Goal: Task Accomplishment & Management: Use online tool/utility

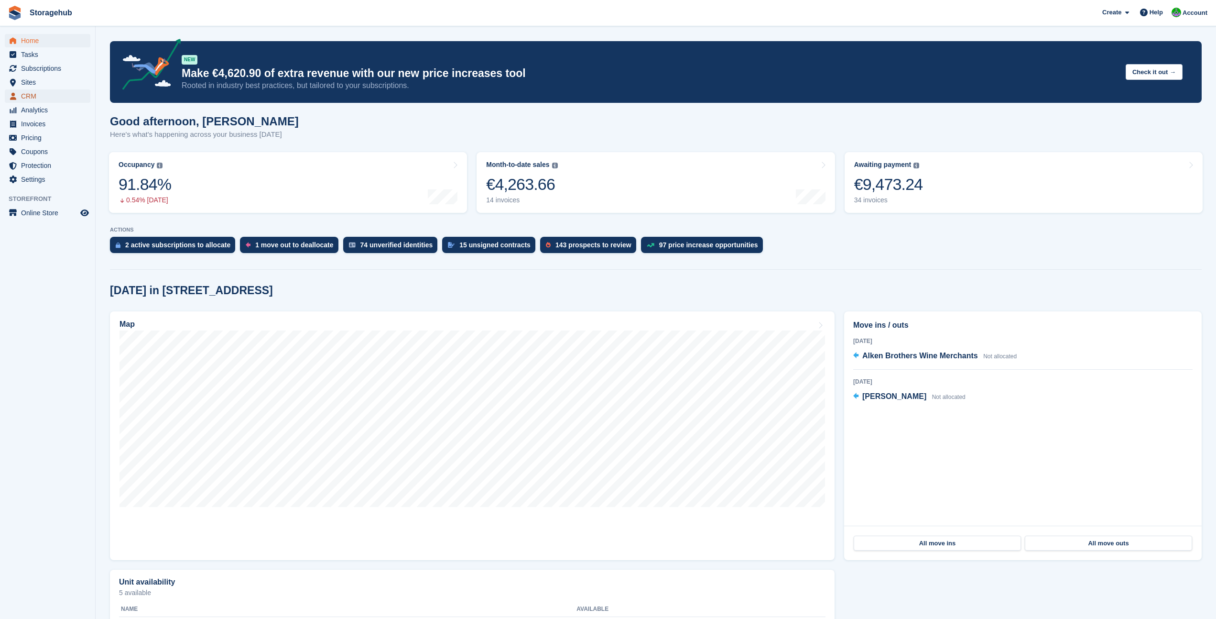
click at [62, 93] on span "CRM" at bounding box center [49, 95] width 57 height 13
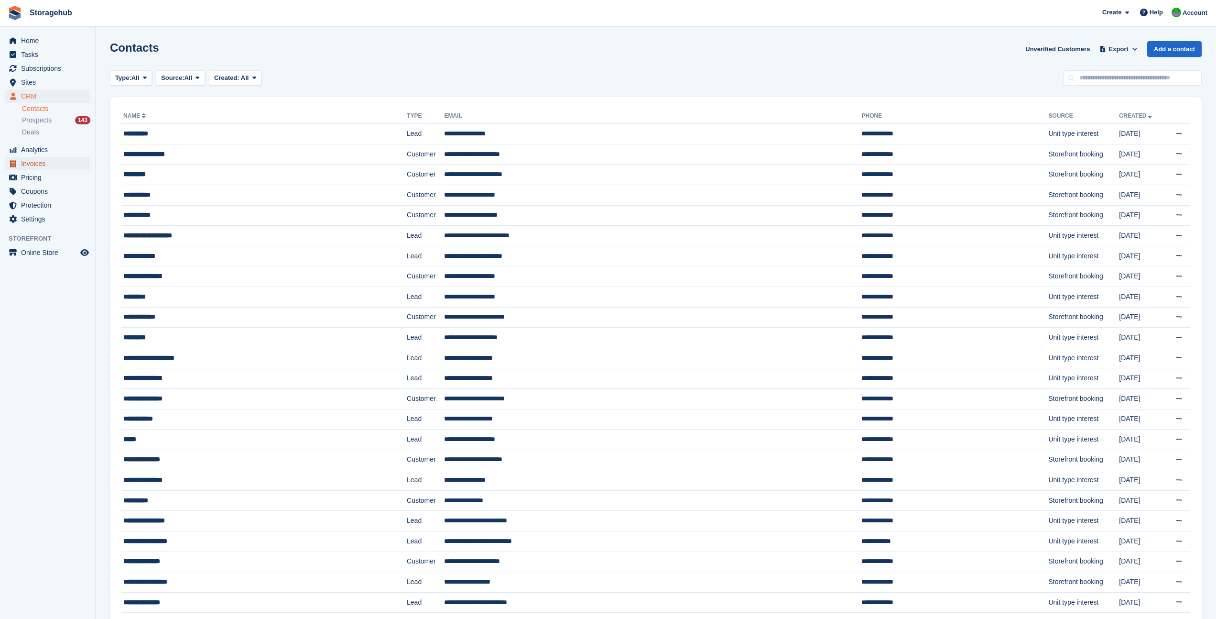
click at [55, 164] on span "Invoices" at bounding box center [49, 163] width 57 height 13
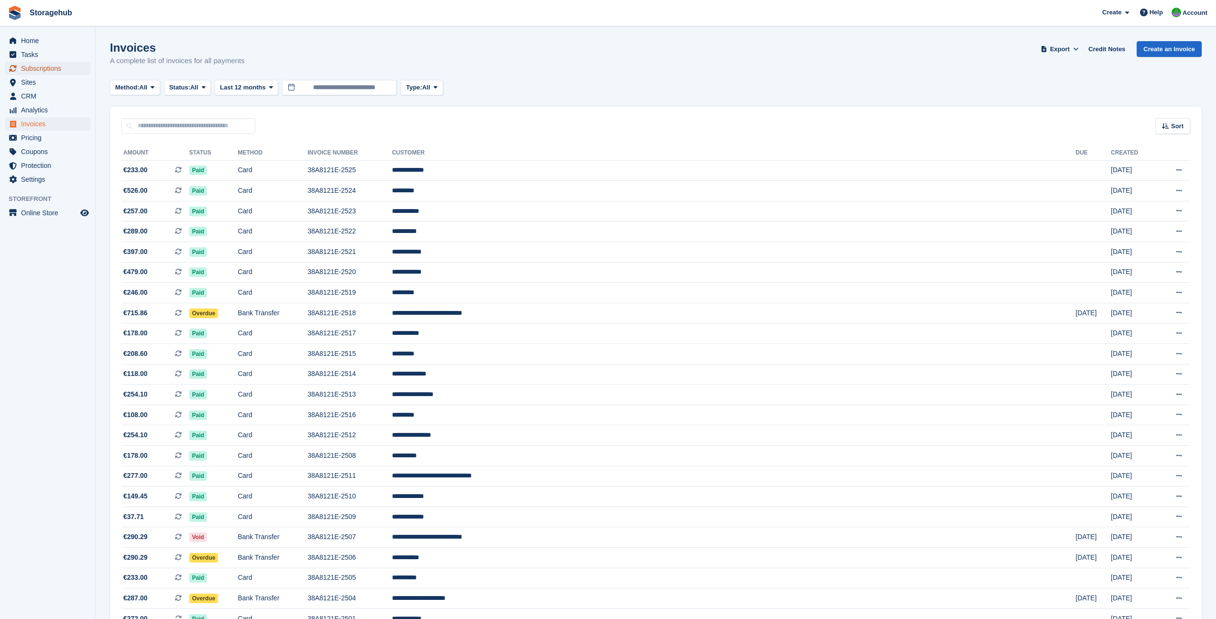
click at [43, 68] on span "Subscriptions" at bounding box center [49, 68] width 57 height 13
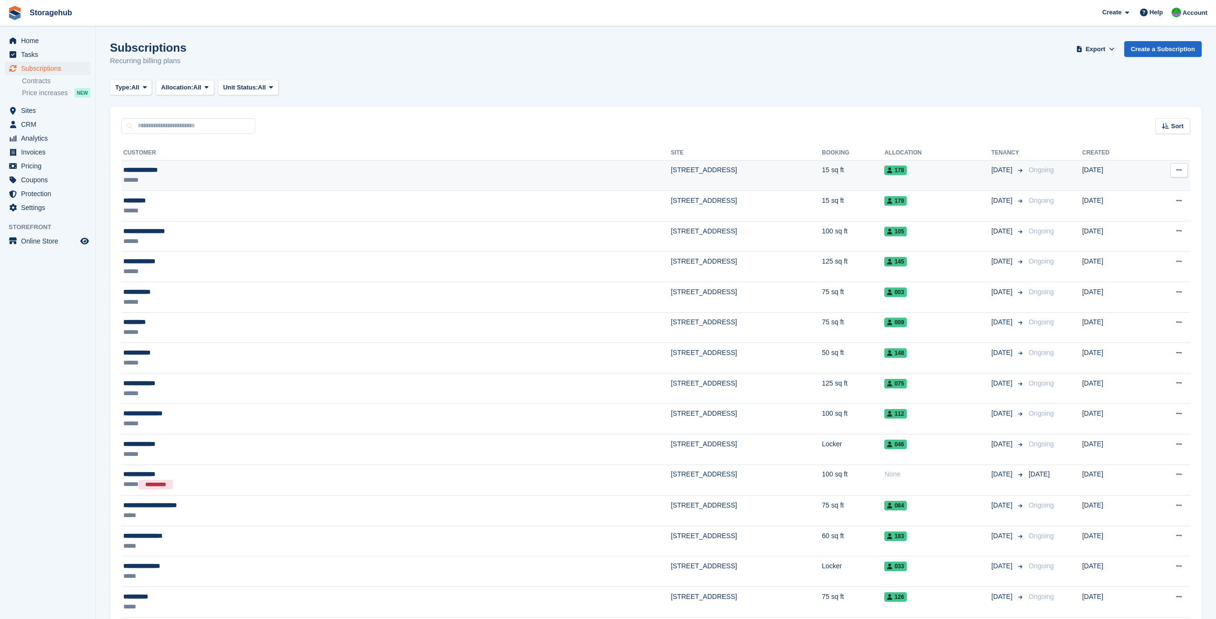
click at [1182, 163] on button at bounding box center [1179, 170] width 18 height 14
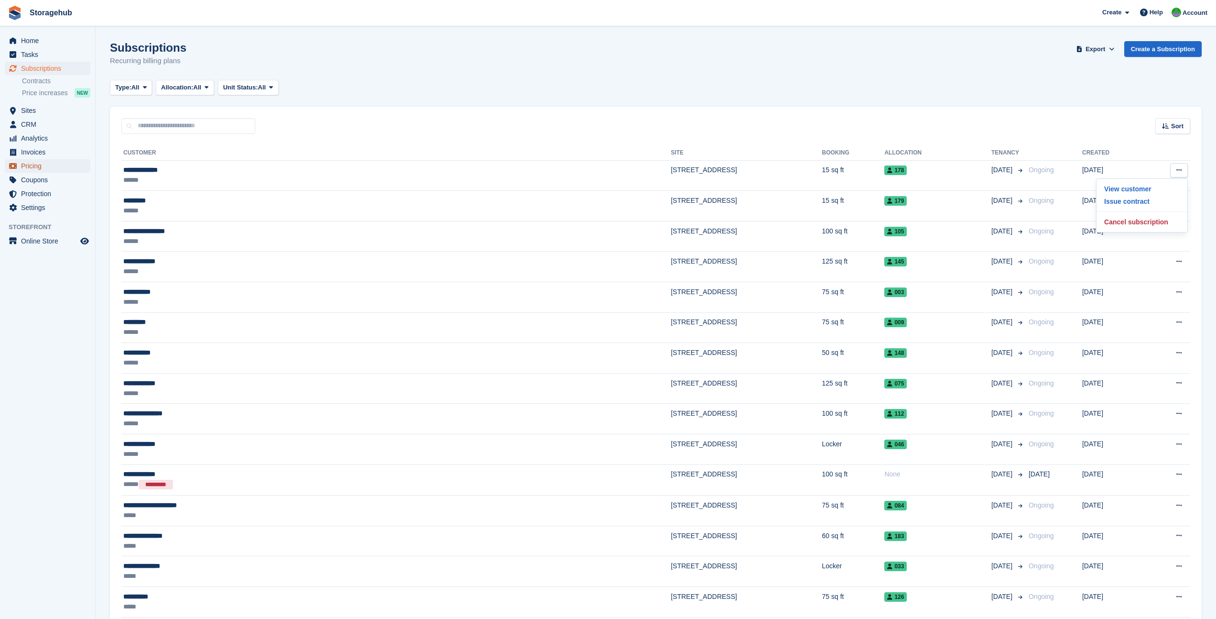
click at [70, 161] on span "Pricing" at bounding box center [49, 165] width 57 height 13
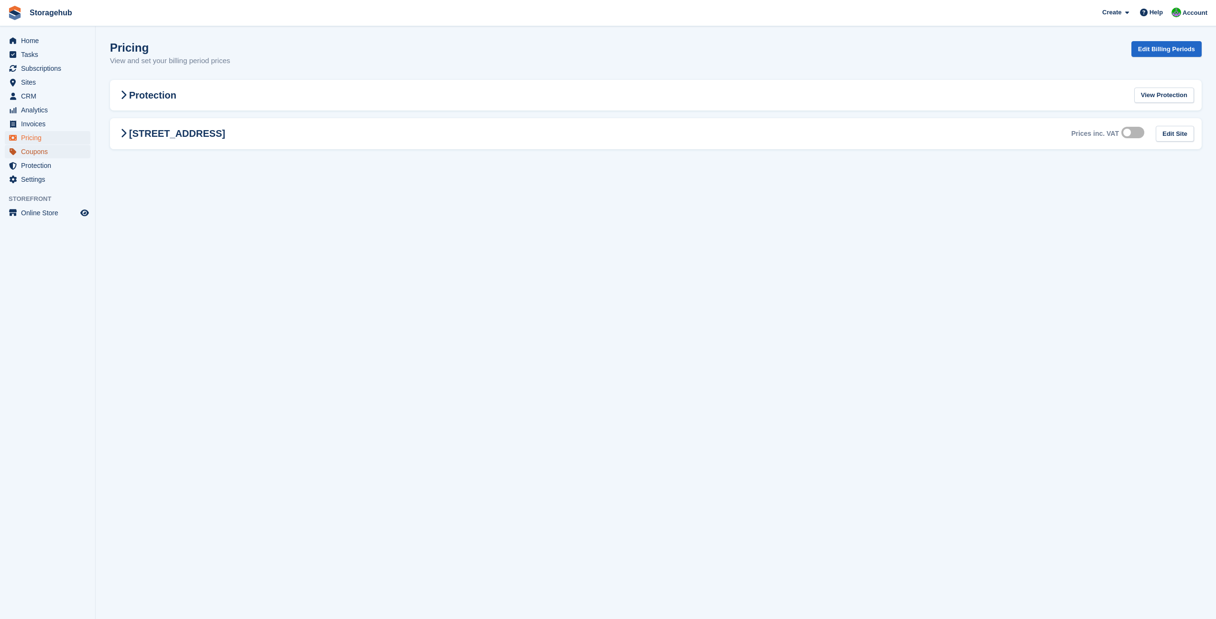
click at [68, 153] on span "Coupons" at bounding box center [49, 151] width 57 height 13
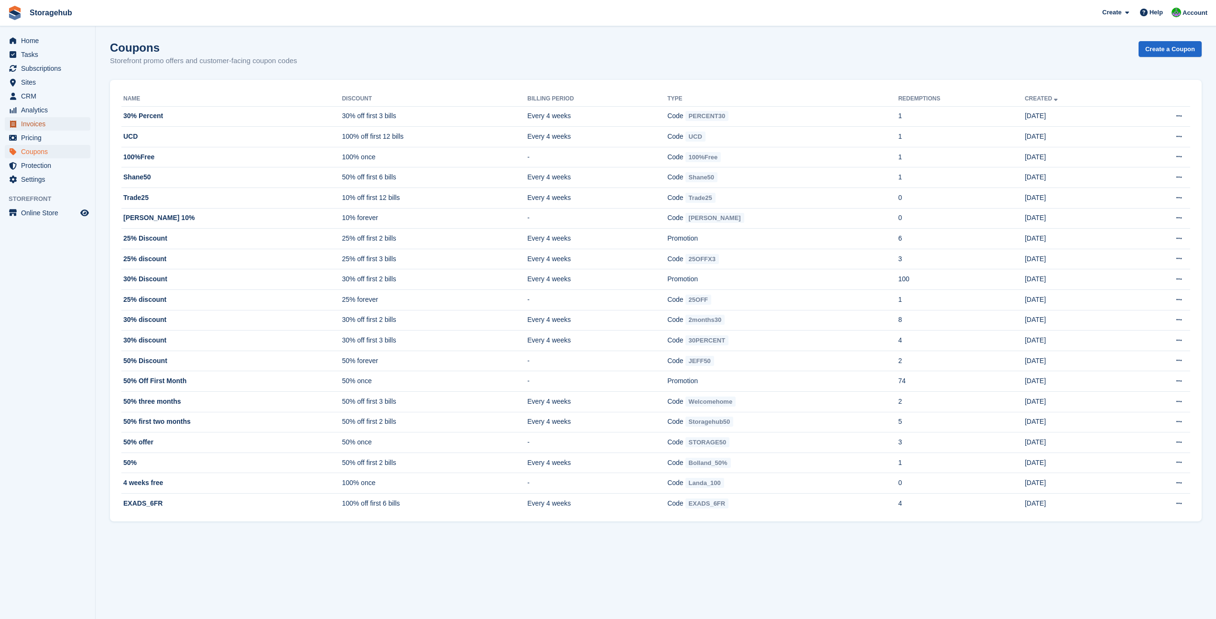
click at [68, 129] on span "Invoices" at bounding box center [49, 123] width 57 height 13
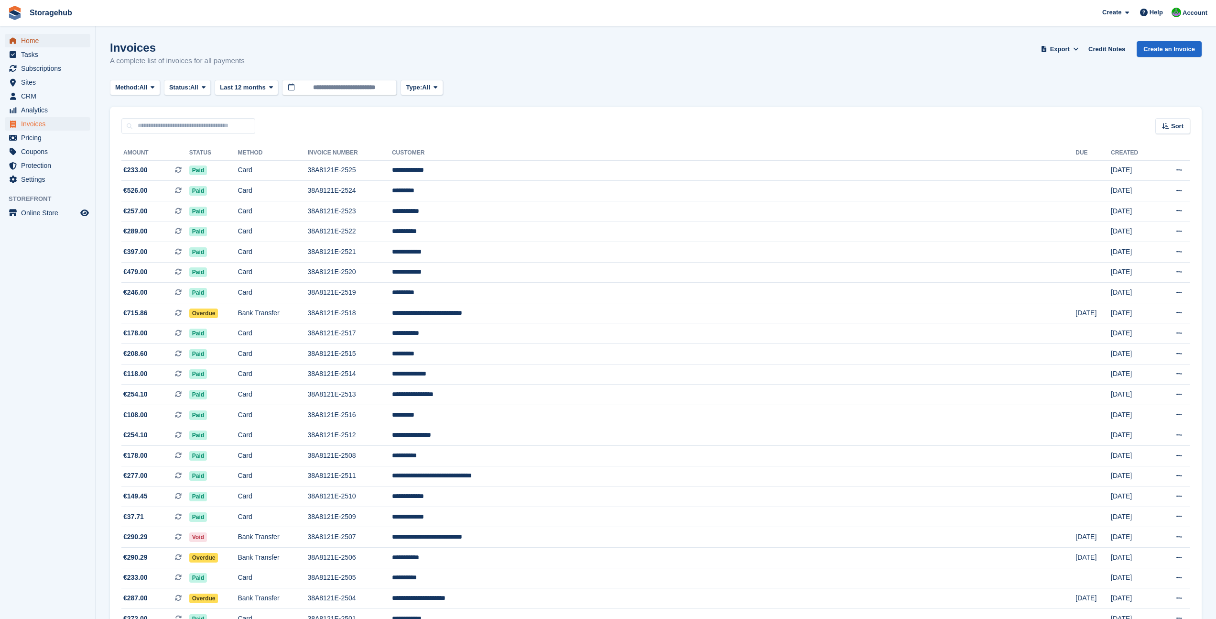
click at [63, 44] on span "Home" at bounding box center [49, 40] width 57 height 13
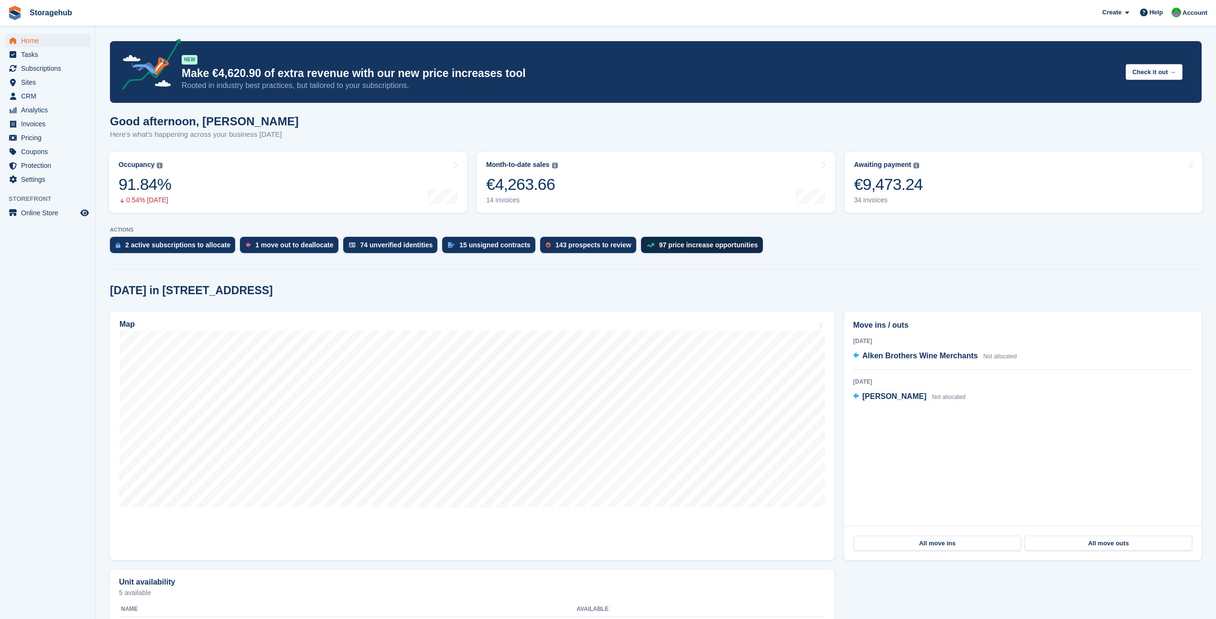
click at [688, 248] on div "97 price increase opportunities" at bounding box center [708, 245] width 99 height 8
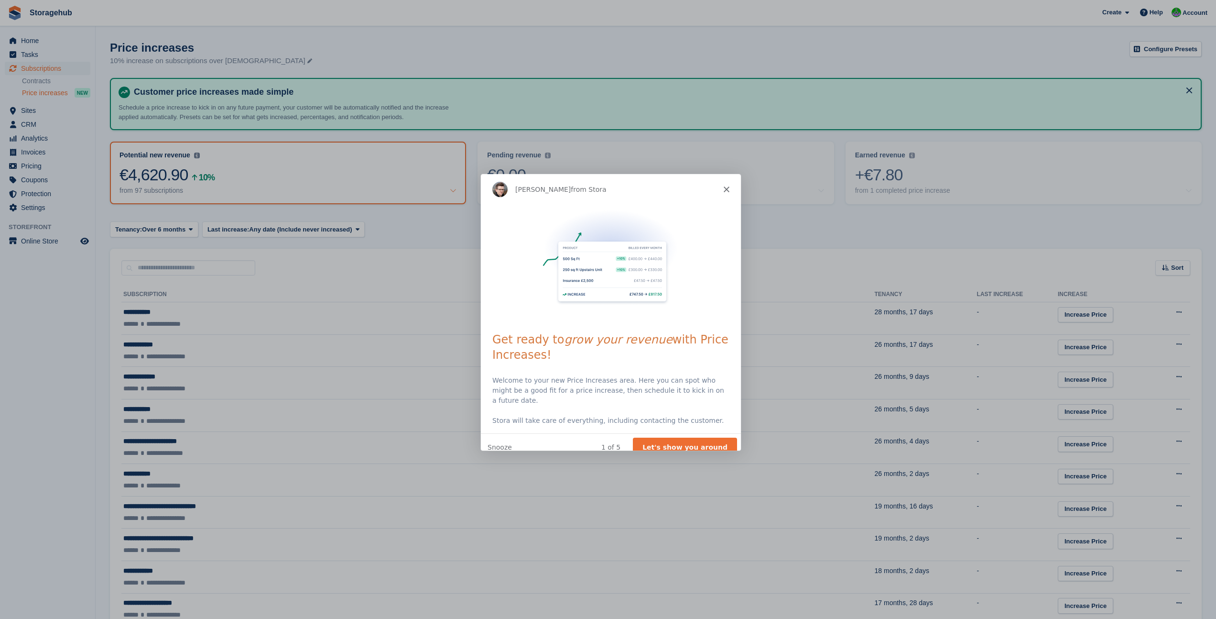
click at [725, 187] on icon "Close" at bounding box center [726, 188] width 6 height 6
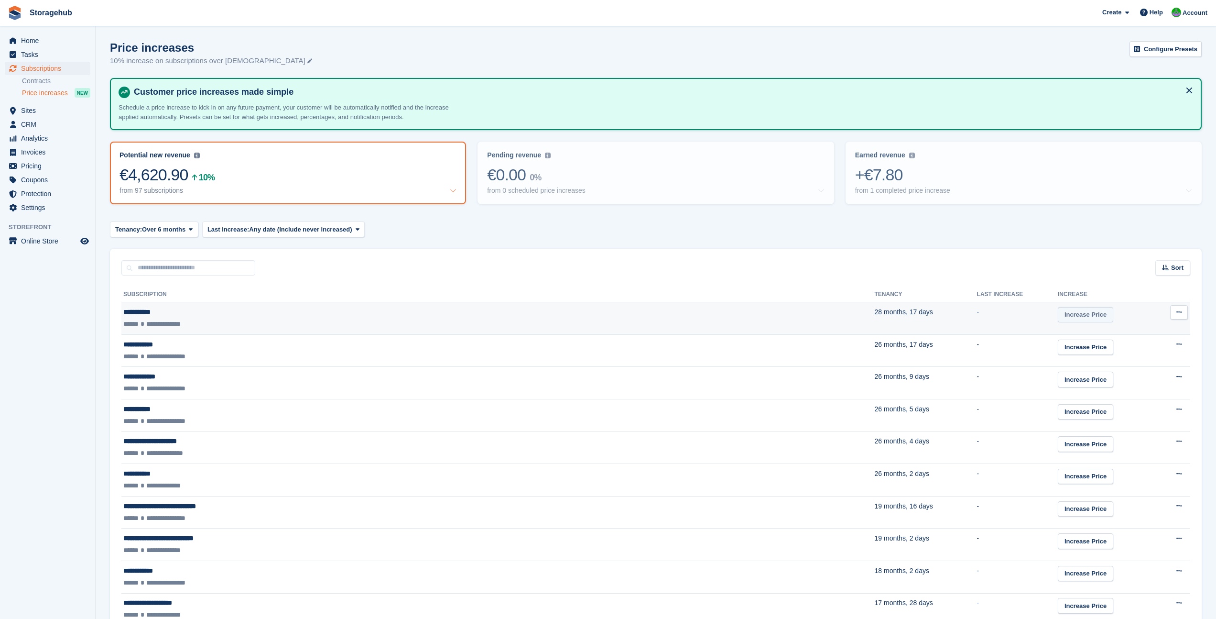
click at [1058, 318] on link "Increase Price" at bounding box center [1085, 315] width 55 height 16
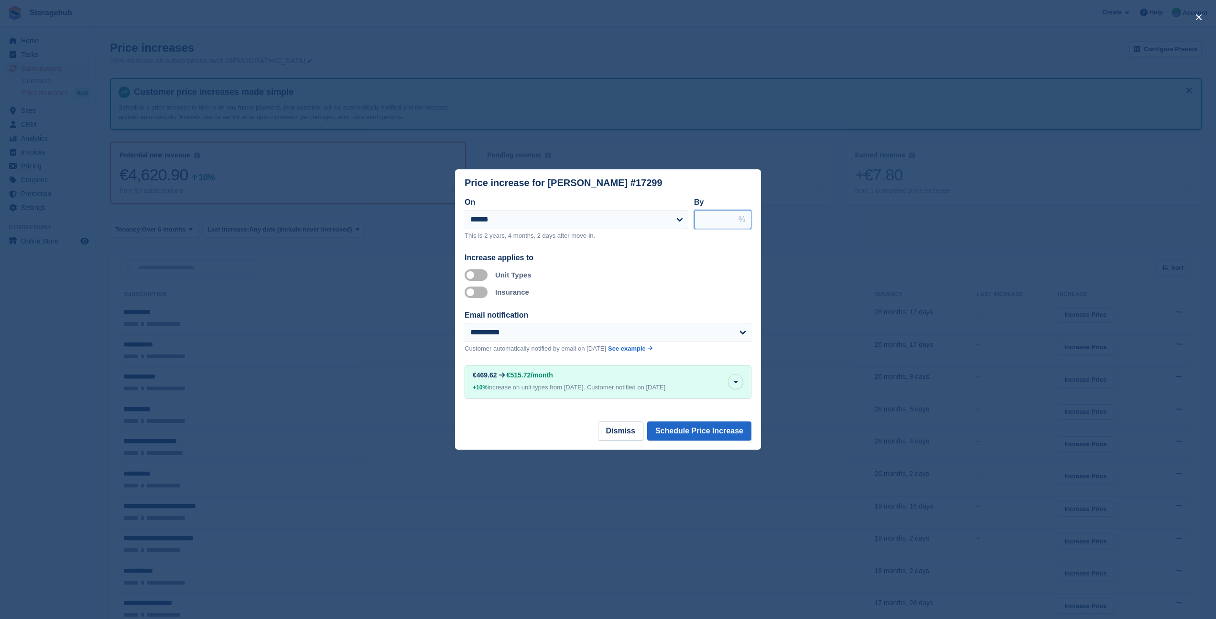
click at [729, 221] on input "****" at bounding box center [722, 219] width 57 height 19
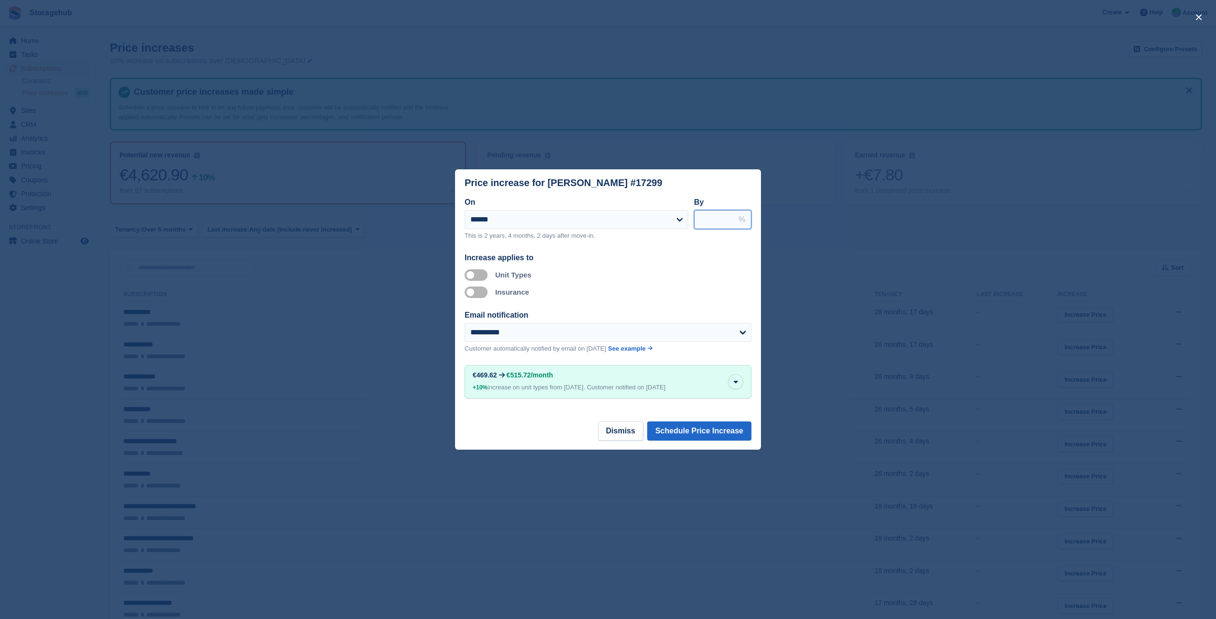
click at [729, 221] on input "****" at bounding box center [722, 219] width 57 height 19
type input "****"
click at [729, 221] on input "****" at bounding box center [722, 219] width 57 height 19
drag, startPoint x: 719, startPoint y: 218, endPoint x: 698, endPoint y: 218, distance: 20.6
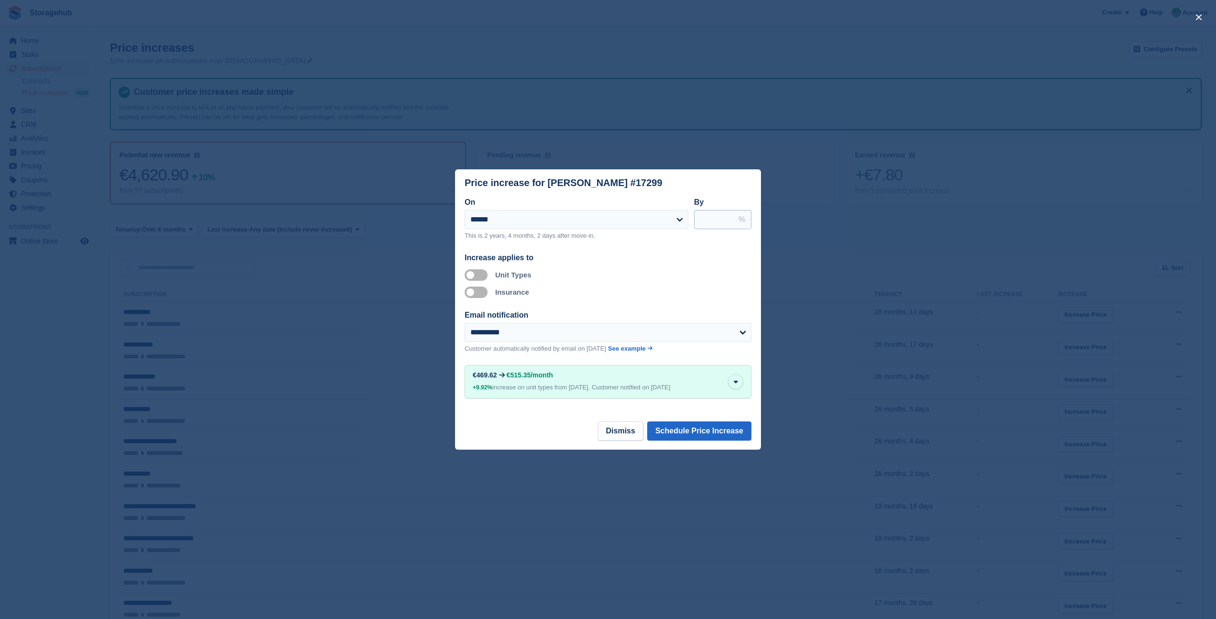
click at [698, 218] on input "****" at bounding box center [722, 219] width 57 height 19
type input "*"
click at [728, 222] on input "****" at bounding box center [722, 219] width 57 height 19
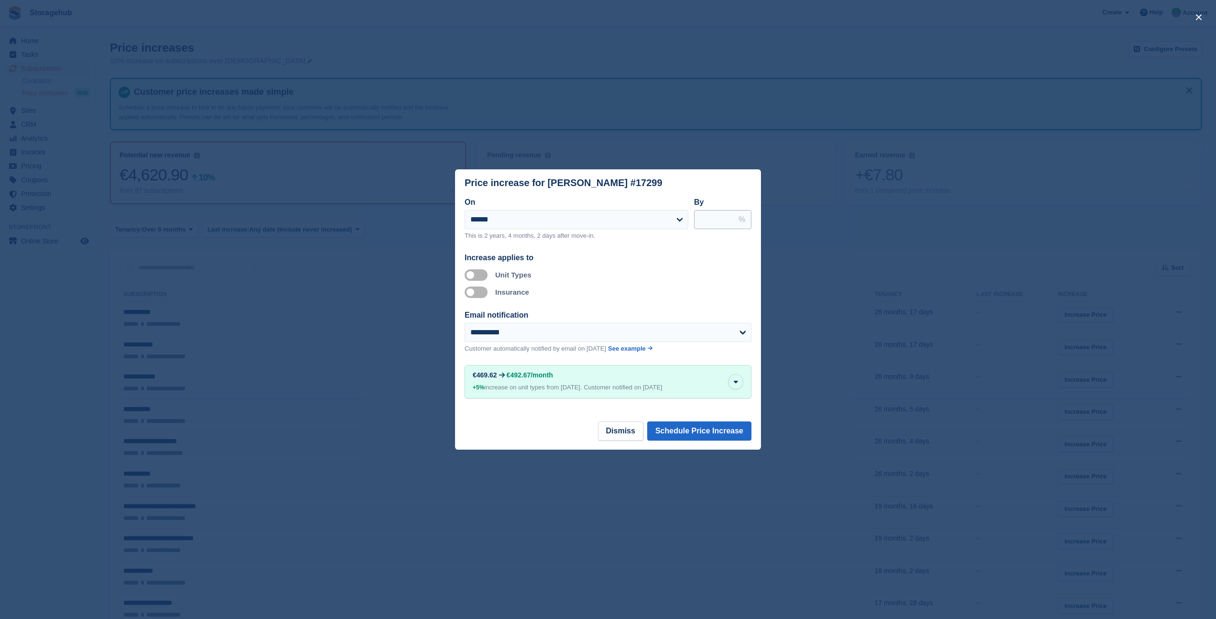
type input "****"
click at [728, 222] on input "****" at bounding box center [722, 219] width 57 height 19
drag, startPoint x: 716, startPoint y: 217, endPoint x: 699, endPoint y: 217, distance: 16.7
type input "*"
click at [698, 428] on button "Schedule Price Increase" at bounding box center [699, 430] width 104 height 19
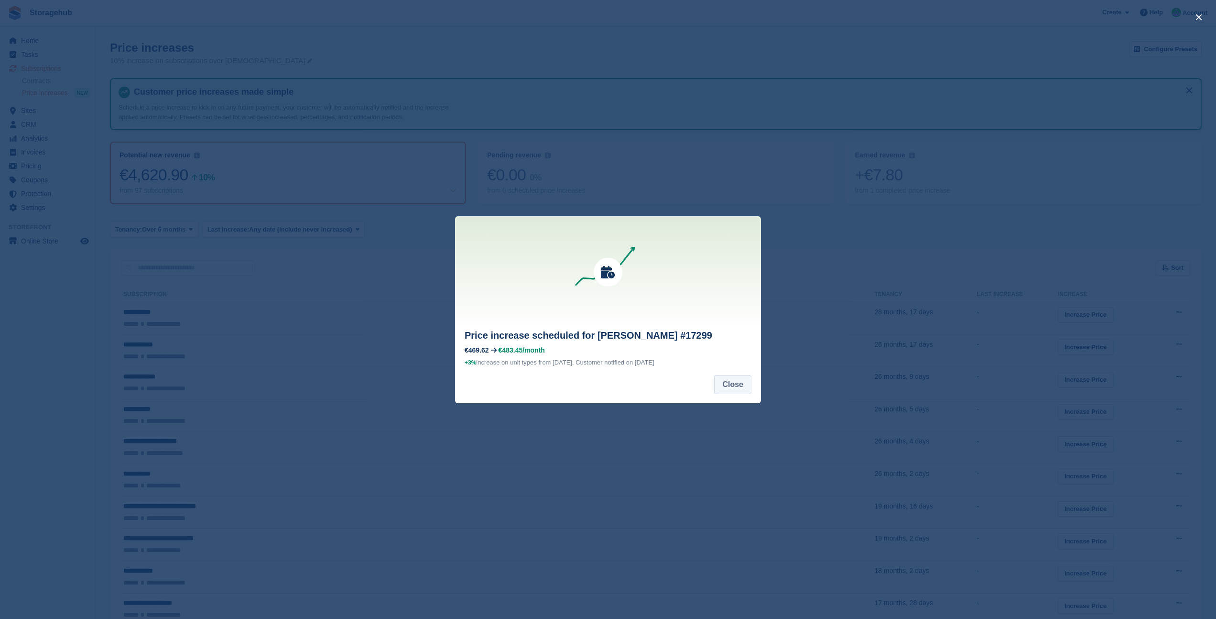
click at [735, 389] on button "Close" at bounding box center [732, 384] width 37 height 19
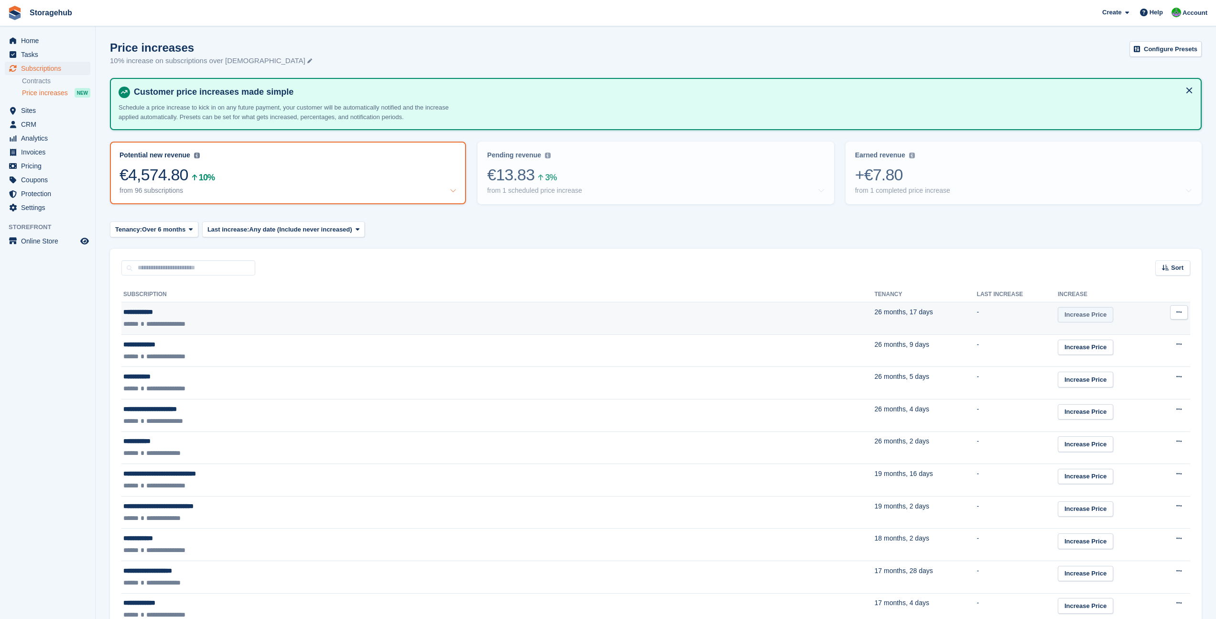
click at [1058, 313] on link "Increase Price" at bounding box center [1085, 315] width 55 height 16
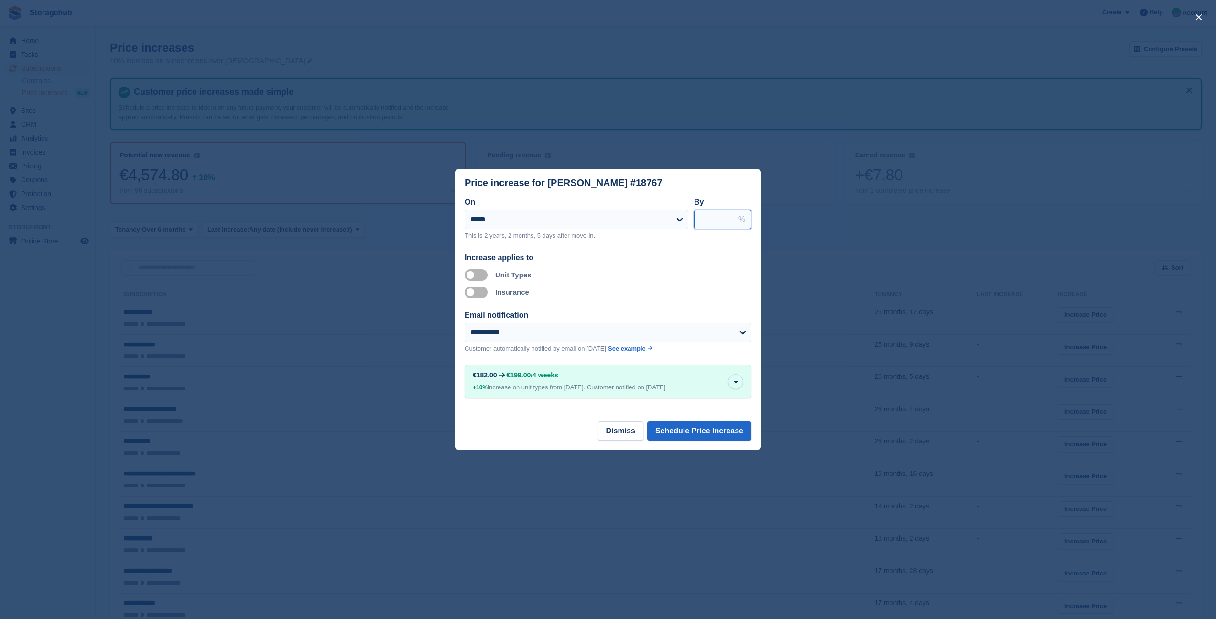
drag, startPoint x: 721, startPoint y: 218, endPoint x: 697, endPoint y: 218, distance: 24.9
click at [697, 218] on input "****" at bounding box center [722, 219] width 57 height 19
type input "*"
click at [704, 425] on button "Schedule Price Increase" at bounding box center [699, 430] width 104 height 19
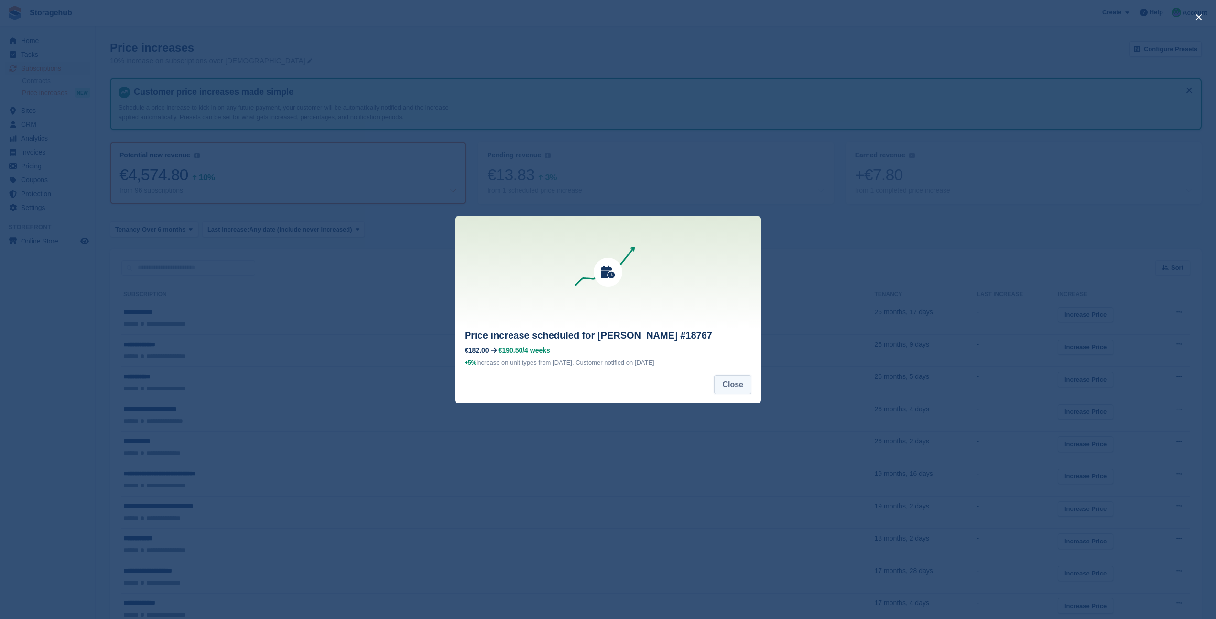
click at [732, 384] on button "Close" at bounding box center [732, 384] width 37 height 19
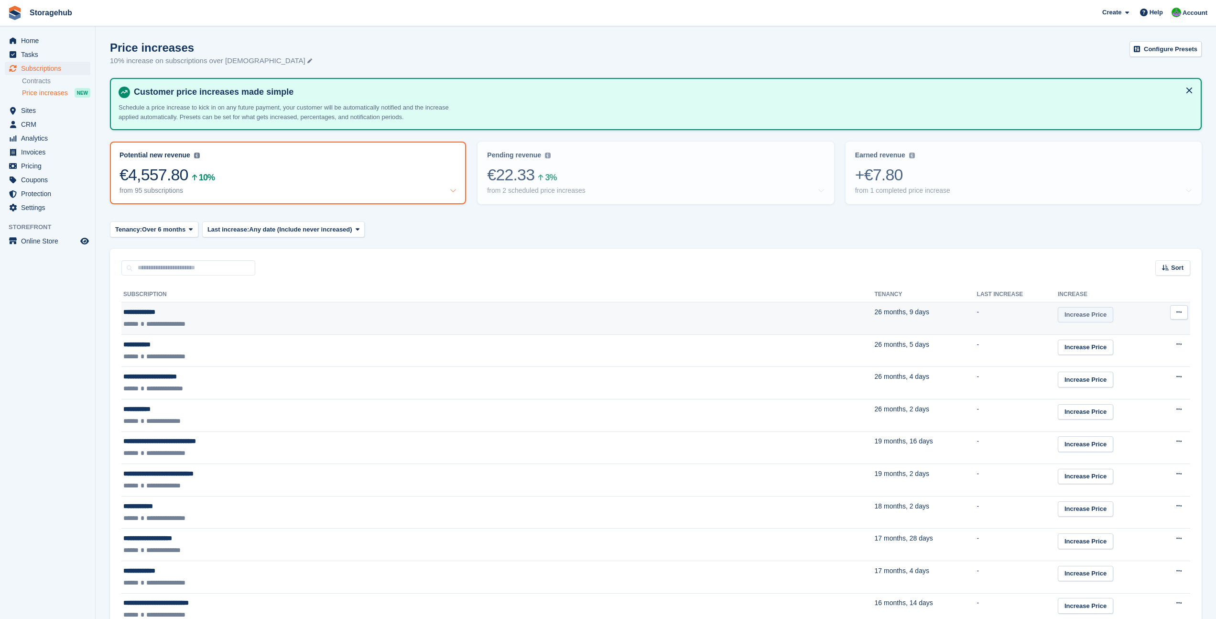
click at [1058, 317] on link "Increase Price" at bounding box center [1085, 315] width 55 height 16
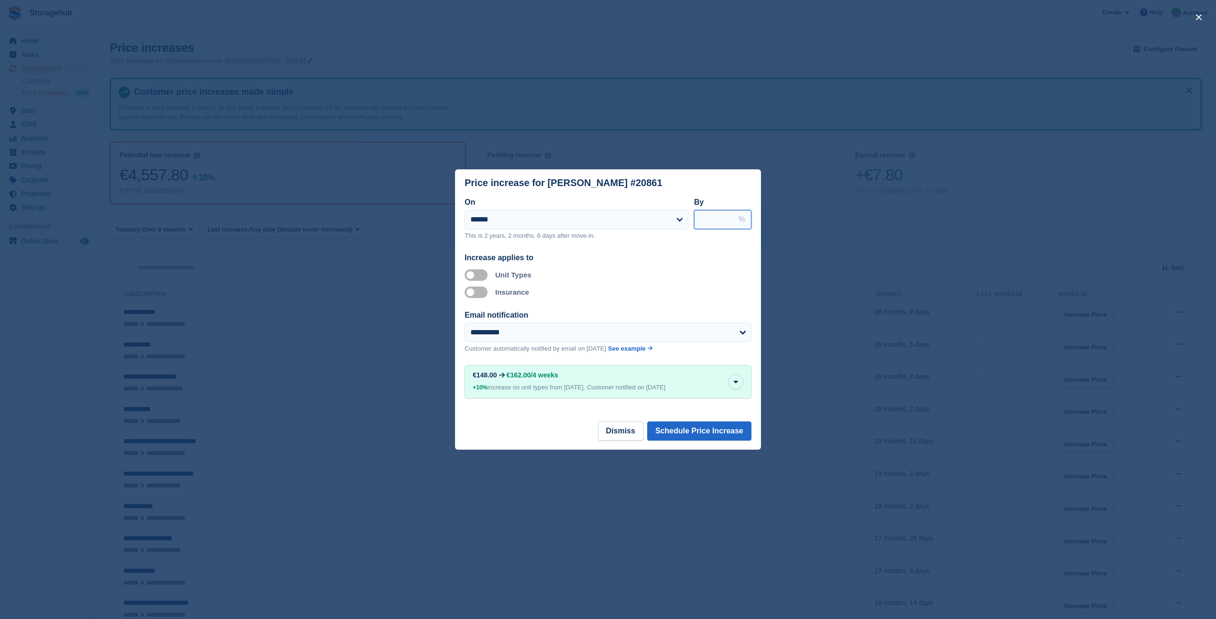
drag, startPoint x: 715, startPoint y: 221, endPoint x: 697, endPoint y: 221, distance: 18.6
click at [697, 221] on input "****" at bounding box center [722, 219] width 57 height 19
type input "*"
click at [715, 426] on button "Schedule Price Increase" at bounding box center [699, 430] width 104 height 19
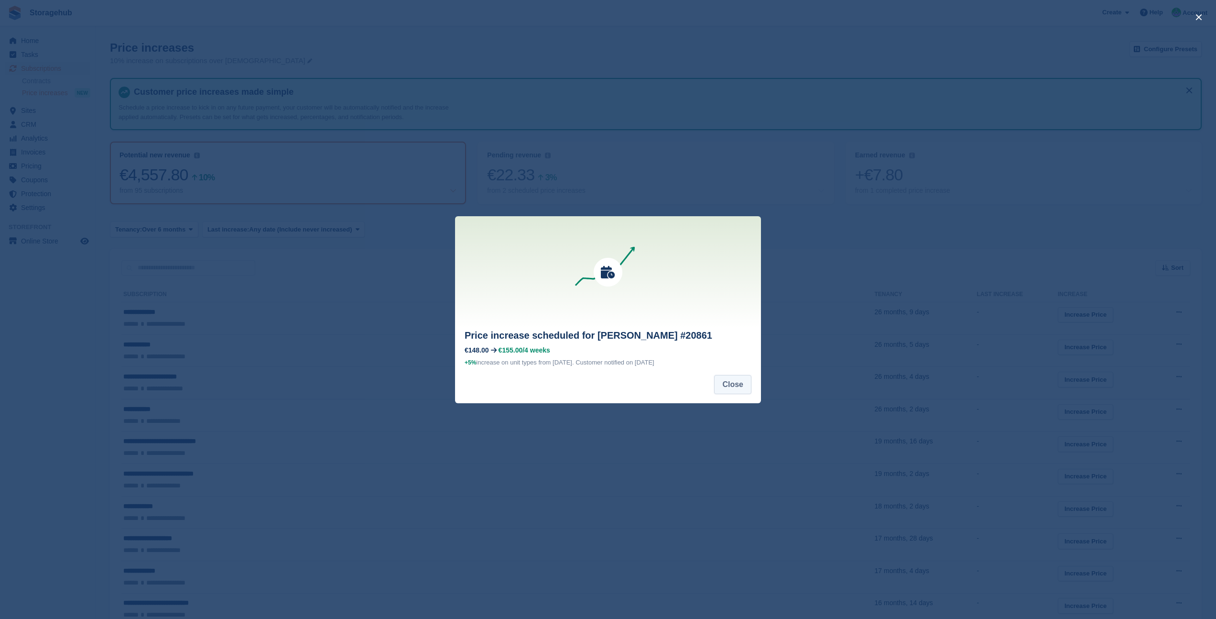
click at [742, 383] on button "Close" at bounding box center [732, 384] width 37 height 19
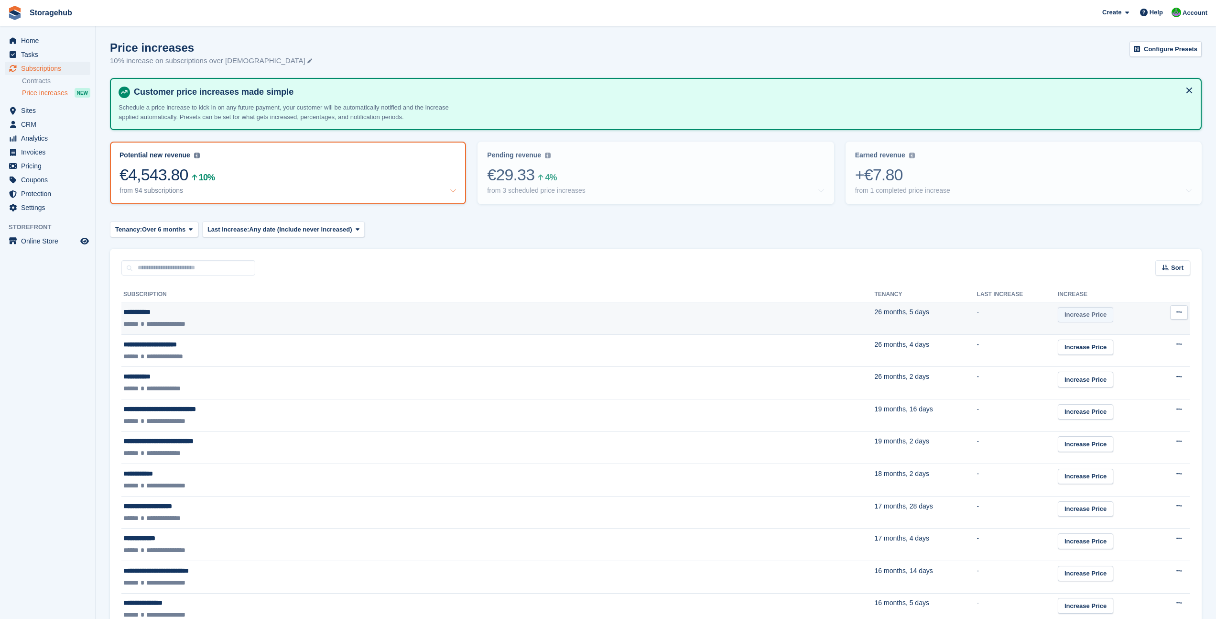
click at [1058, 311] on link "Increase Price" at bounding box center [1085, 315] width 55 height 16
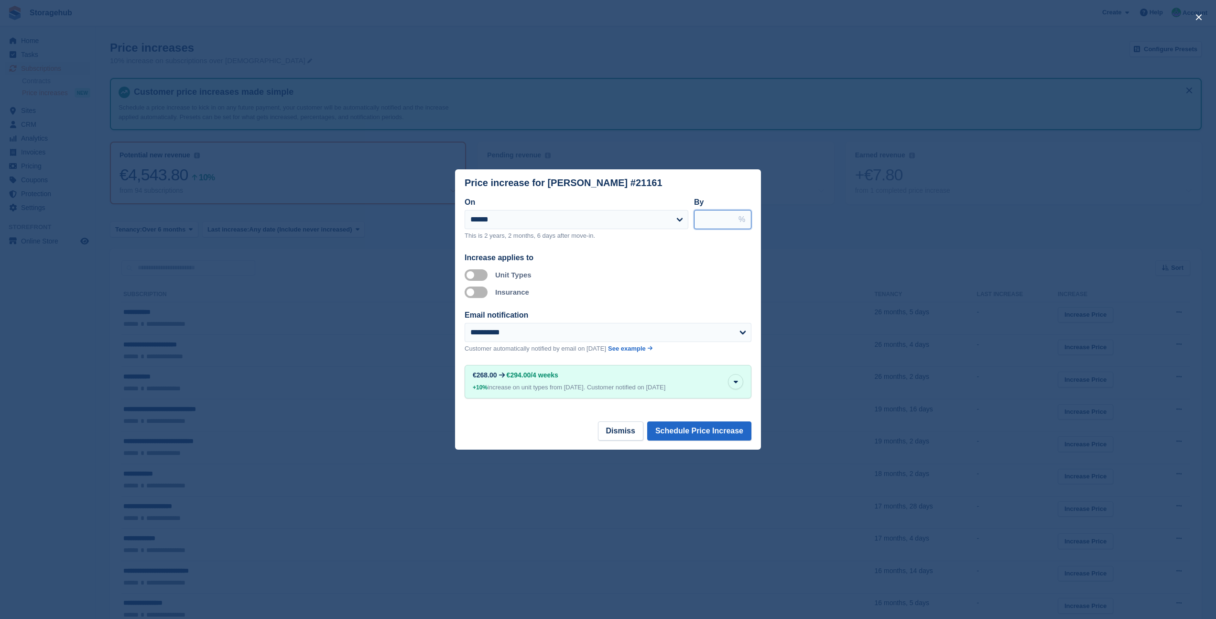
drag, startPoint x: 717, startPoint y: 223, endPoint x: 698, endPoint y: 222, distance: 18.2
click at [698, 222] on input "****" at bounding box center [722, 219] width 57 height 19
type input "*"
click at [694, 425] on button "Schedule Price Increase" at bounding box center [699, 430] width 104 height 19
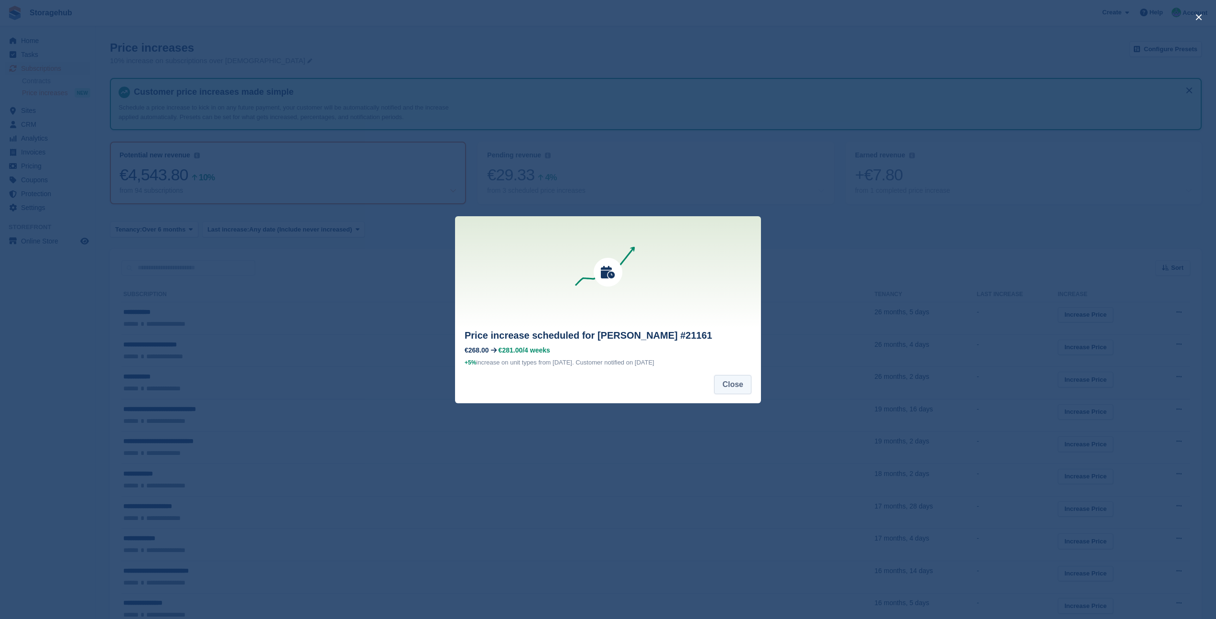
click at [728, 391] on button "Close" at bounding box center [732, 384] width 37 height 19
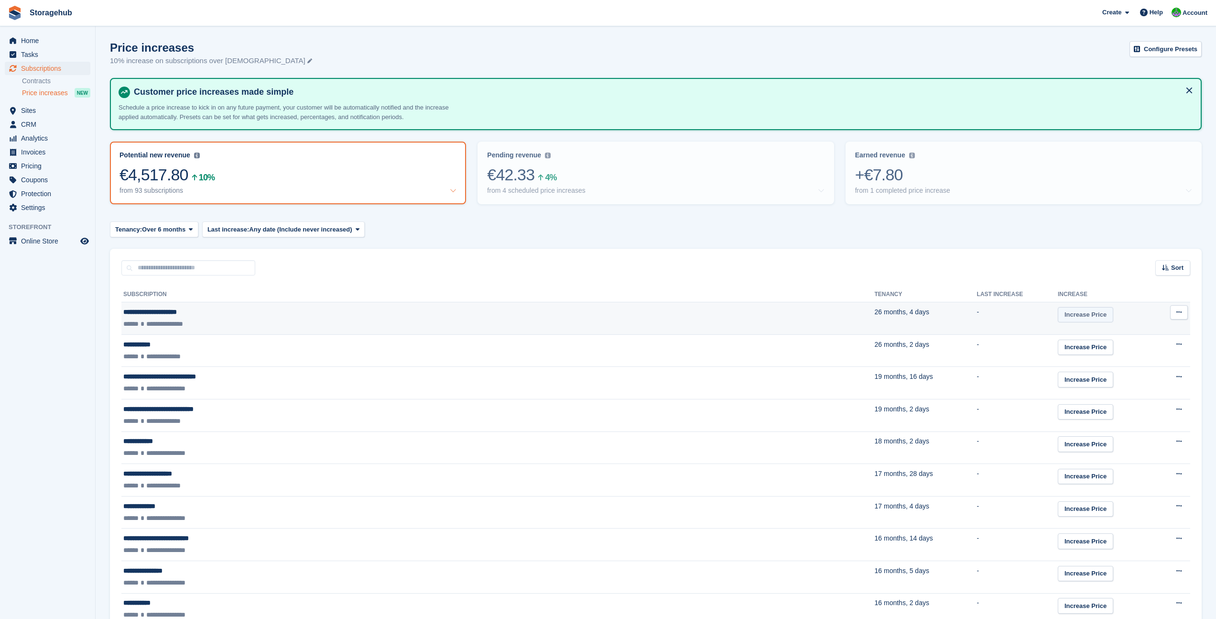
click at [1058, 316] on link "Increase Price" at bounding box center [1085, 315] width 55 height 16
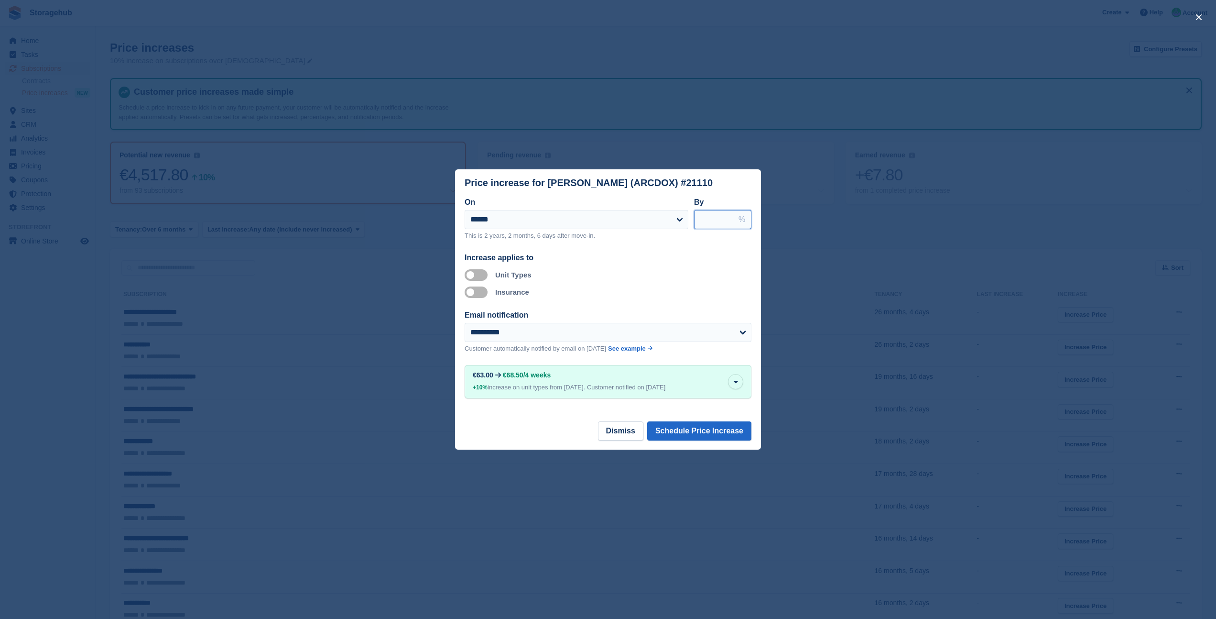
drag, startPoint x: 714, startPoint y: 220, endPoint x: 694, endPoint y: 220, distance: 20.1
click at [694, 220] on input "****" at bounding box center [722, 219] width 57 height 19
type input "*"
click at [701, 428] on button "Schedule Price Increase" at bounding box center [699, 430] width 104 height 19
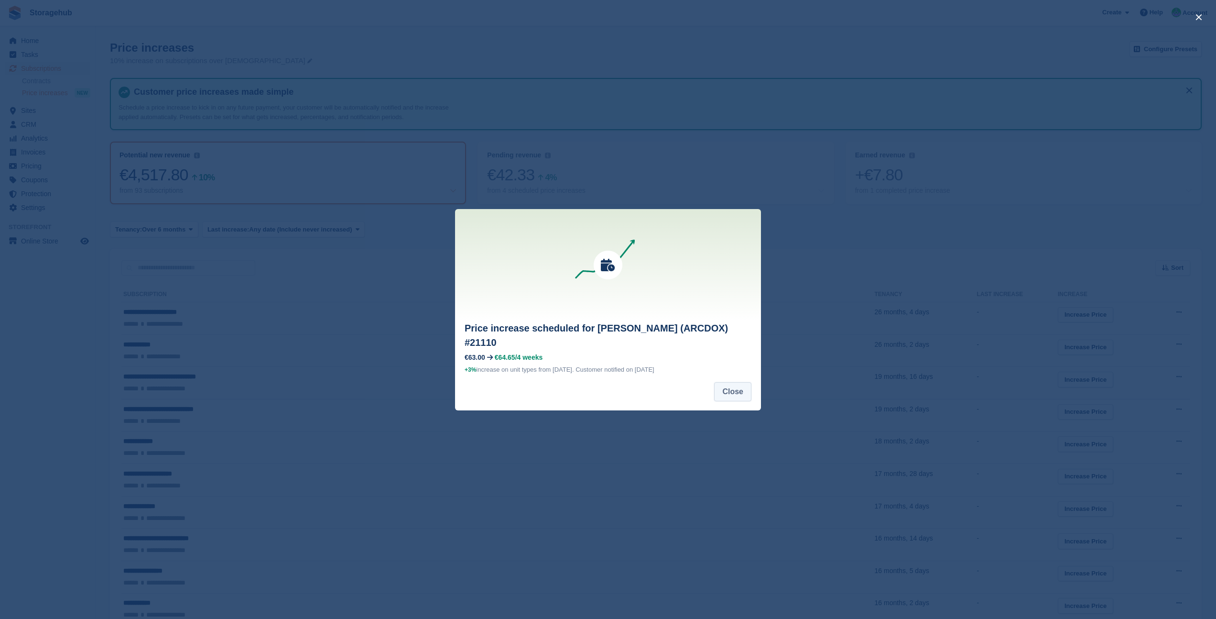
click at [721, 384] on button "Close" at bounding box center [732, 391] width 37 height 19
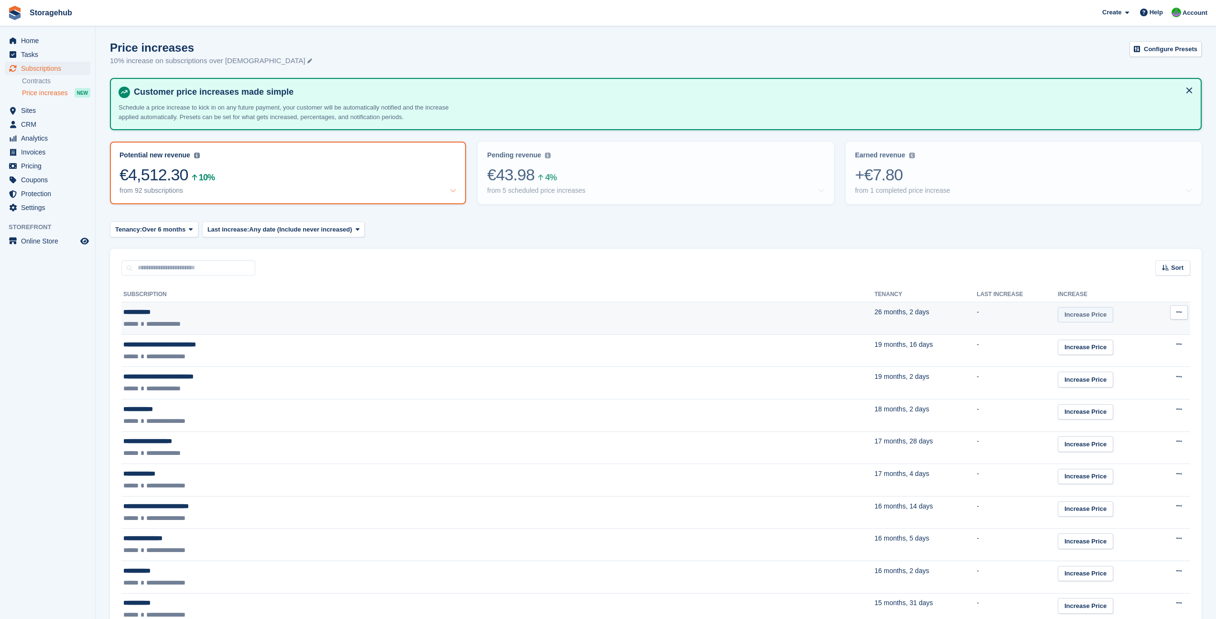
click at [1058, 312] on link "Increase Price" at bounding box center [1085, 315] width 55 height 16
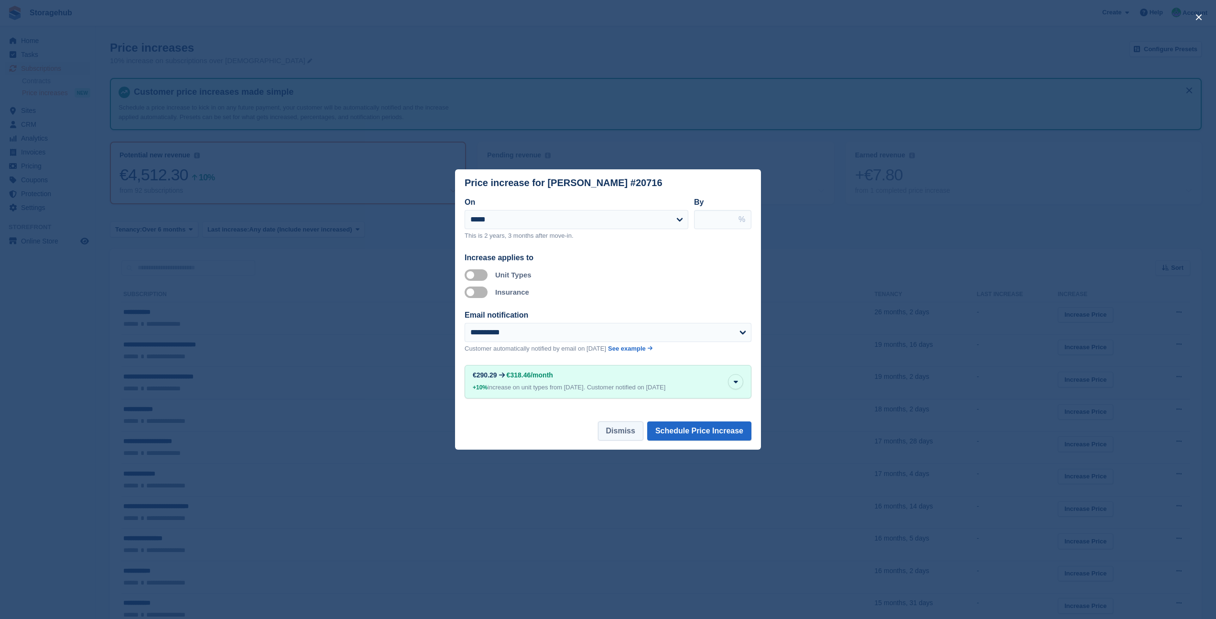
click at [622, 428] on button "Dismiss" at bounding box center [620, 430] width 45 height 19
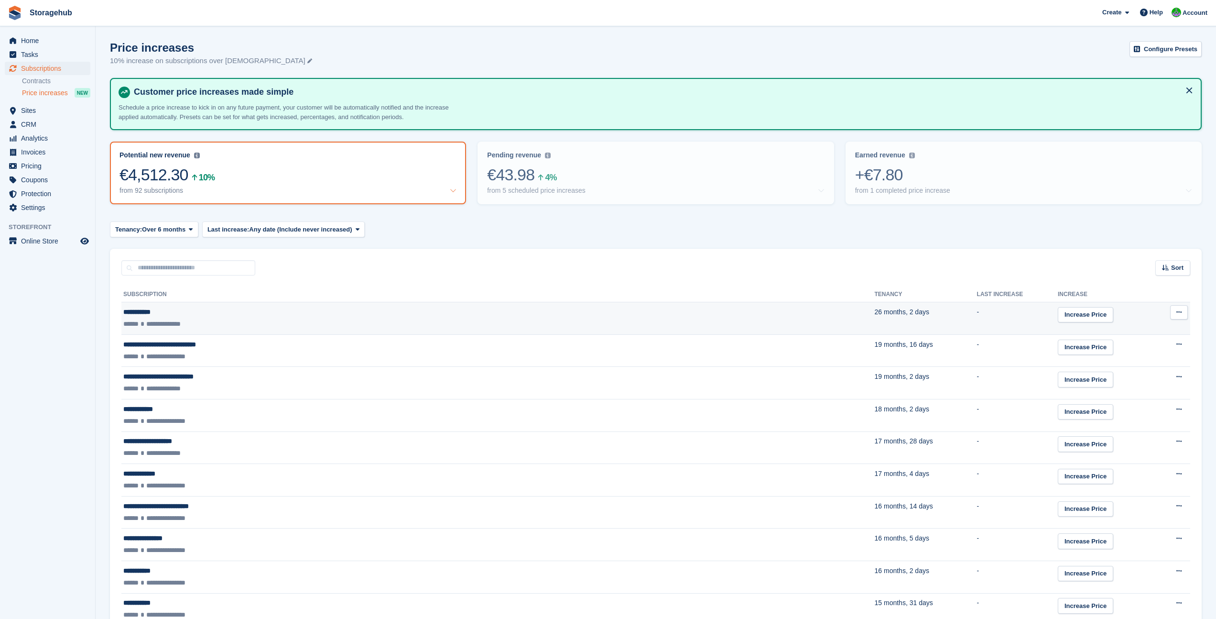
click at [1181, 311] on icon at bounding box center [1179, 312] width 5 height 6
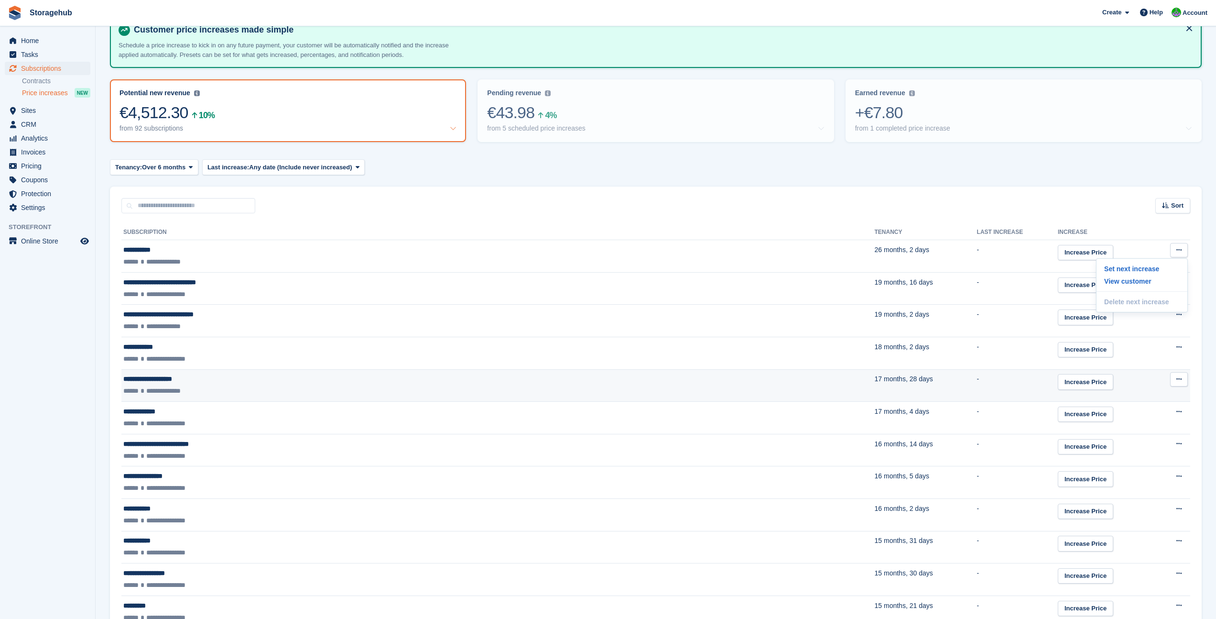
scroll to position [64, 0]
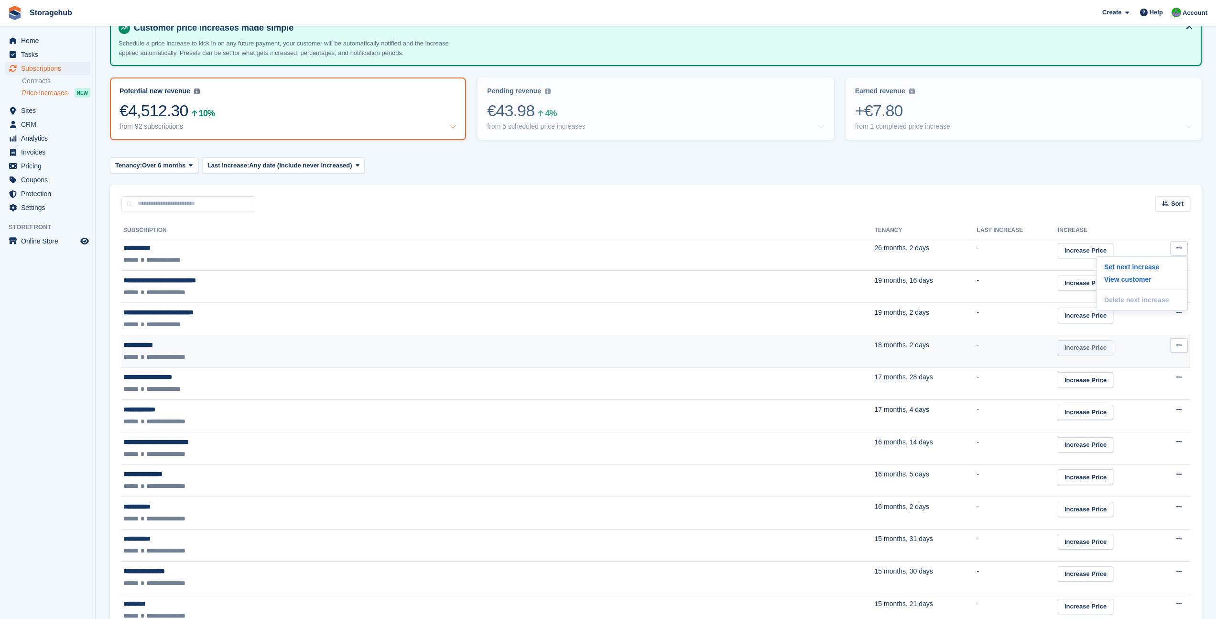
click at [1058, 351] on link "Increase Price" at bounding box center [1085, 348] width 55 height 16
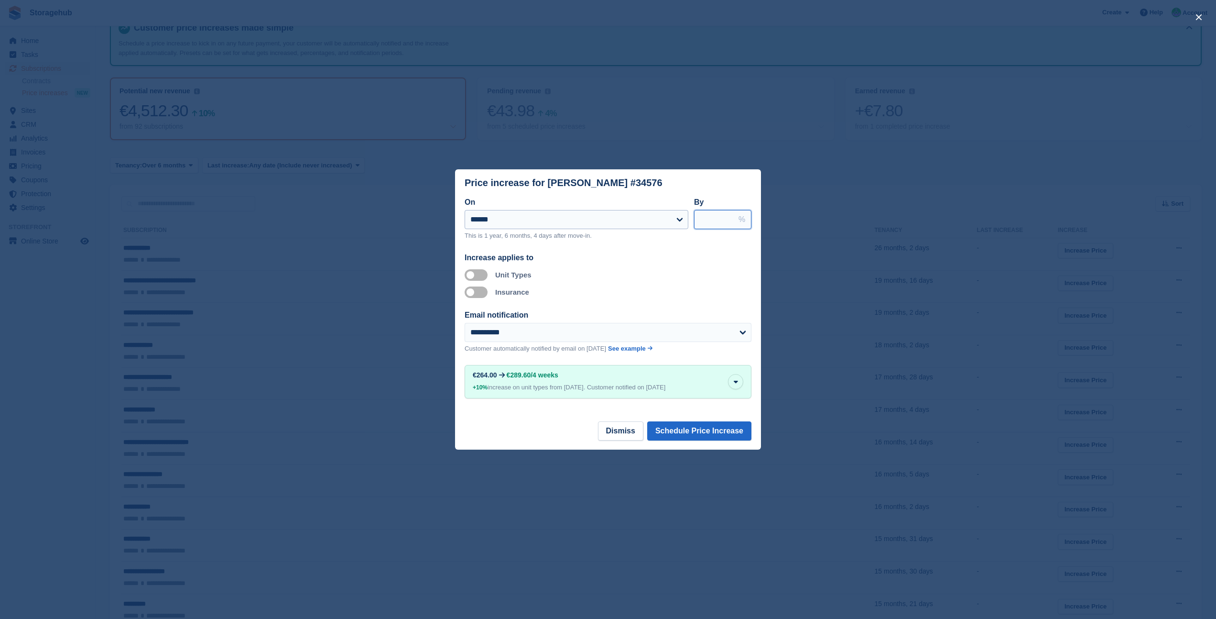
drag, startPoint x: 715, startPoint y: 219, endPoint x: 685, endPoint y: 220, distance: 30.1
click at [685, 220] on div "**********" at bounding box center [608, 222] width 287 height 52
type input "*"
click at [714, 425] on button "Schedule Price Increase" at bounding box center [699, 430] width 104 height 19
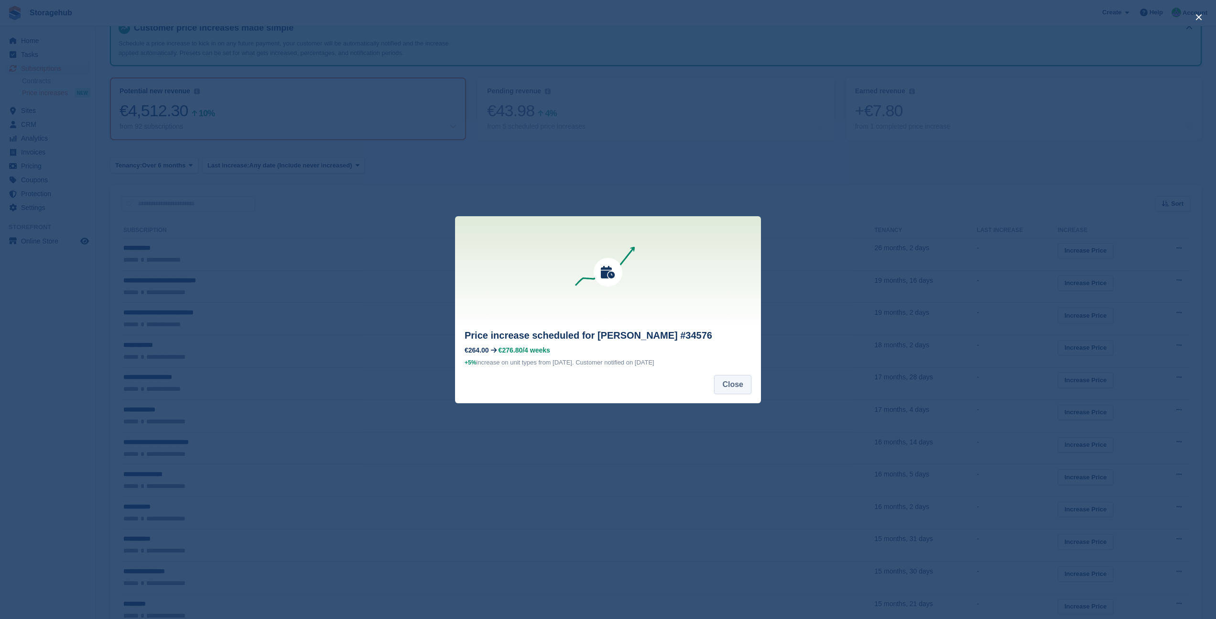
click at [731, 382] on button "Close" at bounding box center [732, 384] width 37 height 19
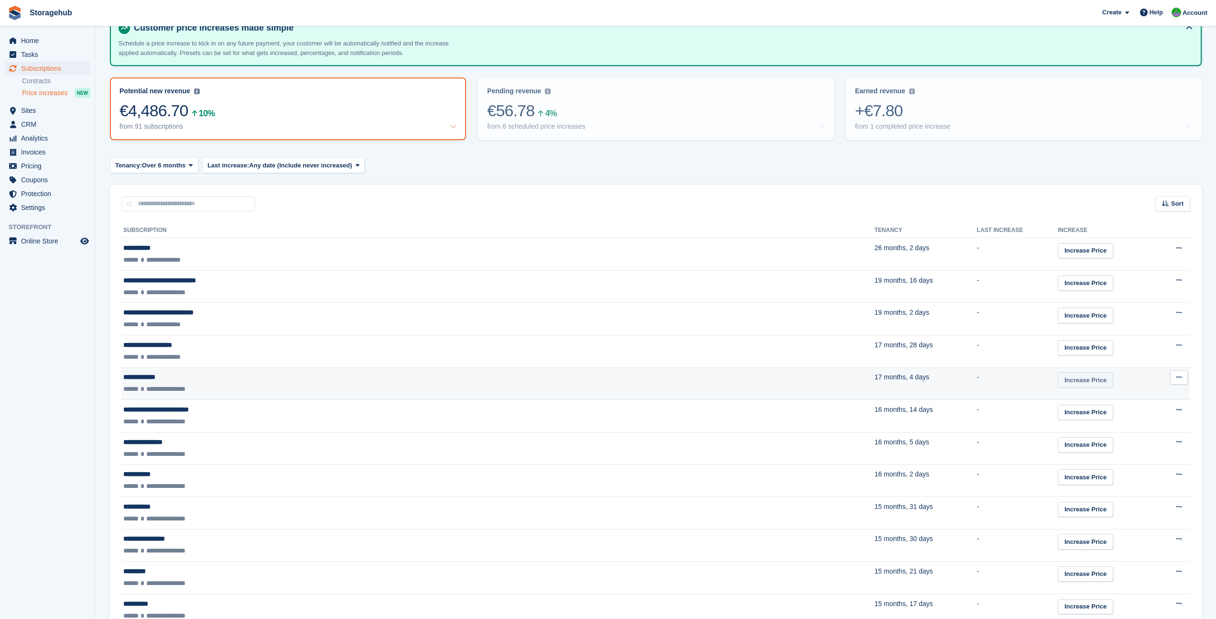
click at [1058, 379] on link "Increase Price" at bounding box center [1085, 380] width 55 height 16
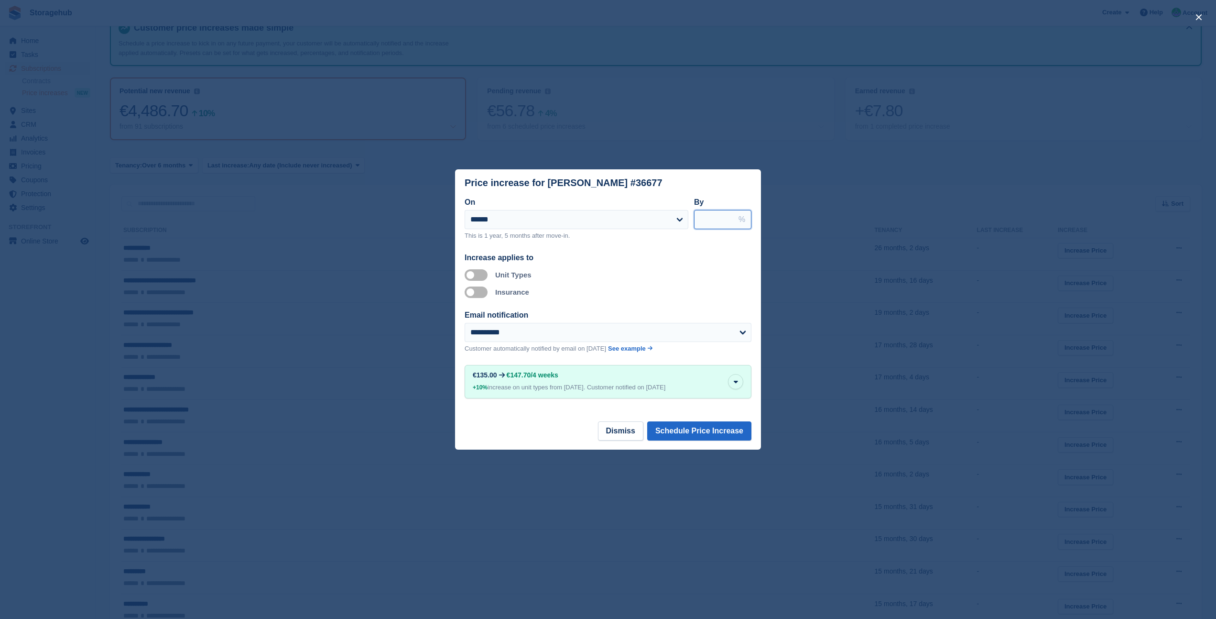
drag, startPoint x: 714, startPoint y: 222, endPoint x: 692, endPoint y: 220, distance: 21.6
click at [692, 220] on div "**********" at bounding box center [608, 222] width 287 height 52
type input "*"
click at [704, 435] on button "Schedule Price Increase" at bounding box center [699, 430] width 104 height 19
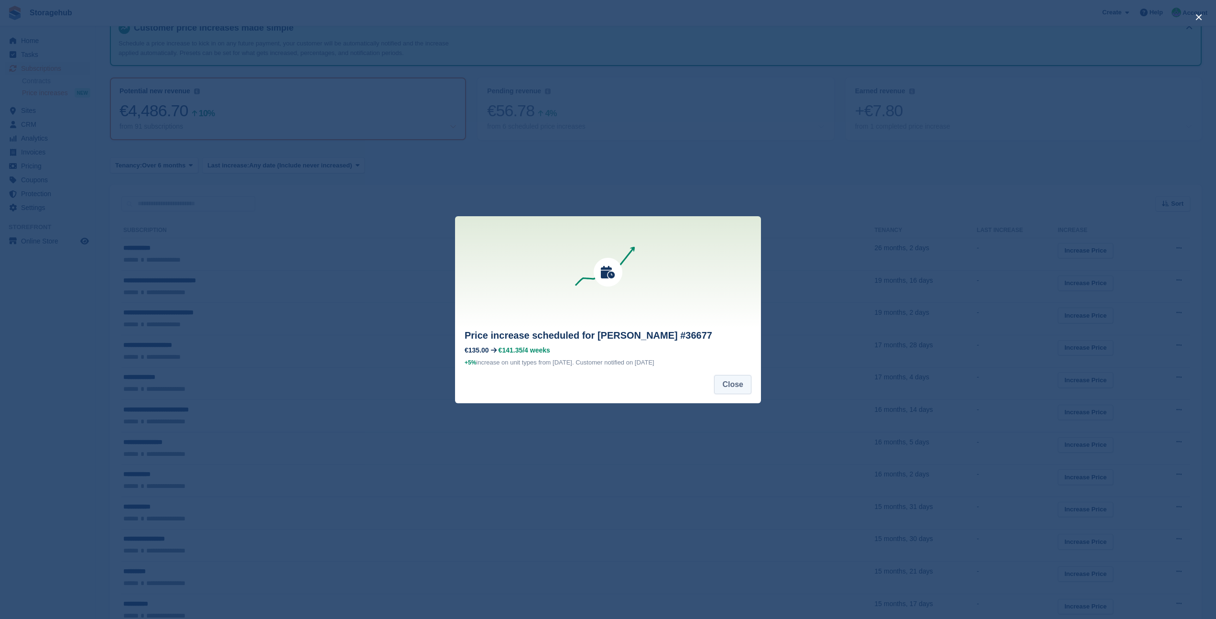
click at [729, 385] on button "Close" at bounding box center [732, 384] width 37 height 19
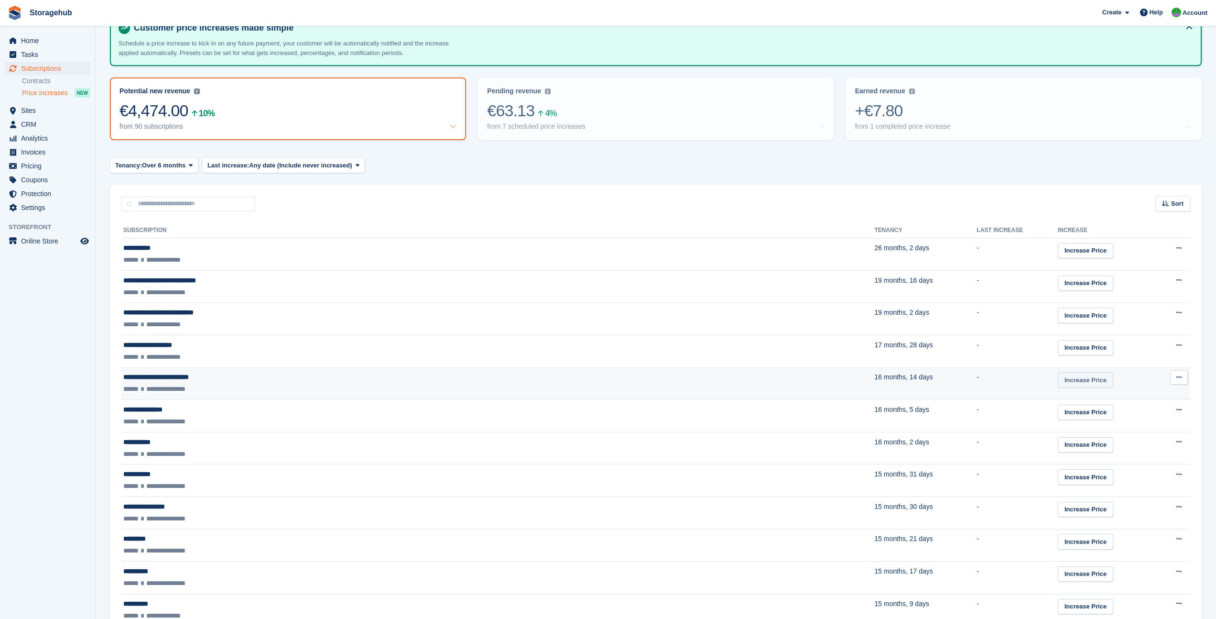
click at [1058, 384] on link "Increase Price" at bounding box center [1085, 380] width 55 height 16
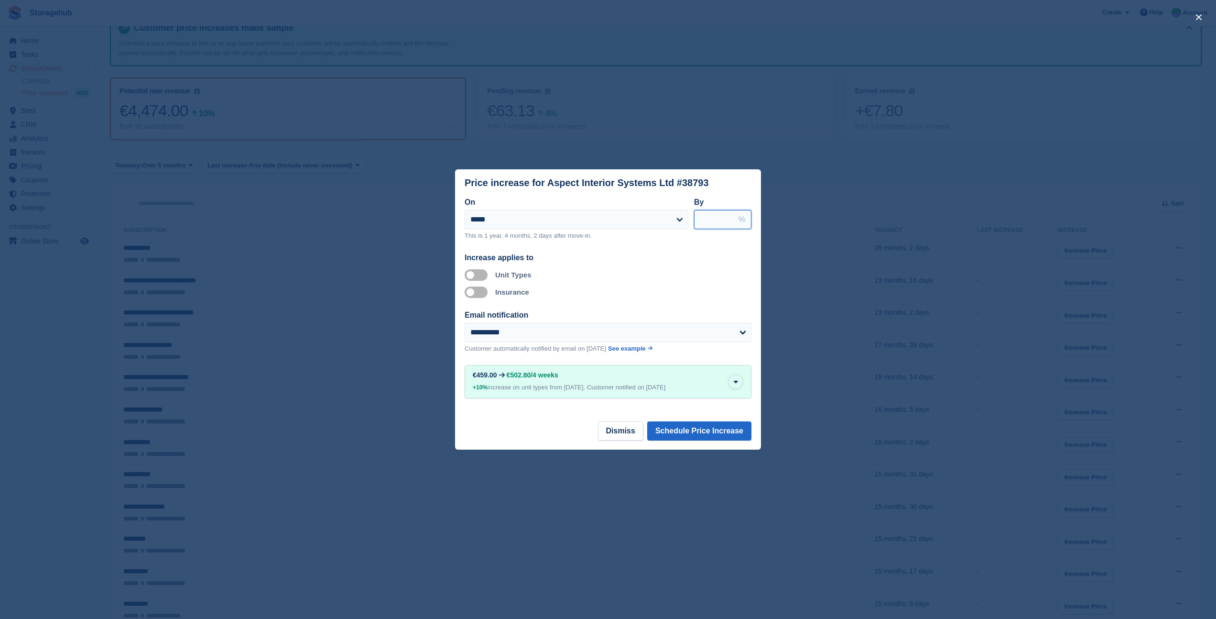
drag, startPoint x: 712, startPoint y: 213, endPoint x: 693, endPoint y: 214, distance: 19.6
click at [693, 214] on div "**********" at bounding box center [608, 222] width 287 height 52
type input "*"
click at [698, 433] on button "Schedule Price Increase" at bounding box center [699, 430] width 104 height 19
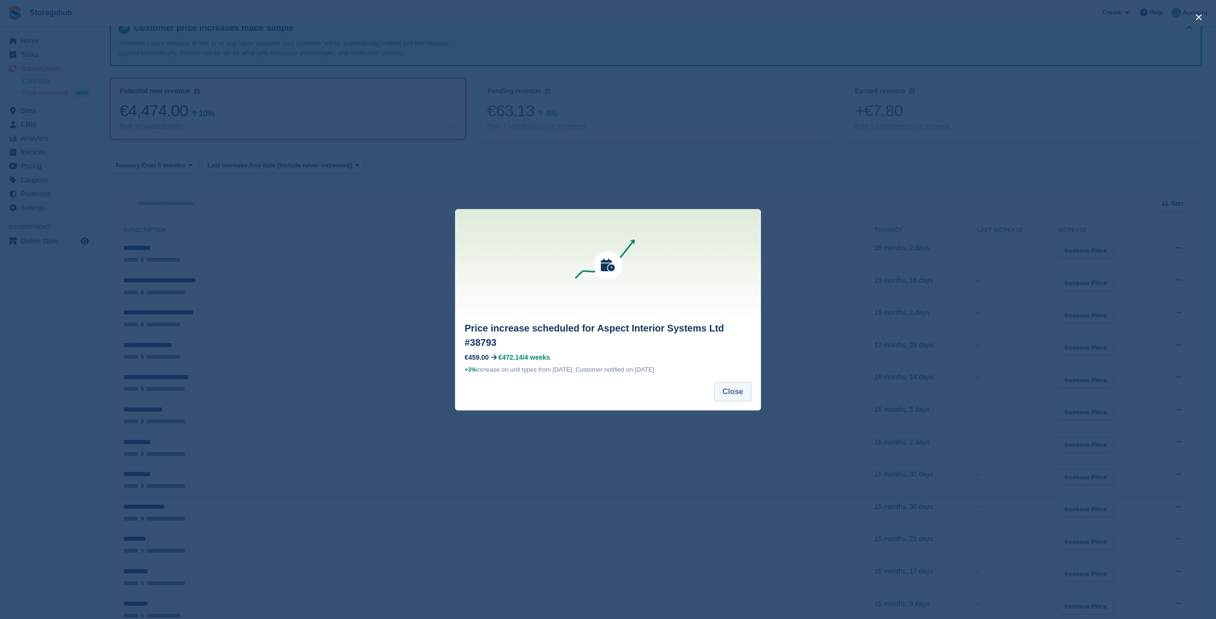
click at [722, 392] on button "Close" at bounding box center [732, 391] width 37 height 19
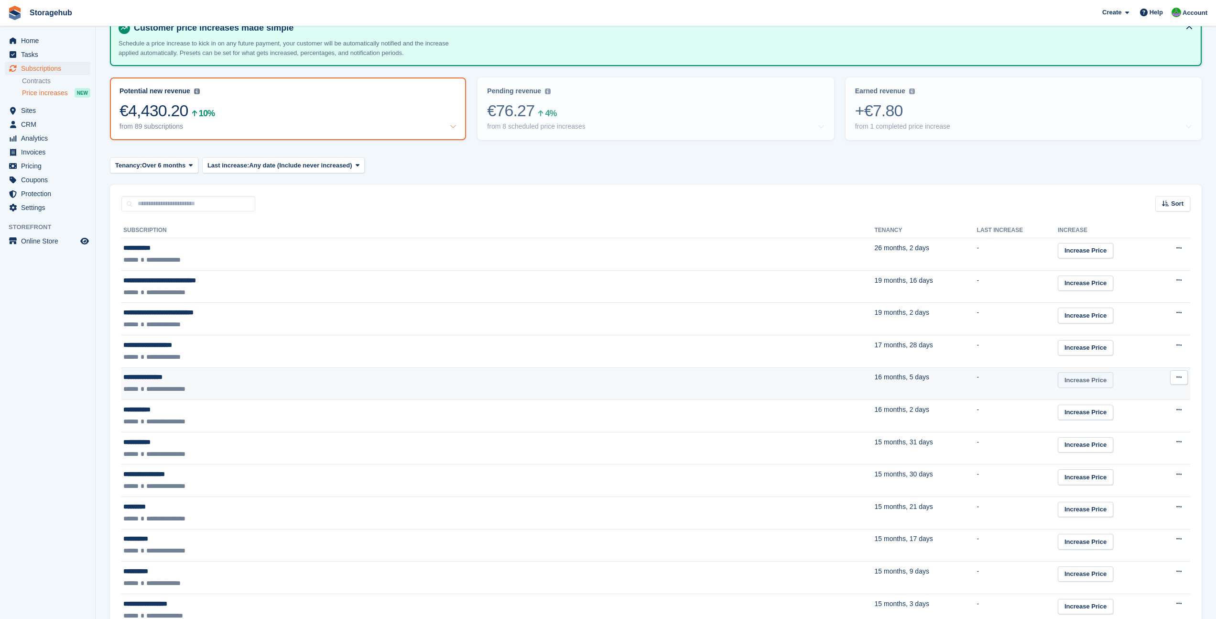
click at [1058, 381] on link "Increase Price" at bounding box center [1085, 380] width 55 height 16
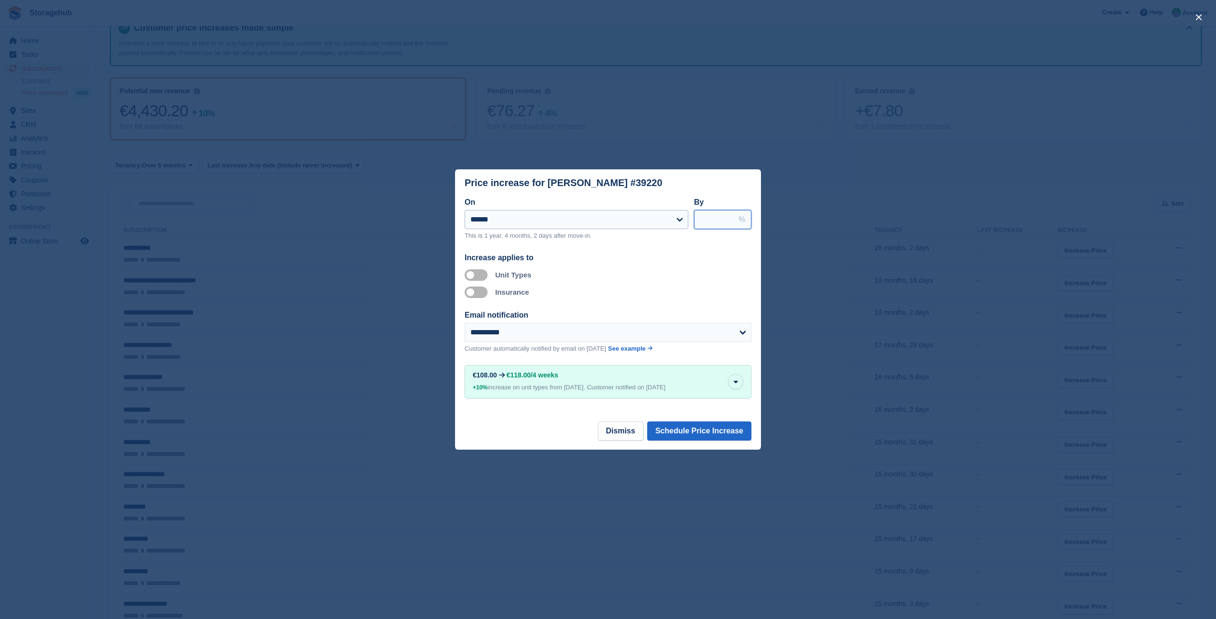
drag, startPoint x: 713, startPoint y: 215, endPoint x: 681, endPoint y: 215, distance: 32.0
click at [681, 215] on div "**********" at bounding box center [608, 222] width 287 height 52
click at [711, 215] on input "****" at bounding box center [722, 219] width 57 height 19
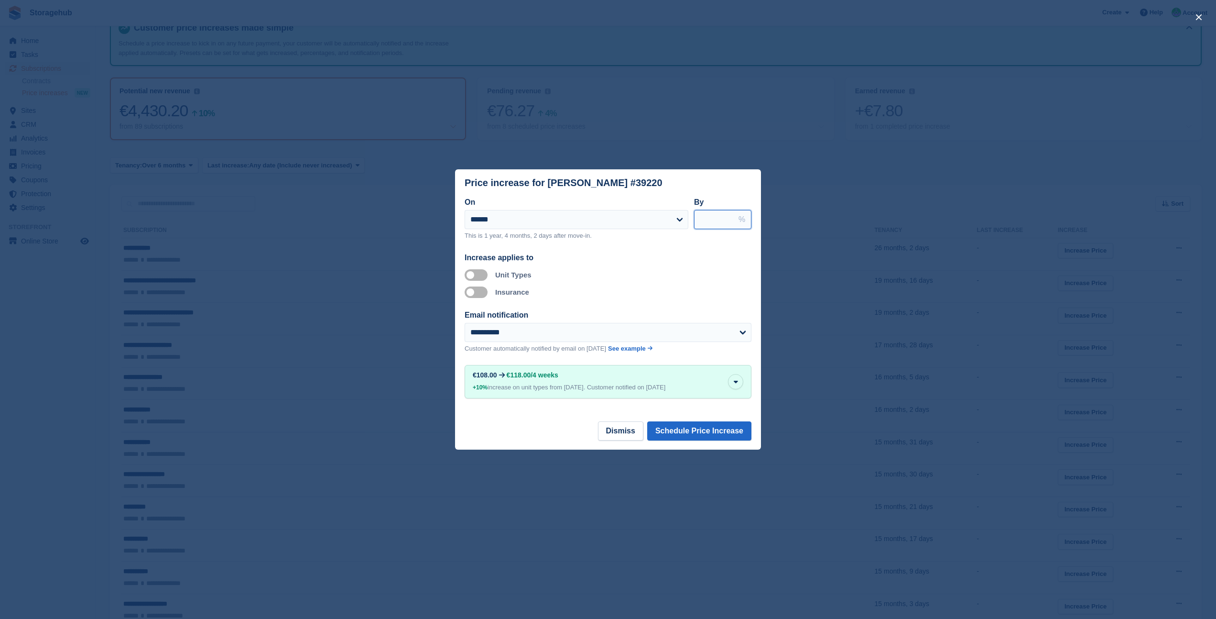
type input "*"
click at [701, 433] on button "Schedule Price Increase" at bounding box center [699, 430] width 104 height 19
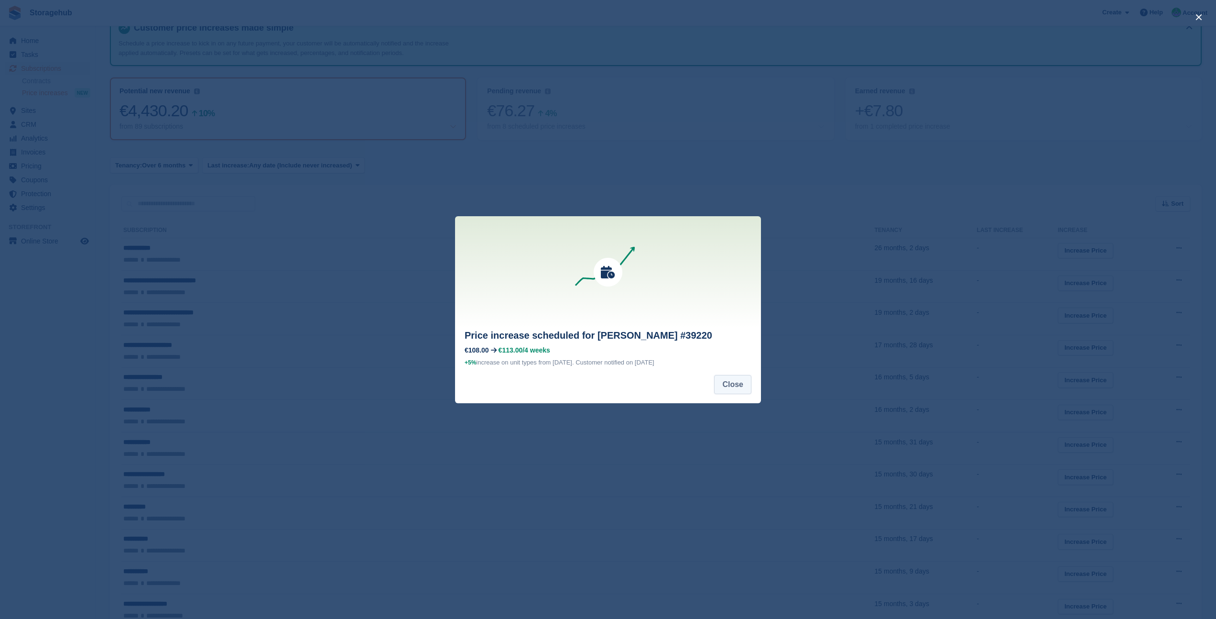
click at [733, 389] on button "Close" at bounding box center [732, 384] width 37 height 19
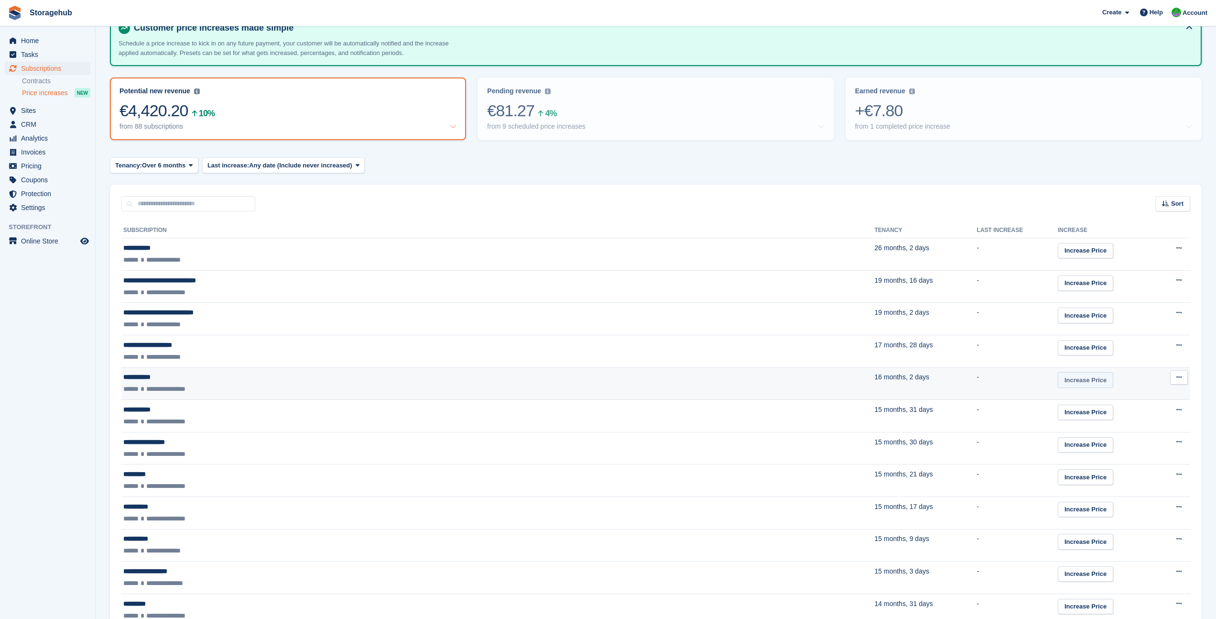
click at [1058, 381] on link "Increase Price" at bounding box center [1085, 380] width 55 height 16
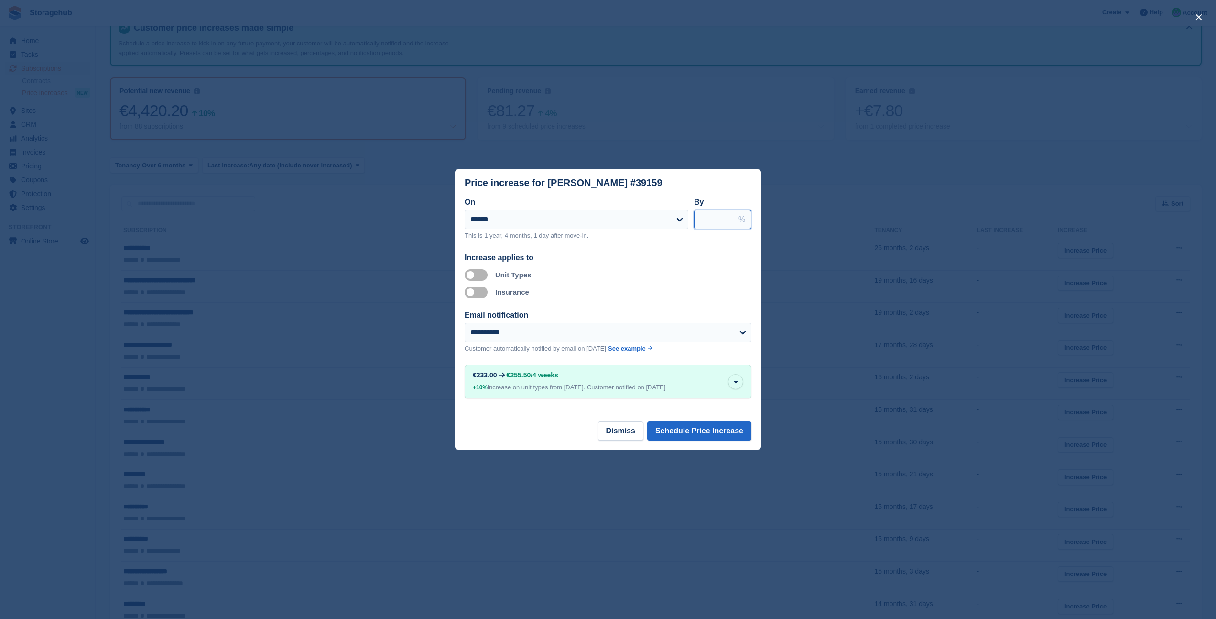
drag, startPoint x: 713, startPoint y: 221, endPoint x: 692, endPoint y: 221, distance: 21.0
click at [692, 221] on div "**********" at bounding box center [608, 222] width 287 height 52
type input "*"
click at [728, 430] on button "Schedule Price Increase" at bounding box center [699, 430] width 104 height 19
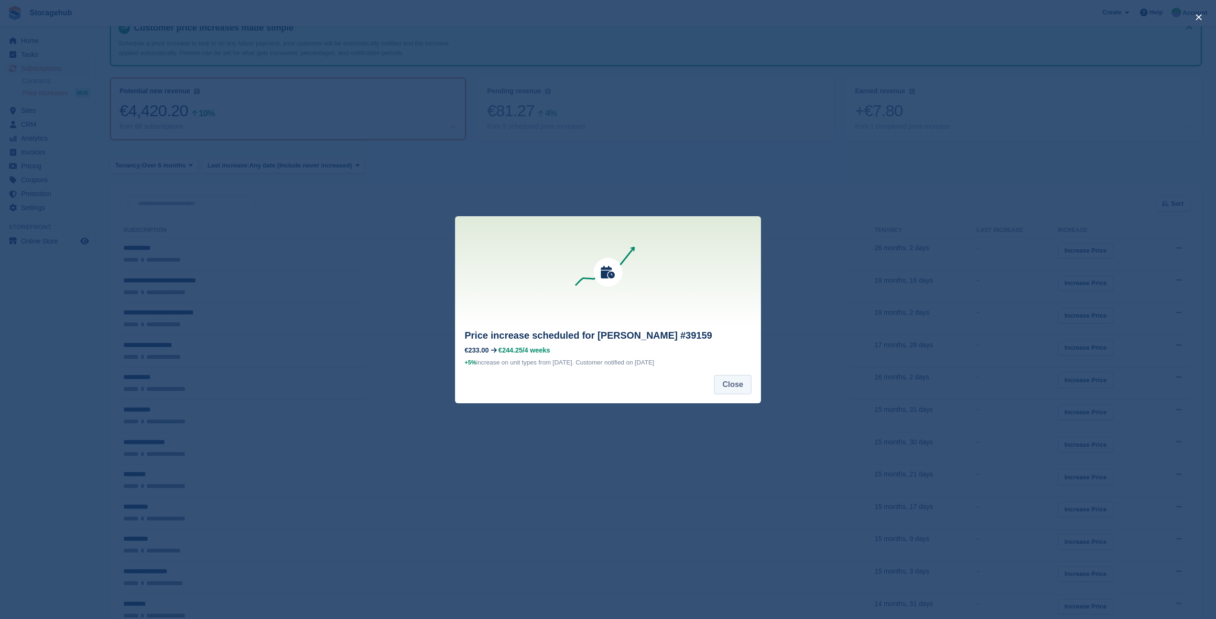
click at [731, 388] on button "Close" at bounding box center [732, 384] width 37 height 19
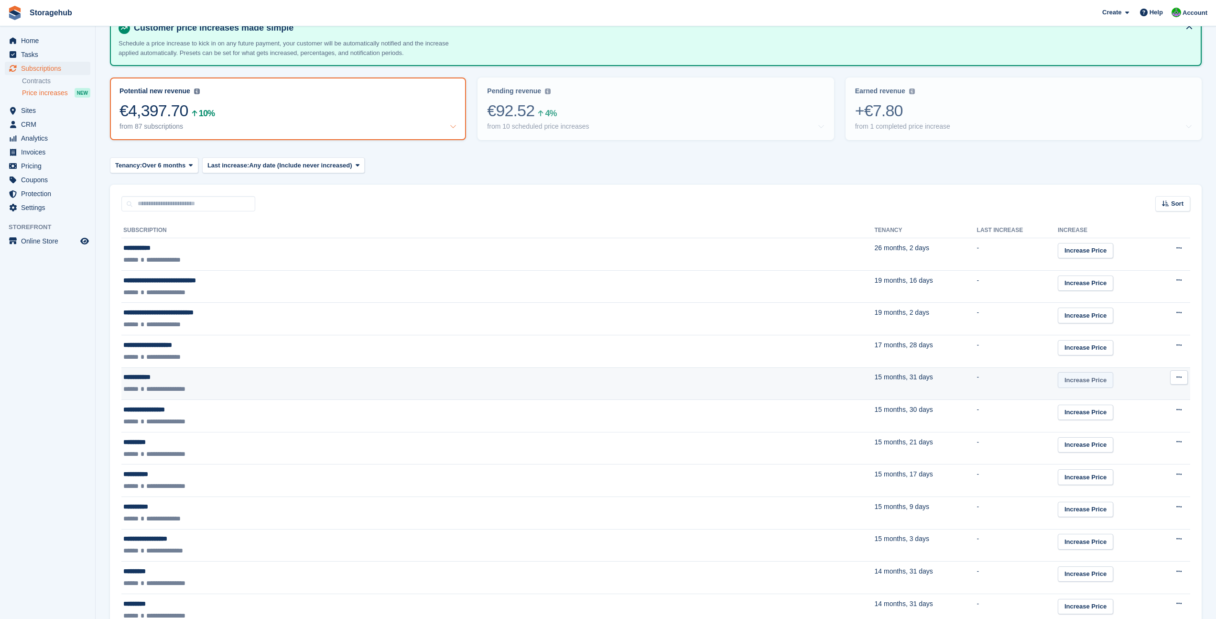
click at [1058, 383] on link "Increase Price" at bounding box center [1085, 380] width 55 height 16
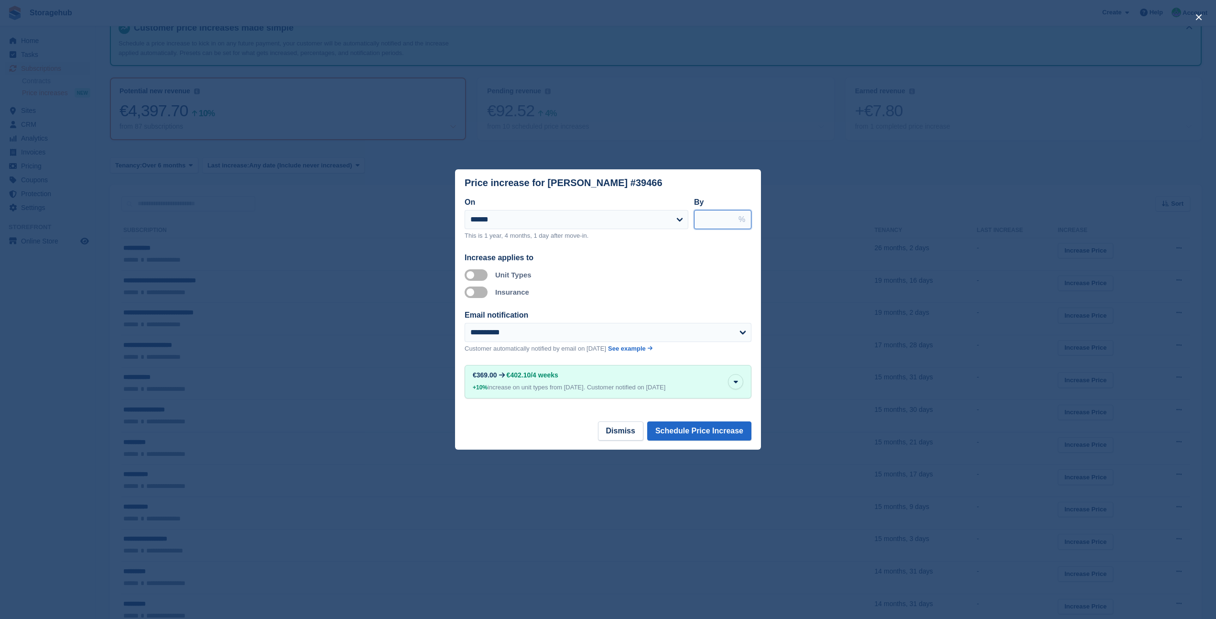
drag, startPoint x: 716, startPoint y: 216, endPoint x: 693, endPoint y: 215, distance: 23.0
click at [693, 215] on div "**********" at bounding box center [608, 222] width 287 height 52
type input "*"
click at [692, 430] on button "Schedule Price Increase" at bounding box center [699, 430] width 104 height 19
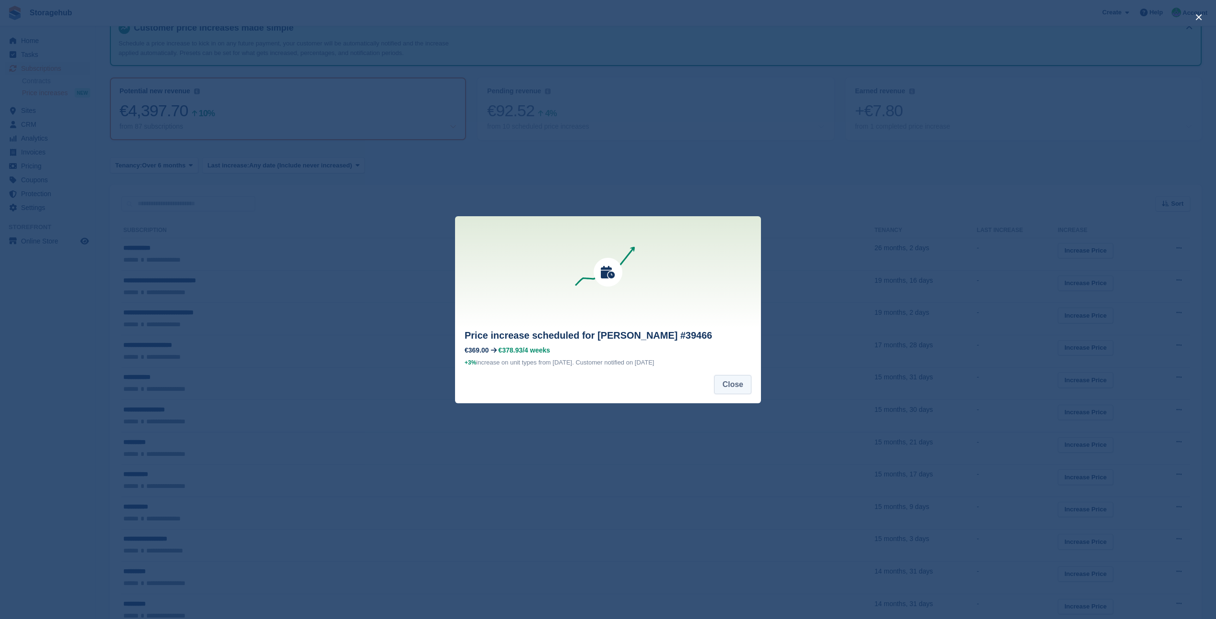
click at [719, 387] on button "Close" at bounding box center [732, 384] width 37 height 19
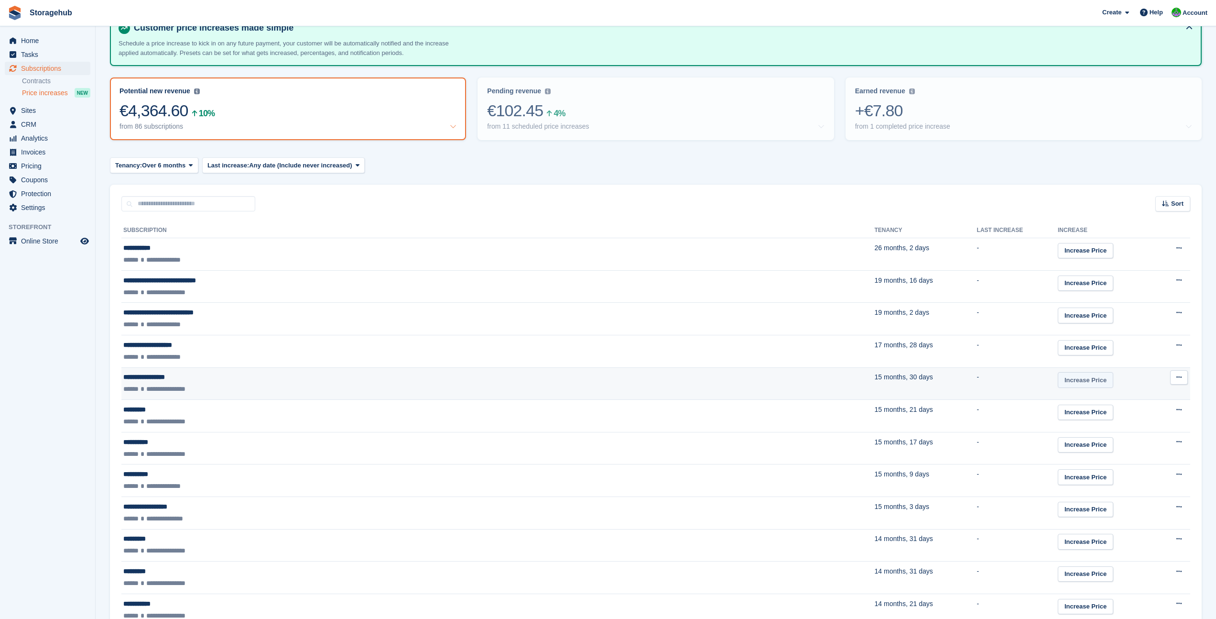
click at [1058, 385] on link "Increase Price" at bounding box center [1085, 380] width 55 height 16
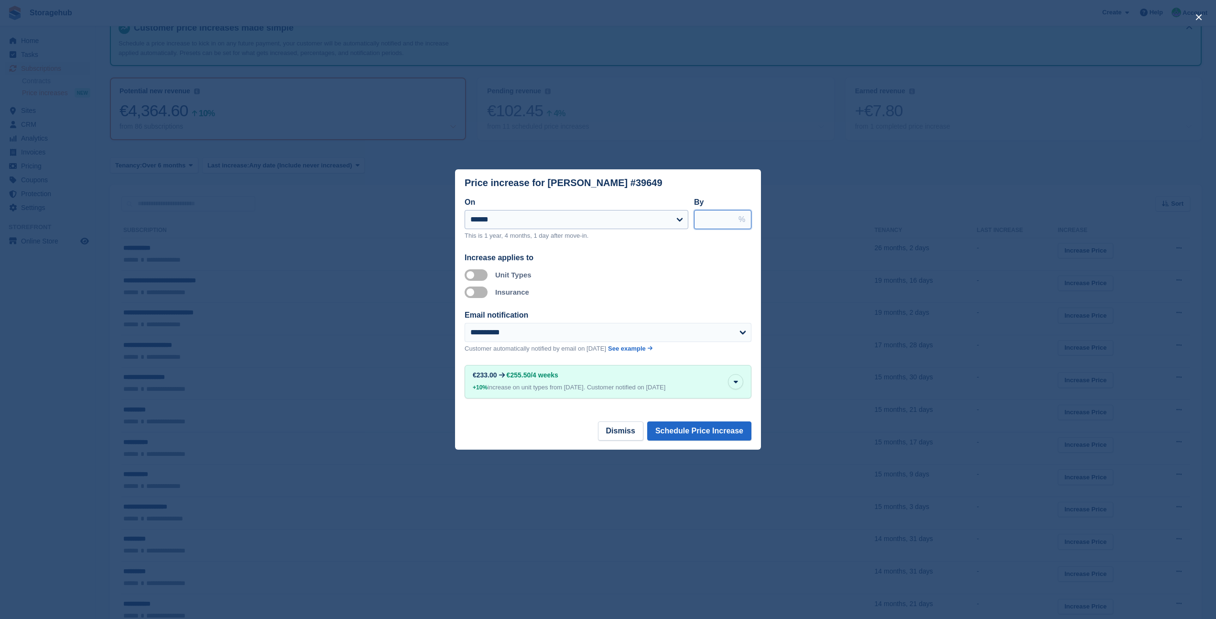
drag, startPoint x: 719, startPoint y: 217, endPoint x: 688, endPoint y: 214, distance: 31.2
click at [688, 214] on div "**********" at bounding box center [608, 222] width 287 height 52
type input "*"
type input "****"
click at [694, 440] on button "Schedule Price Increase" at bounding box center [699, 430] width 104 height 19
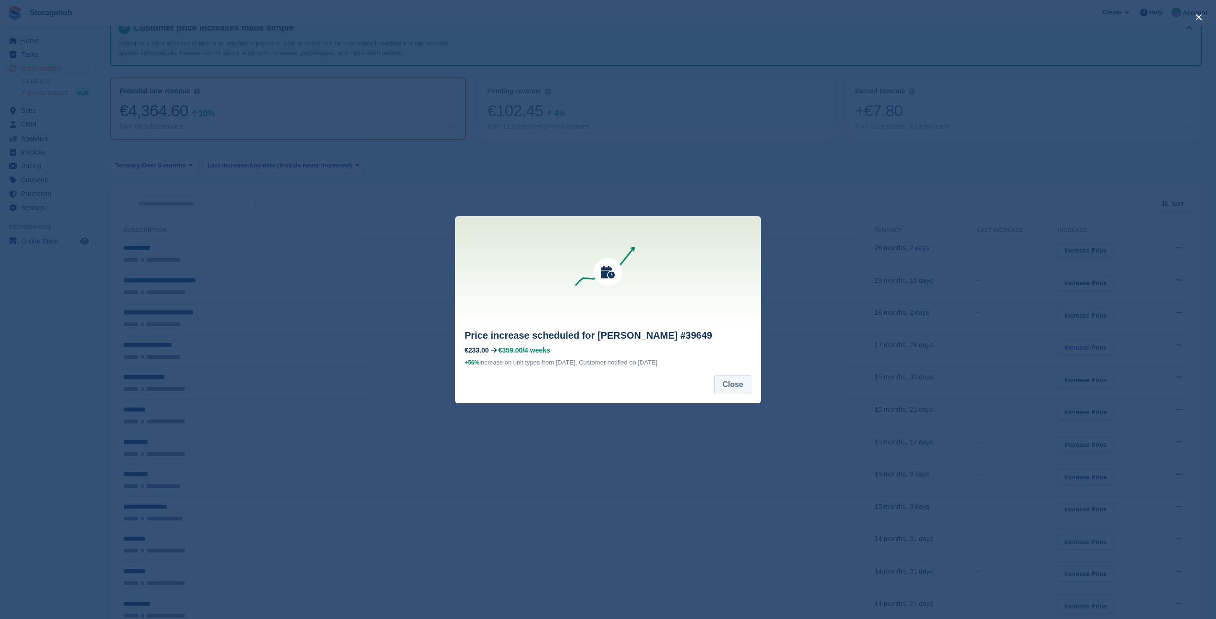
click at [725, 384] on button "Close" at bounding box center [732, 384] width 37 height 19
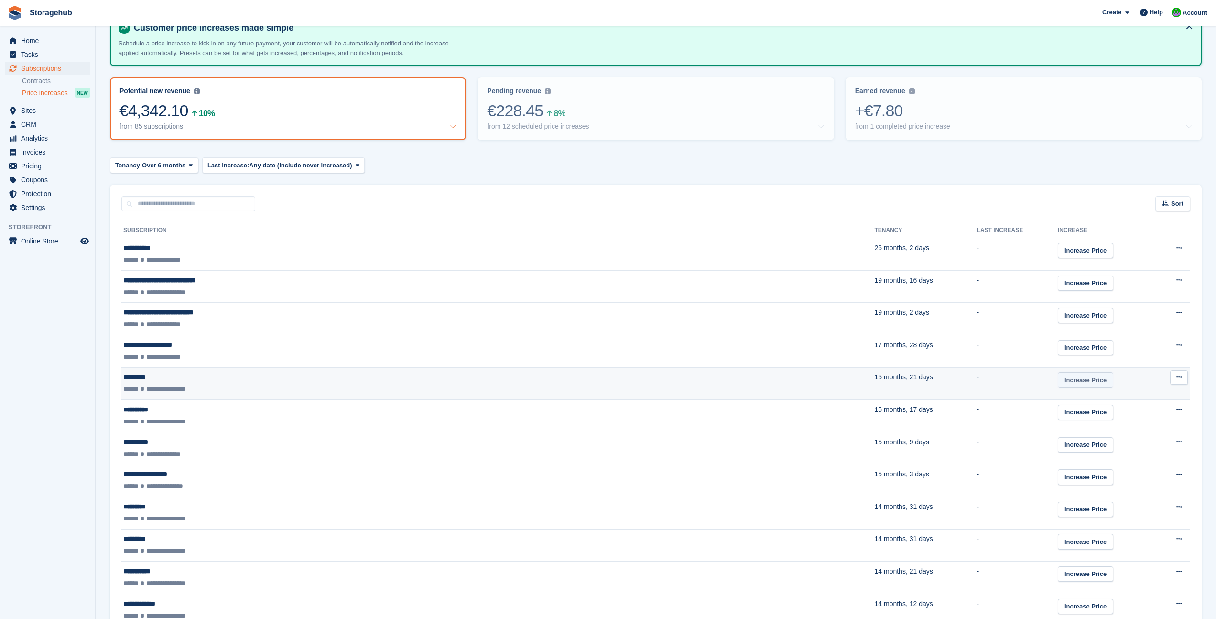
click at [1058, 383] on link "Increase Price" at bounding box center [1085, 380] width 55 height 16
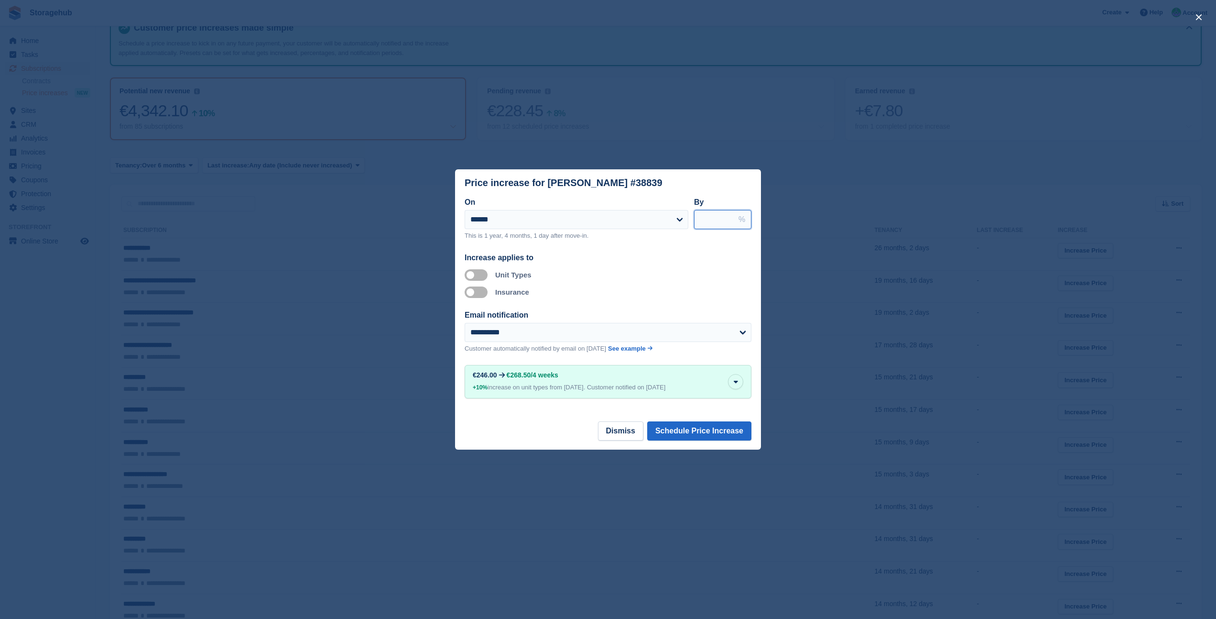
drag, startPoint x: 712, startPoint y: 214, endPoint x: 698, endPoint y: 214, distance: 14.8
click at [698, 214] on input "****" at bounding box center [722, 219] width 57 height 19
type input "*"
click at [692, 426] on button "Schedule Price Increase" at bounding box center [699, 430] width 104 height 19
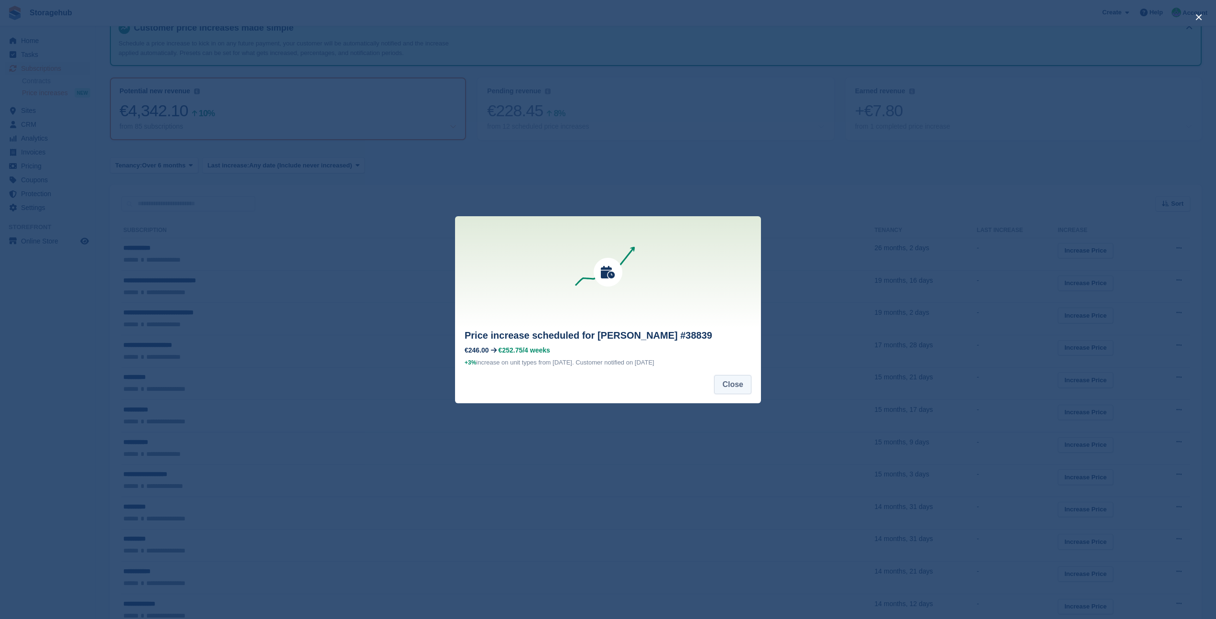
click at [741, 389] on button "Close" at bounding box center [732, 384] width 37 height 19
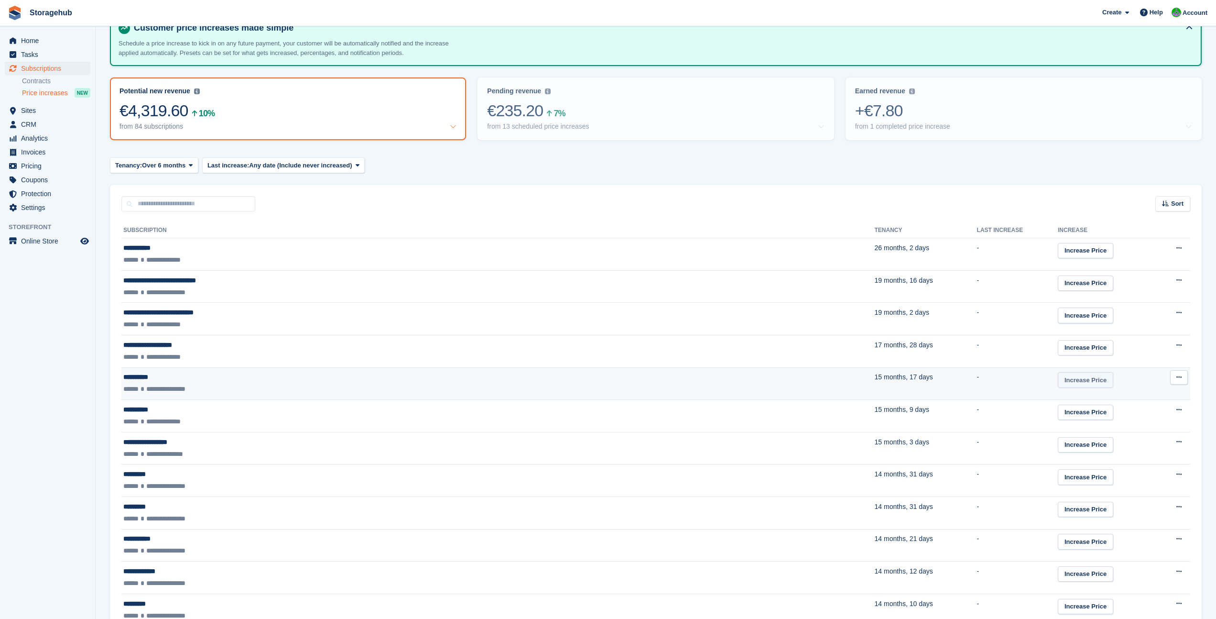
click at [1058, 377] on link "Increase Price" at bounding box center [1085, 380] width 55 height 16
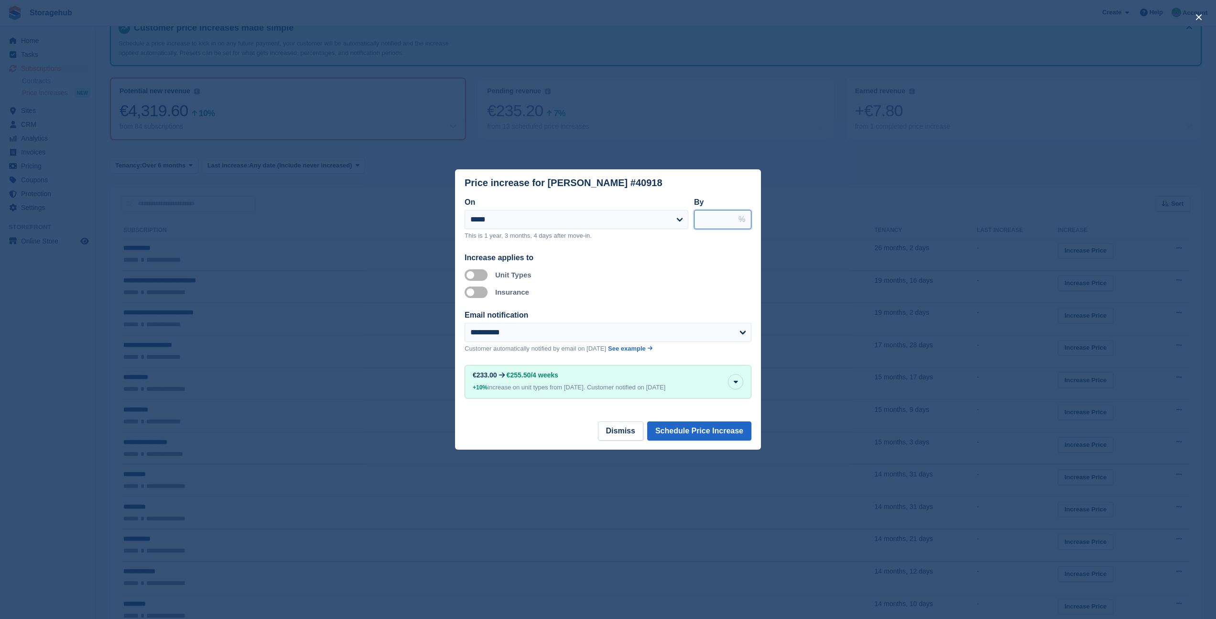
drag, startPoint x: 715, startPoint y: 212, endPoint x: 694, endPoint y: 212, distance: 21.0
click at [694, 212] on input "****" at bounding box center [722, 219] width 57 height 19
type input "*"
click at [698, 432] on button "Schedule Price Increase" at bounding box center [699, 430] width 104 height 19
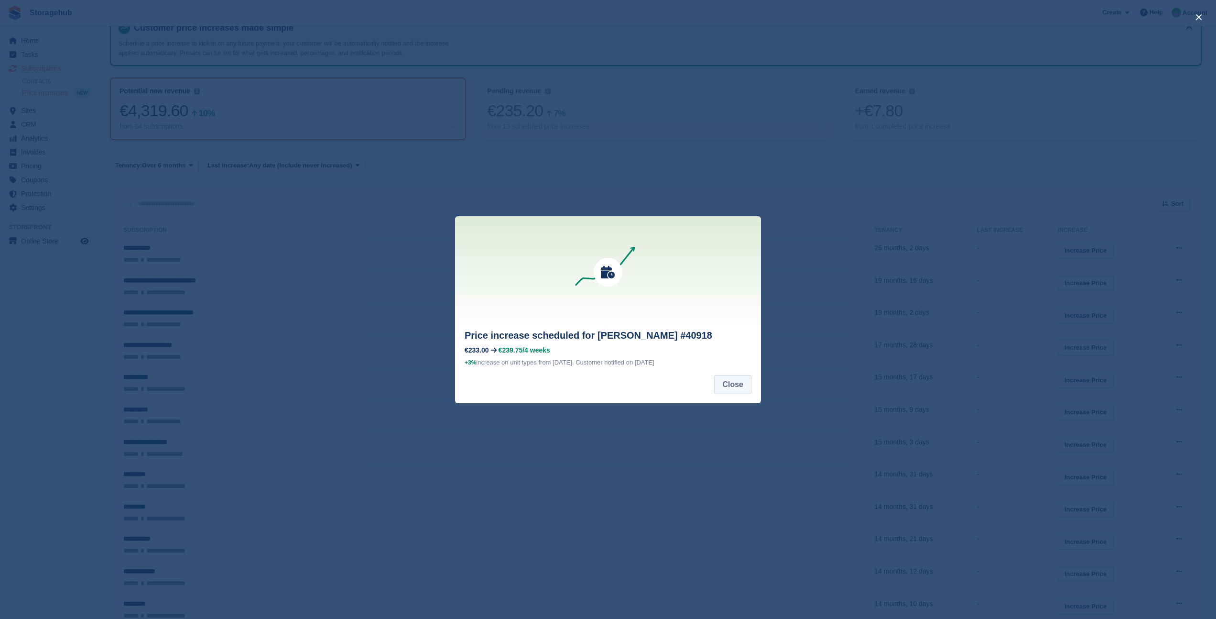
click at [736, 388] on button "Close" at bounding box center [732, 384] width 37 height 19
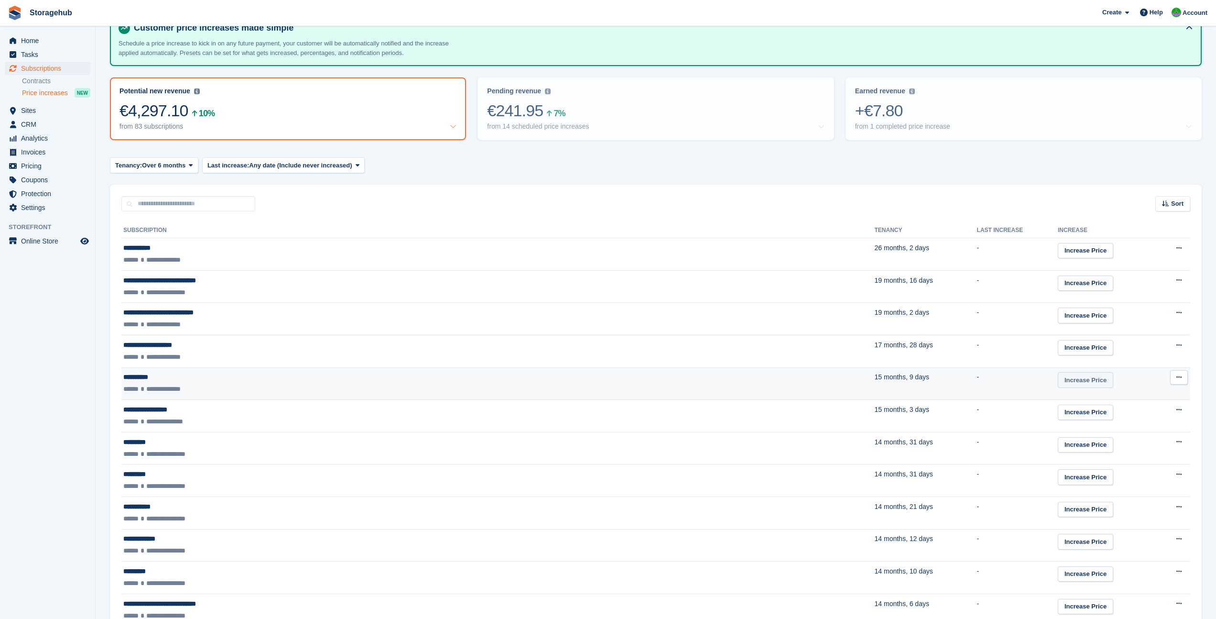
click at [1058, 379] on link "Increase Price" at bounding box center [1085, 380] width 55 height 16
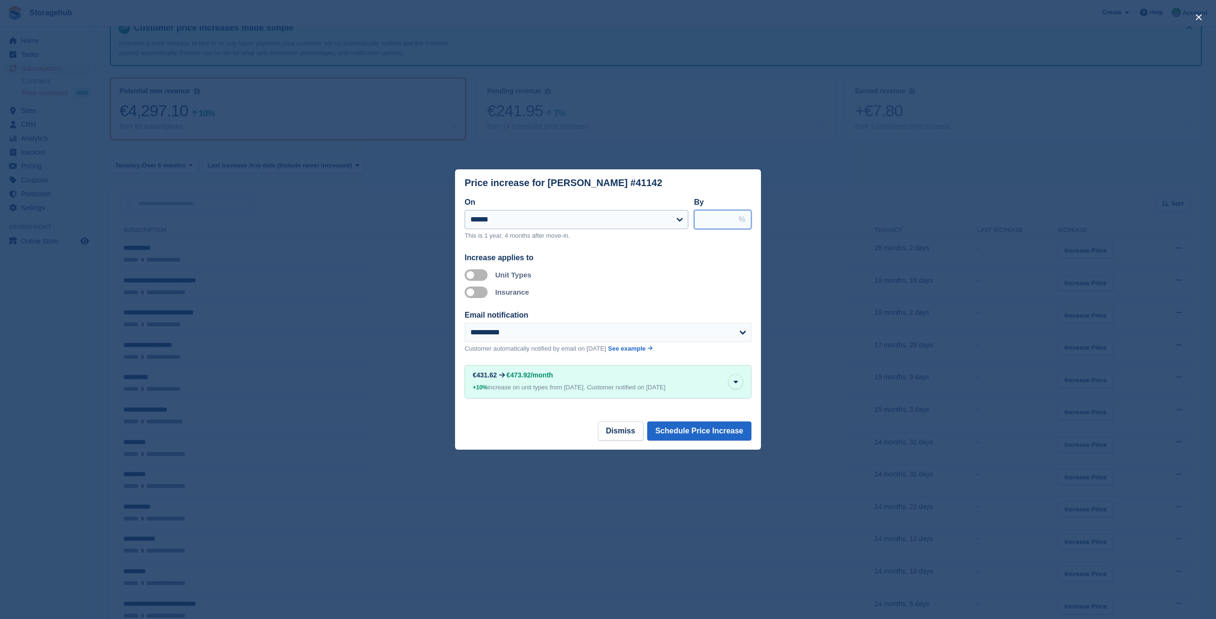
drag, startPoint x: 717, startPoint y: 215, endPoint x: 673, endPoint y: 214, distance: 43.5
click at [673, 214] on div "**********" at bounding box center [608, 222] width 287 height 52
type input "*"
click at [676, 428] on button "Schedule Price Increase" at bounding box center [699, 430] width 104 height 19
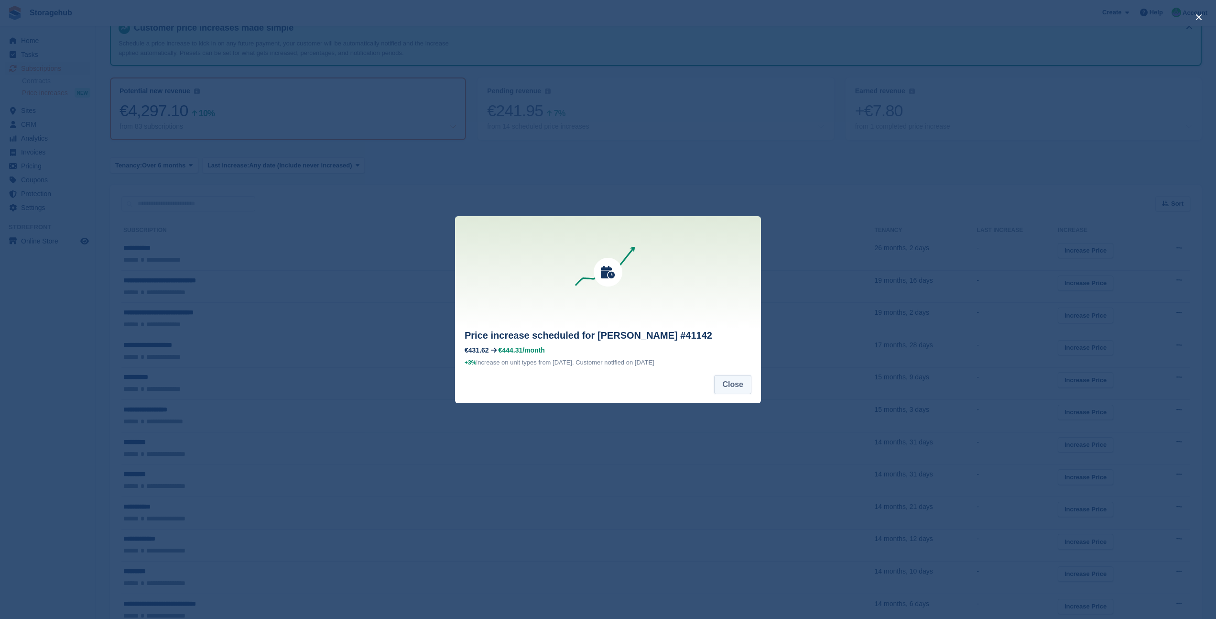
click at [739, 386] on button "Close" at bounding box center [732, 384] width 37 height 19
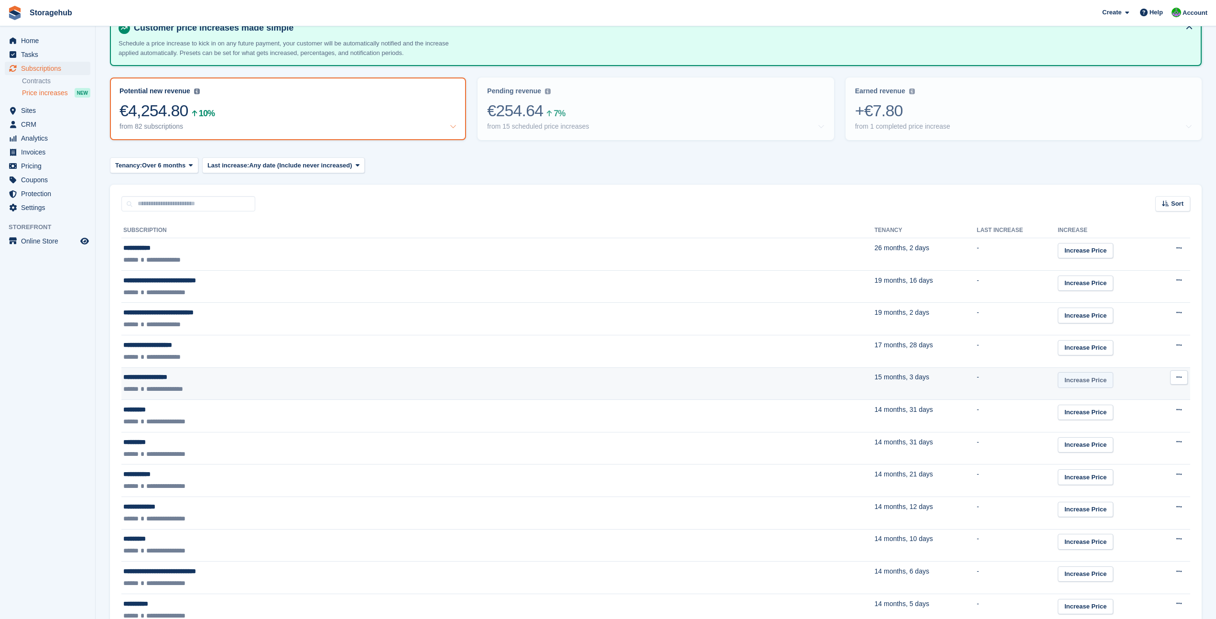
click at [1058, 383] on link "Increase Price" at bounding box center [1085, 380] width 55 height 16
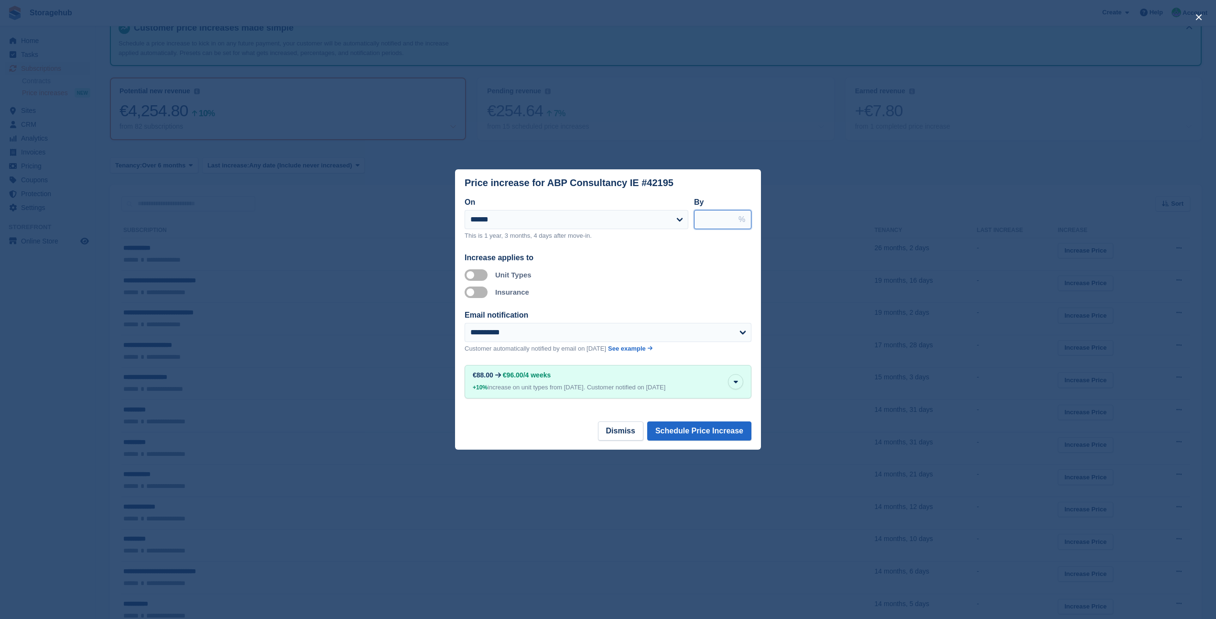
drag, startPoint x: 714, startPoint y: 219, endPoint x: 698, endPoint y: 219, distance: 15.8
click at [698, 219] on input "****" at bounding box center [722, 219] width 57 height 19
type input "*"
click at [684, 425] on button "Schedule Price Increase" at bounding box center [699, 430] width 104 height 19
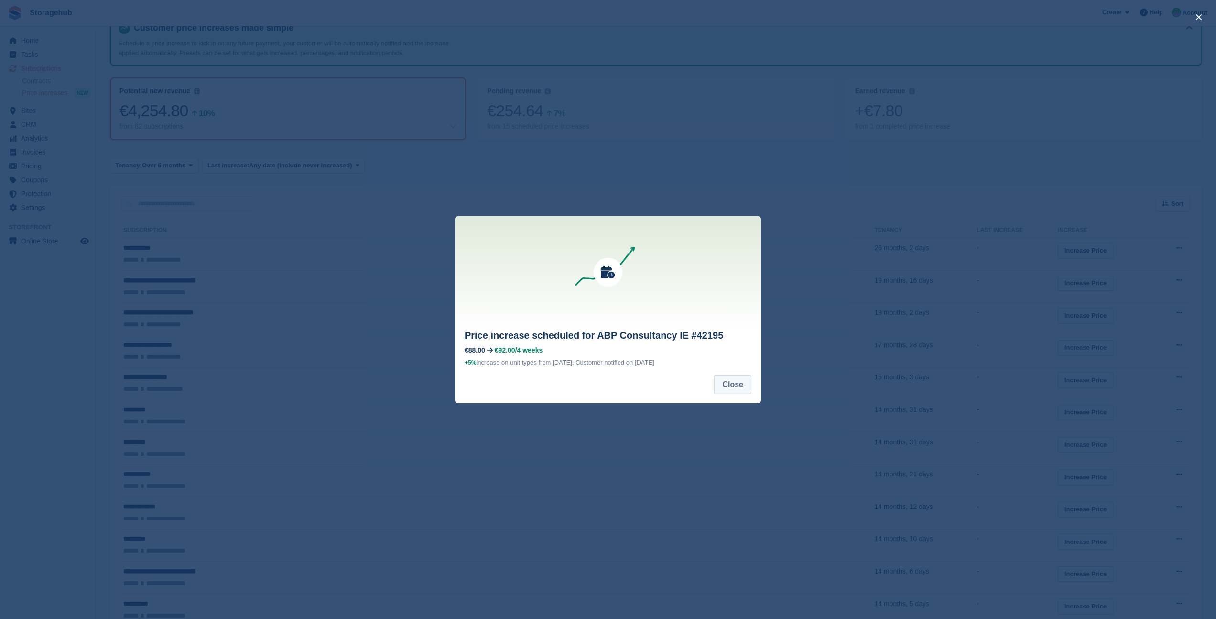
click at [722, 386] on button "Close" at bounding box center [732, 384] width 37 height 19
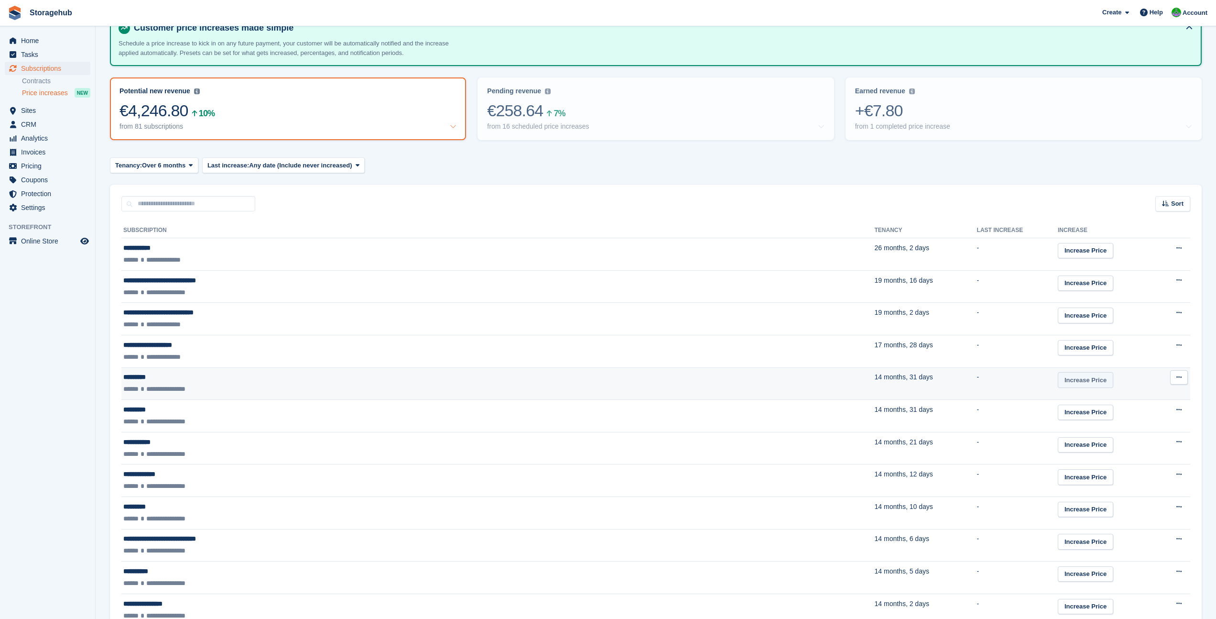
click at [1058, 379] on link "Increase Price" at bounding box center [1085, 380] width 55 height 16
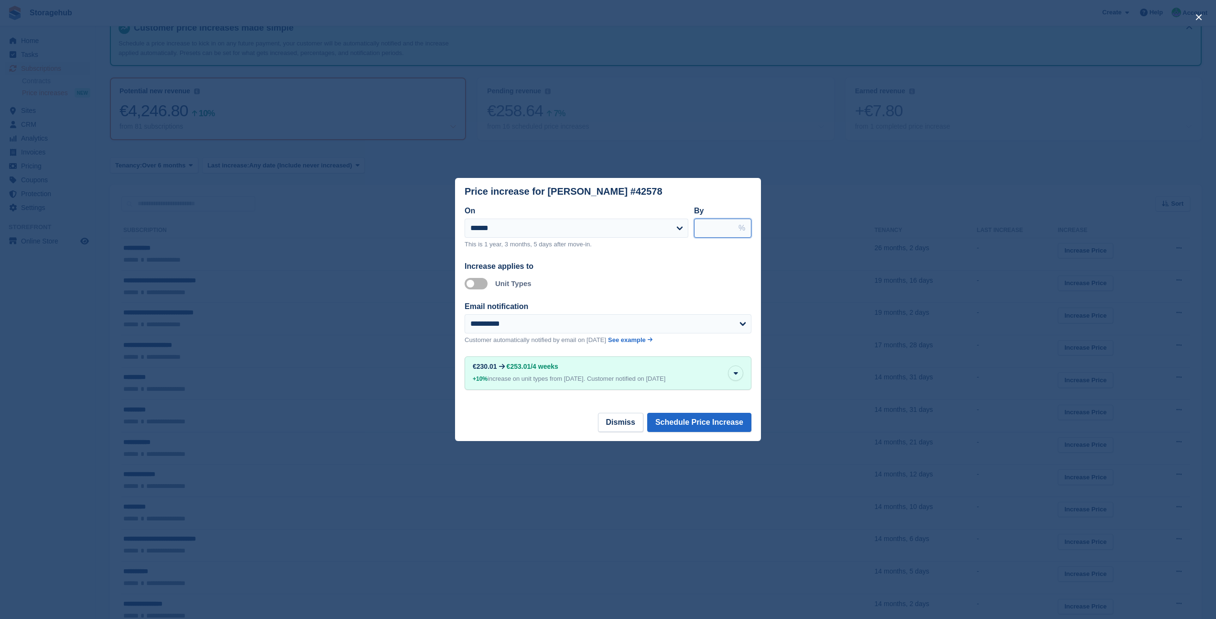
drag, startPoint x: 722, startPoint y: 222, endPoint x: 709, endPoint y: 221, distance: 12.4
click at [709, 221] on input "****" at bounding box center [722, 227] width 57 height 19
type input "*"
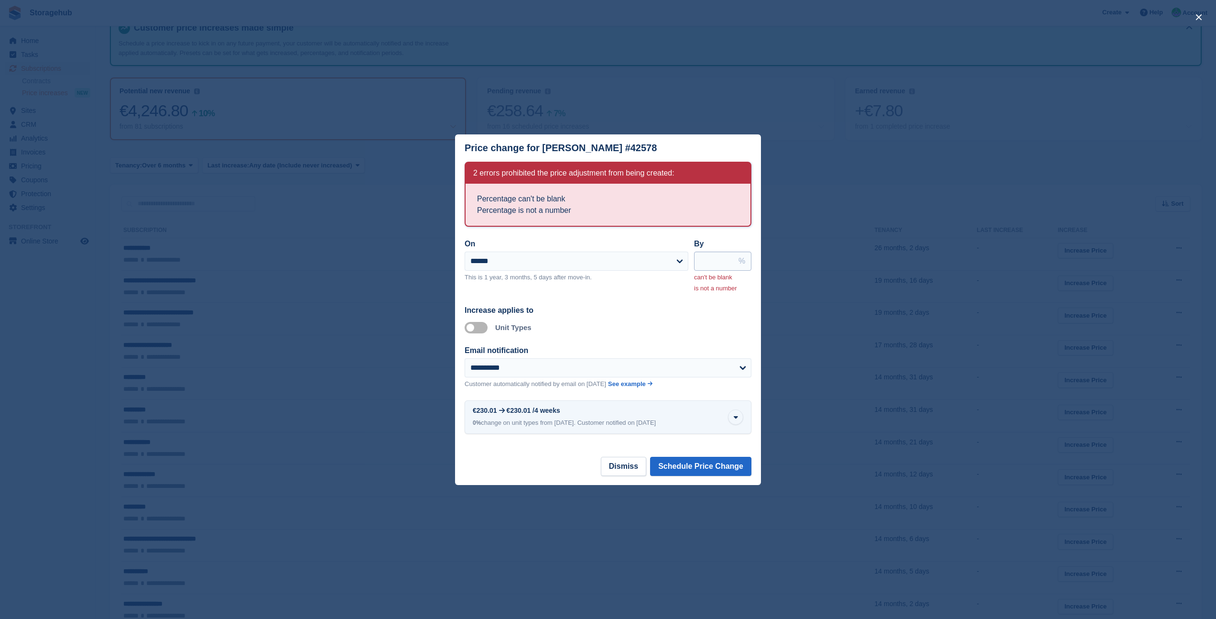
type input "*"
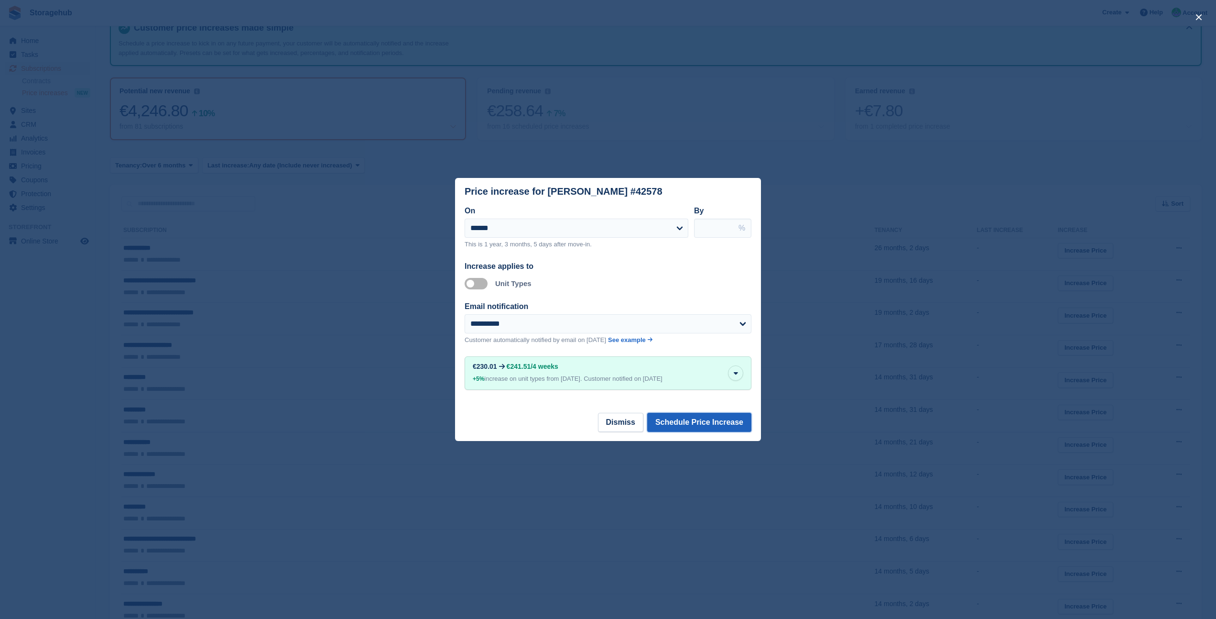
click at [689, 425] on button "Schedule Price Increase" at bounding box center [699, 422] width 104 height 19
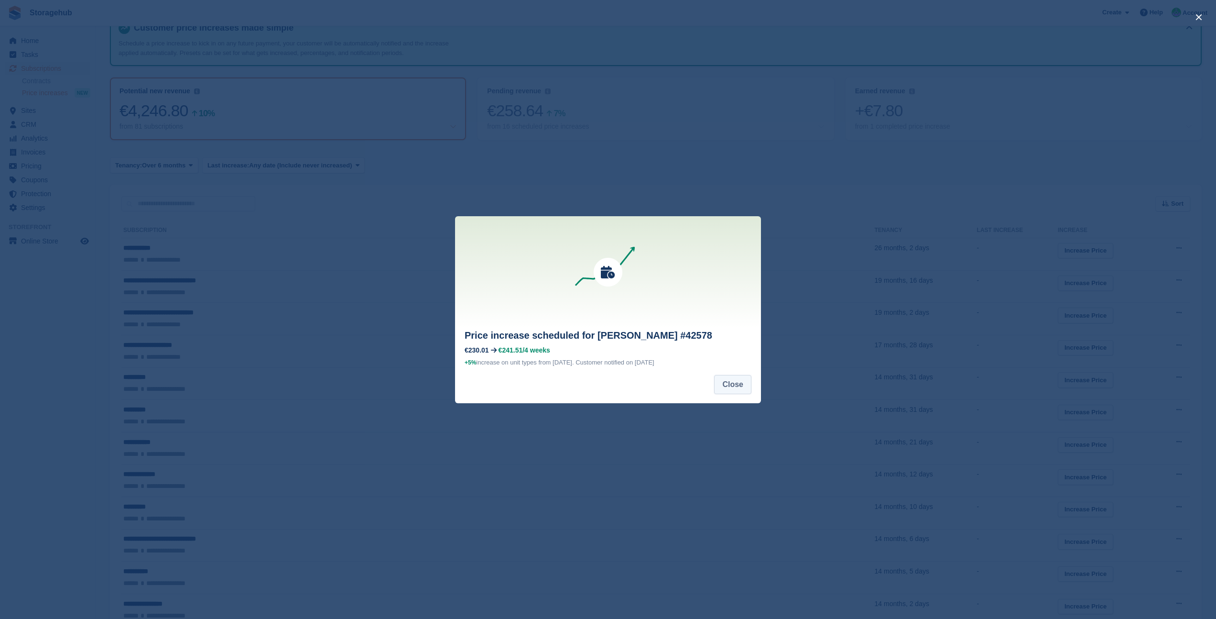
click at [741, 389] on button "Close" at bounding box center [732, 384] width 37 height 19
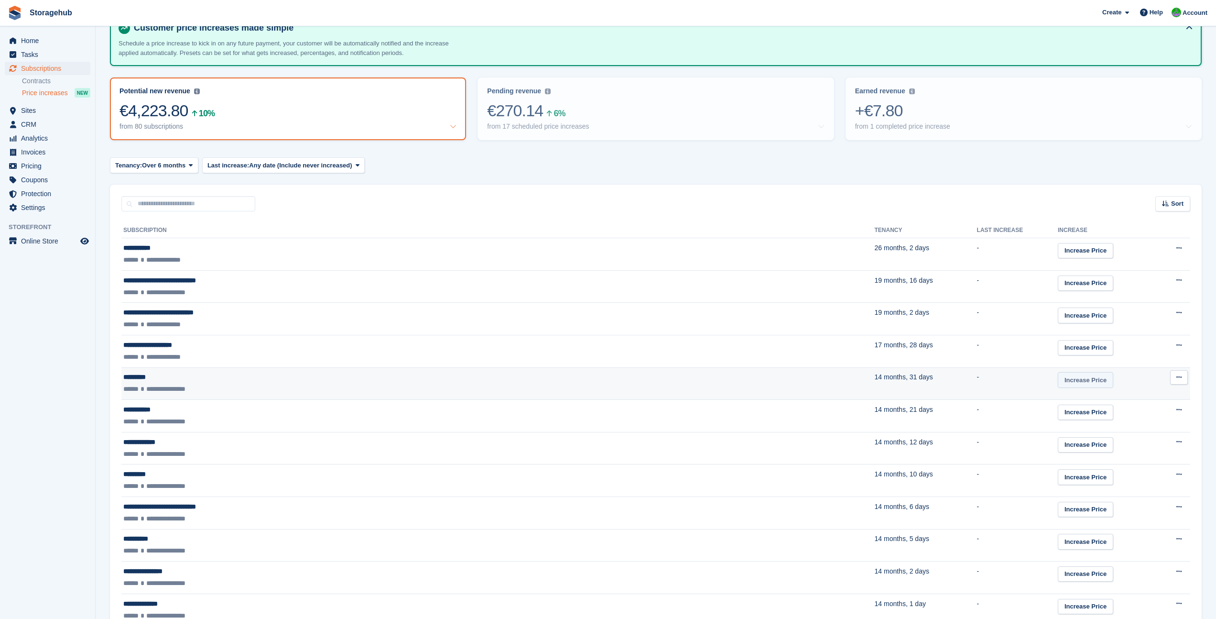
click at [1058, 379] on link "Increase Price" at bounding box center [1085, 380] width 55 height 16
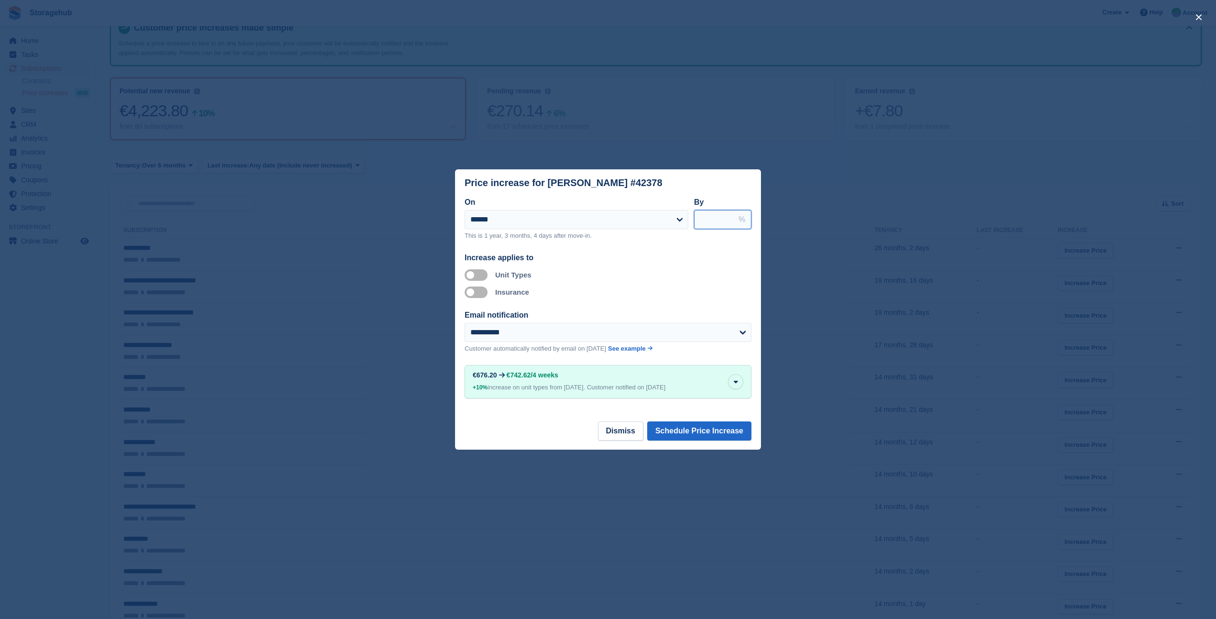
drag, startPoint x: 714, startPoint y: 214, endPoint x: 693, endPoint y: 213, distance: 21.5
click at [693, 213] on div "**********" at bounding box center [608, 222] width 287 height 52
type input "*"
click at [678, 434] on button "Schedule Price Increase" at bounding box center [699, 430] width 104 height 19
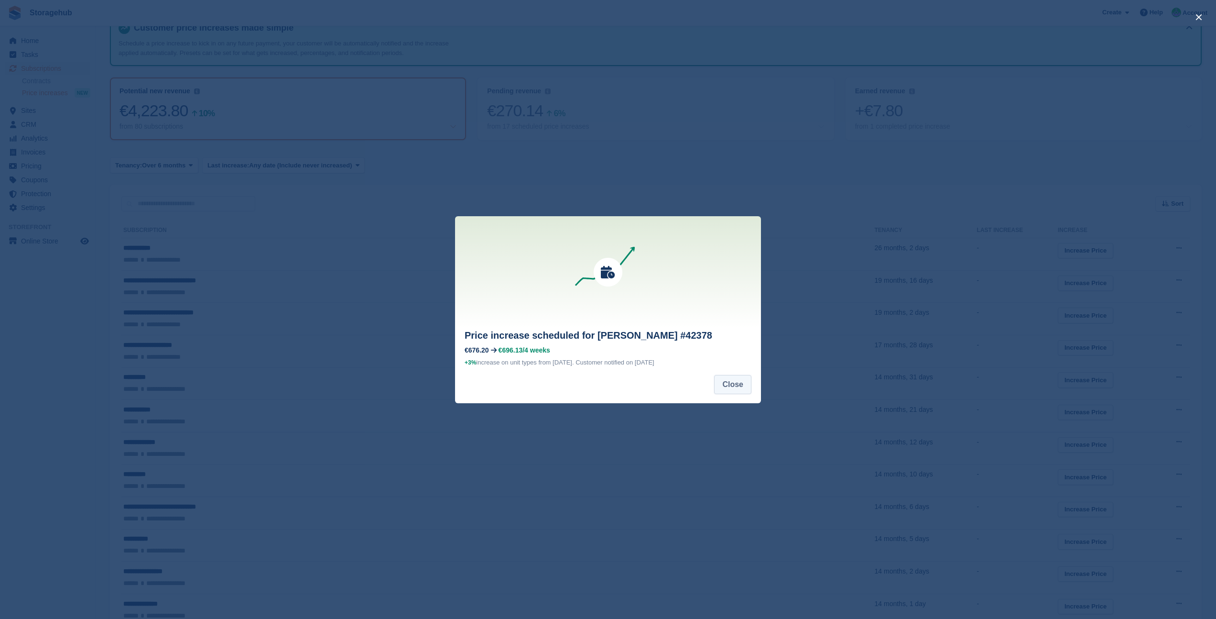
click at [719, 380] on button "Close" at bounding box center [732, 384] width 37 height 19
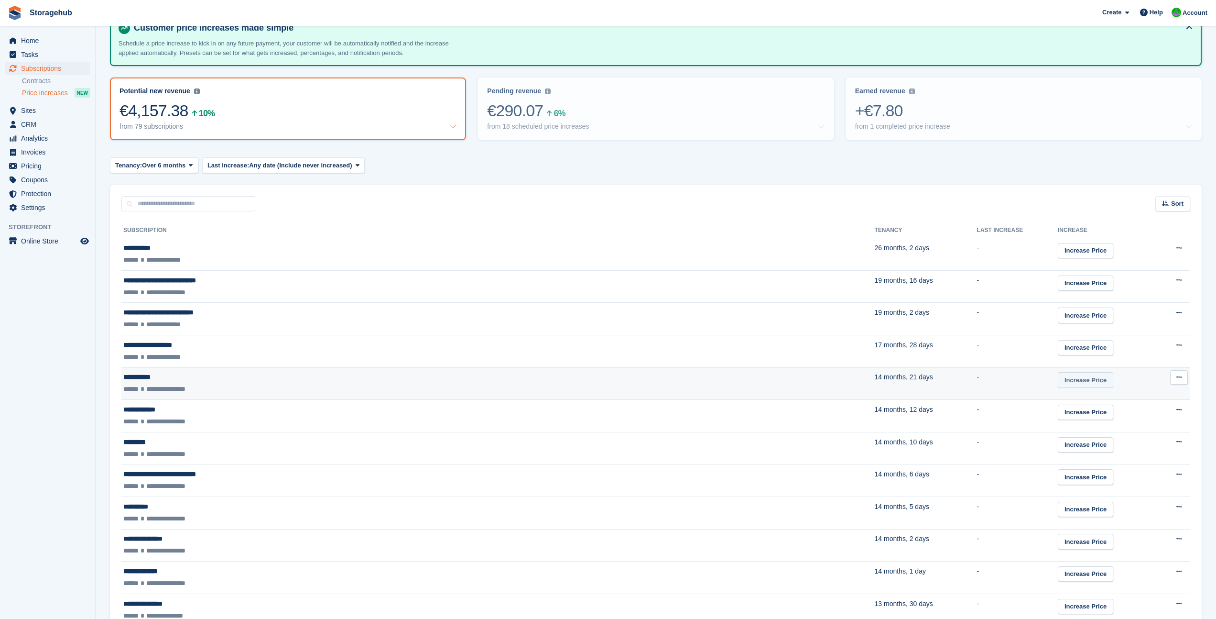
click at [1058, 376] on link "Increase Price" at bounding box center [1085, 380] width 55 height 16
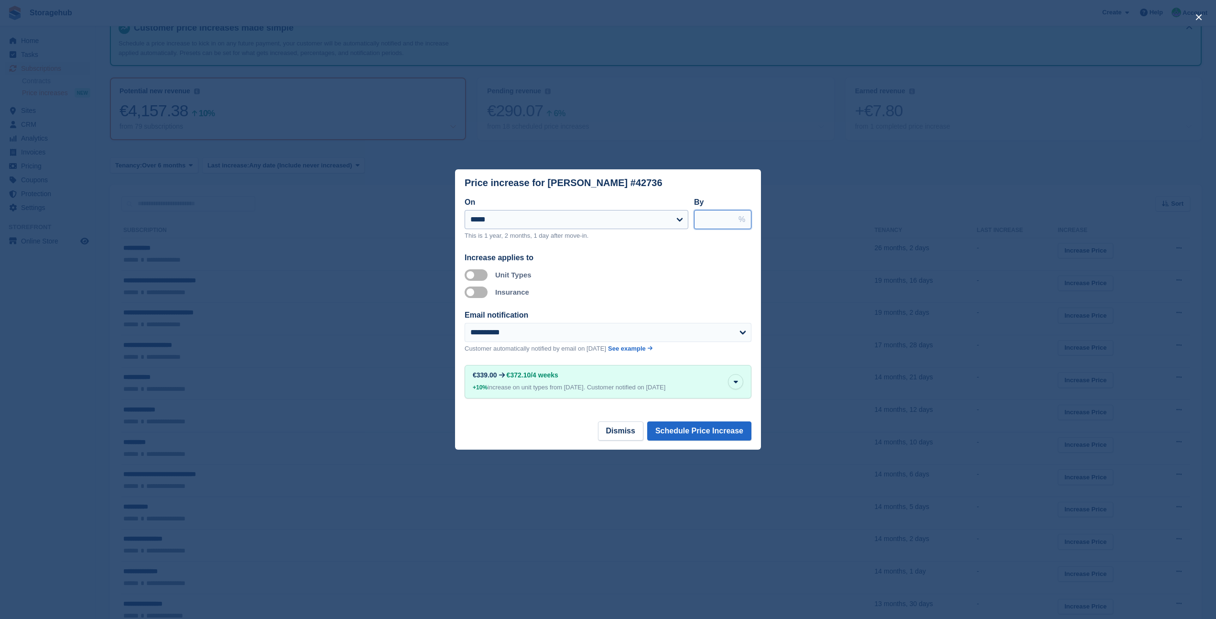
drag, startPoint x: 716, startPoint y: 217, endPoint x: 679, endPoint y: 215, distance: 36.8
click at [679, 215] on div "**********" at bounding box center [608, 222] width 287 height 52
type input "*"
click at [699, 423] on button "Schedule Price Increase" at bounding box center [699, 430] width 104 height 19
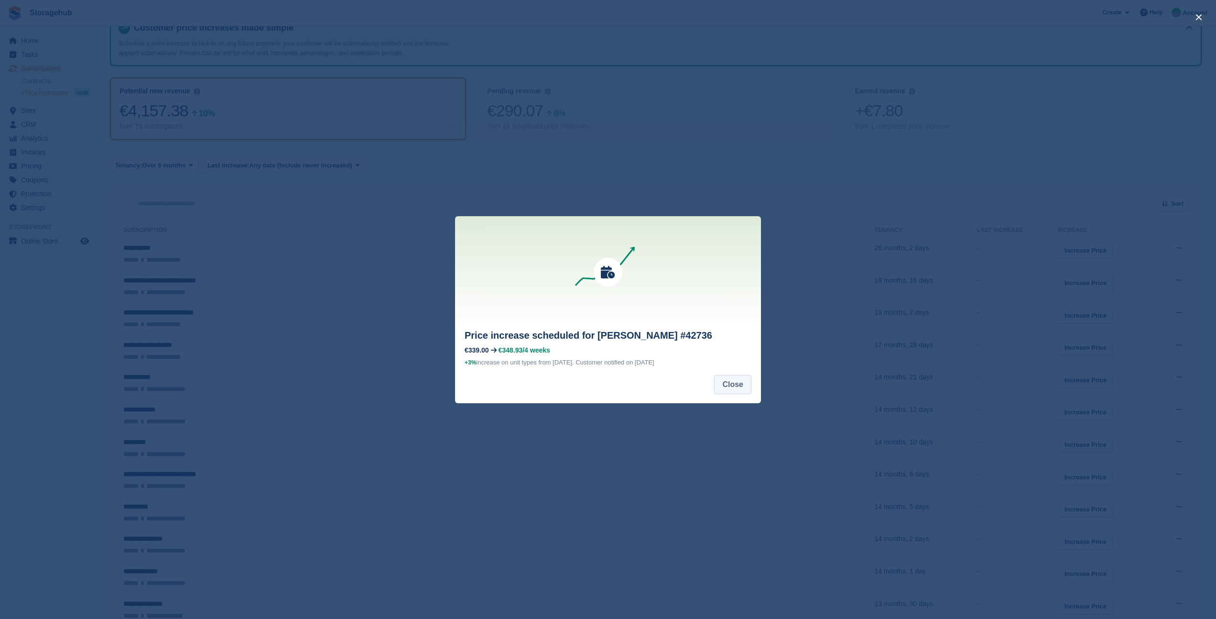
click at [736, 388] on button "Close" at bounding box center [732, 384] width 37 height 19
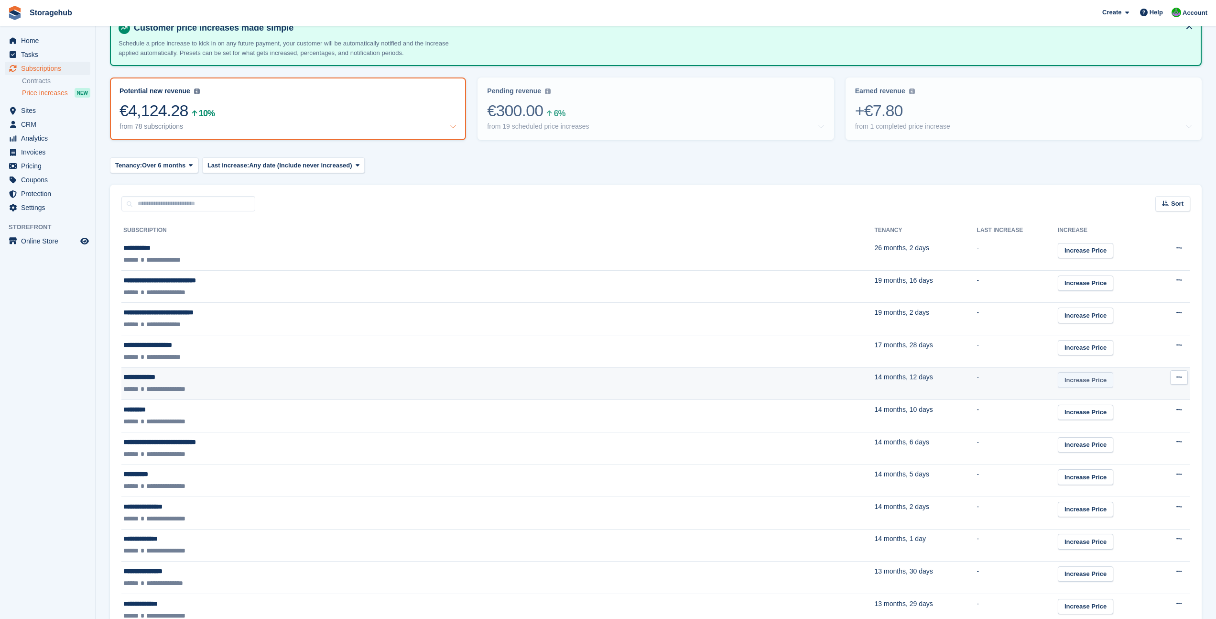
click at [1058, 380] on link "Increase Price" at bounding box center [1085, 380] width 55 height 16
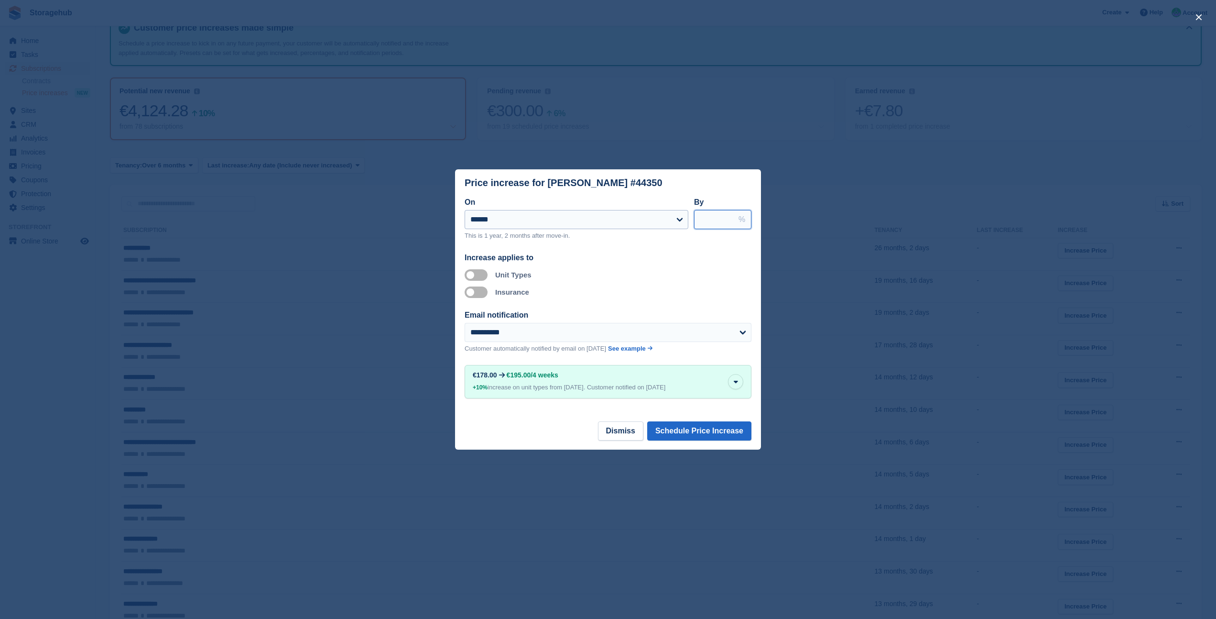
drag, startPoint x: 715, startPoint y: 219, endPoint x: 681, endPoint y: 216, distance: 34.1
click at [683, 216] on div "**********" at bounding box center [608, 222] width 287 height 52
type input "*"
click at [703, 427] on button "Schedule Price Increase" at bounding box center [699, 430] width 104 height 19
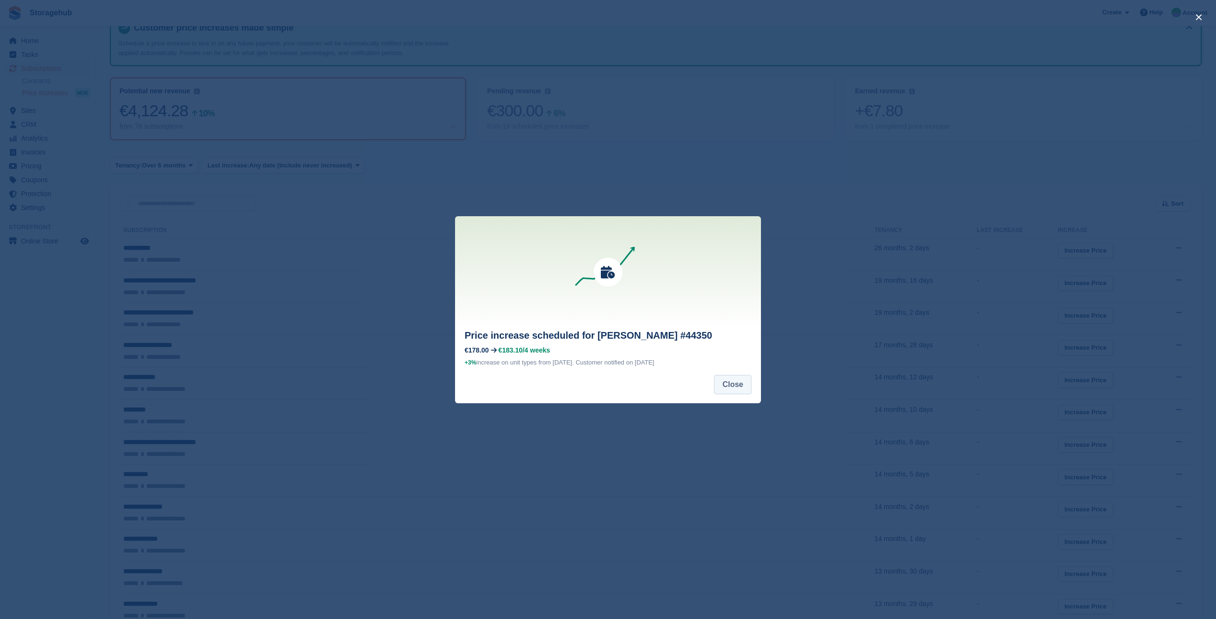
click at [737, 381] on button "Close" at bounding box center [732, 384] width 37 height 19
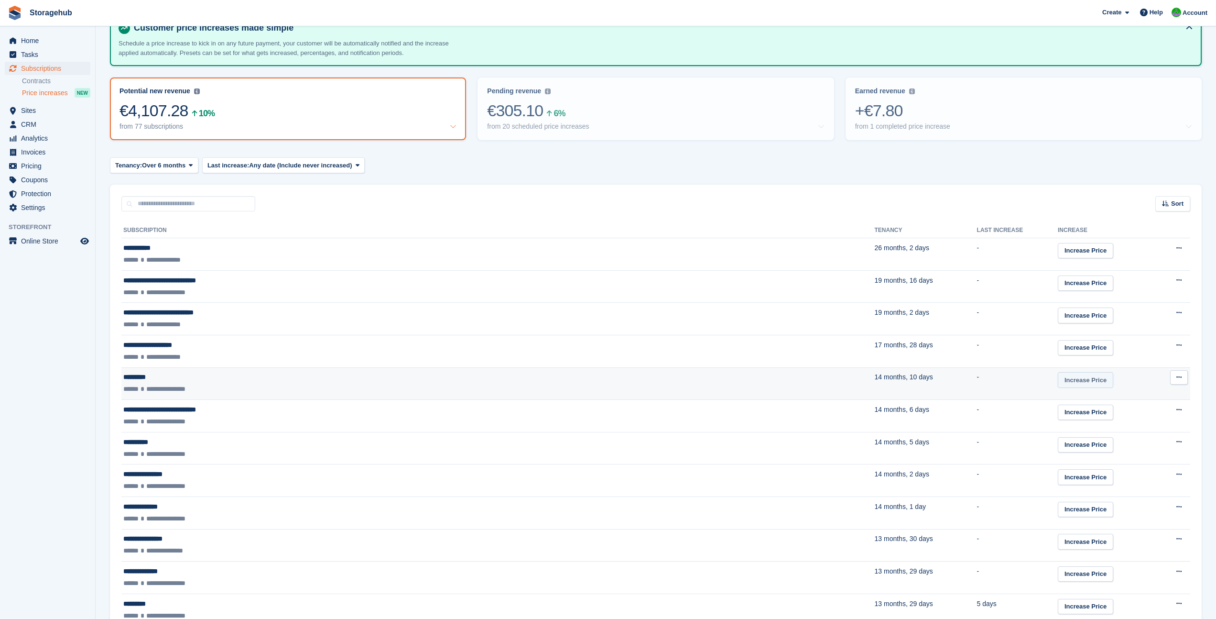
click at [1058, 381] on link "Increase Price" at bounding box center [1085, 380] width 55 height 16
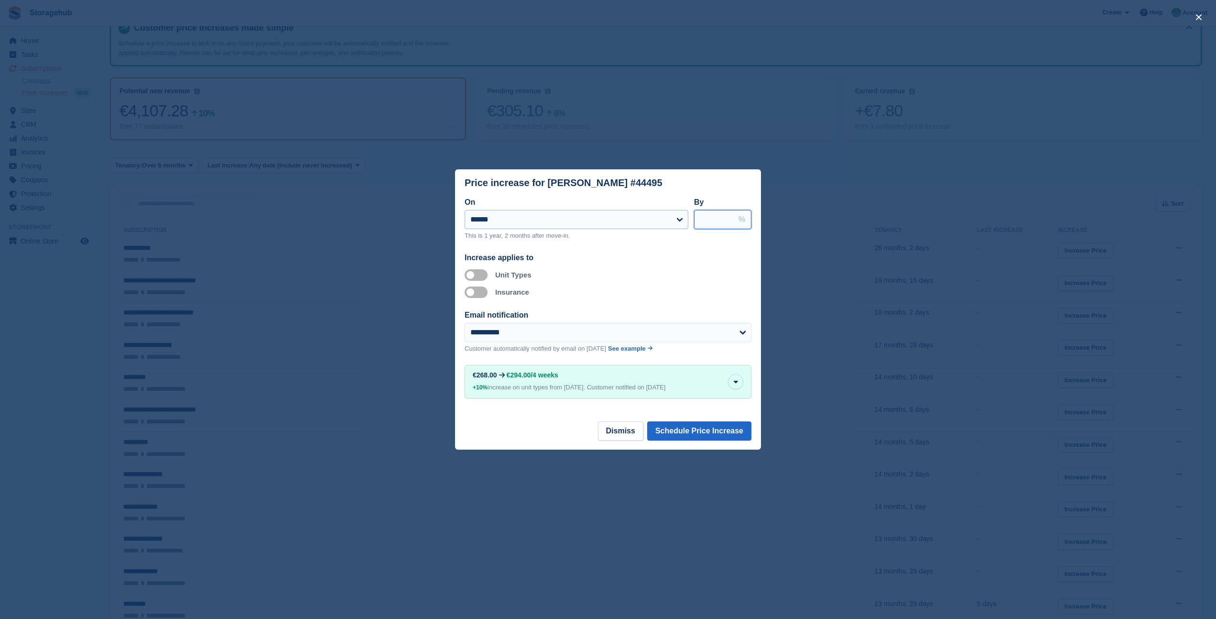
drag, startPoint x: 714, startPoint y: 220, endPoint x: 684, endPoint y: 218, distance: 30.3
click at [684, 218] on div "**********" at bounding box center [608, 222] width 287 height 52
type input "*"
drag, startPoint x: 711, startPoint y: 220, endPoint x: 696, endPoint y: 220, distance: 15.3
click at [697, 220] on input "***" at bounding box center [722, 219] width 57 height 19
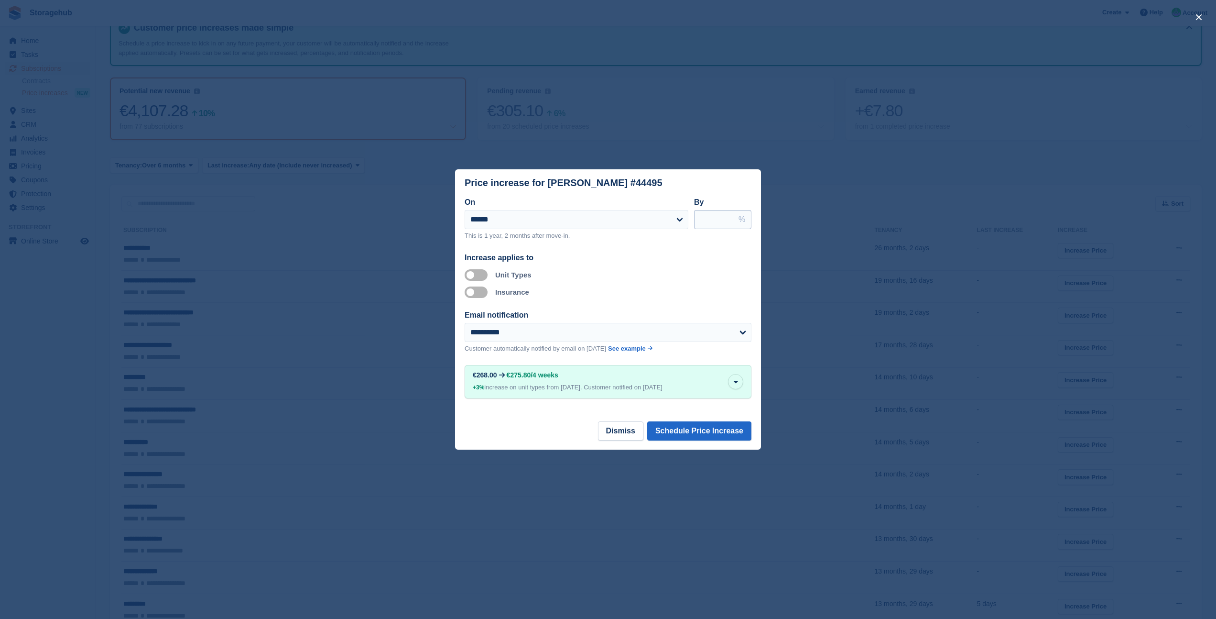
type input "*"
click at [677, 424] on button "Schedule Price Increase" at bounding box center [699, 430] width 104 height 19
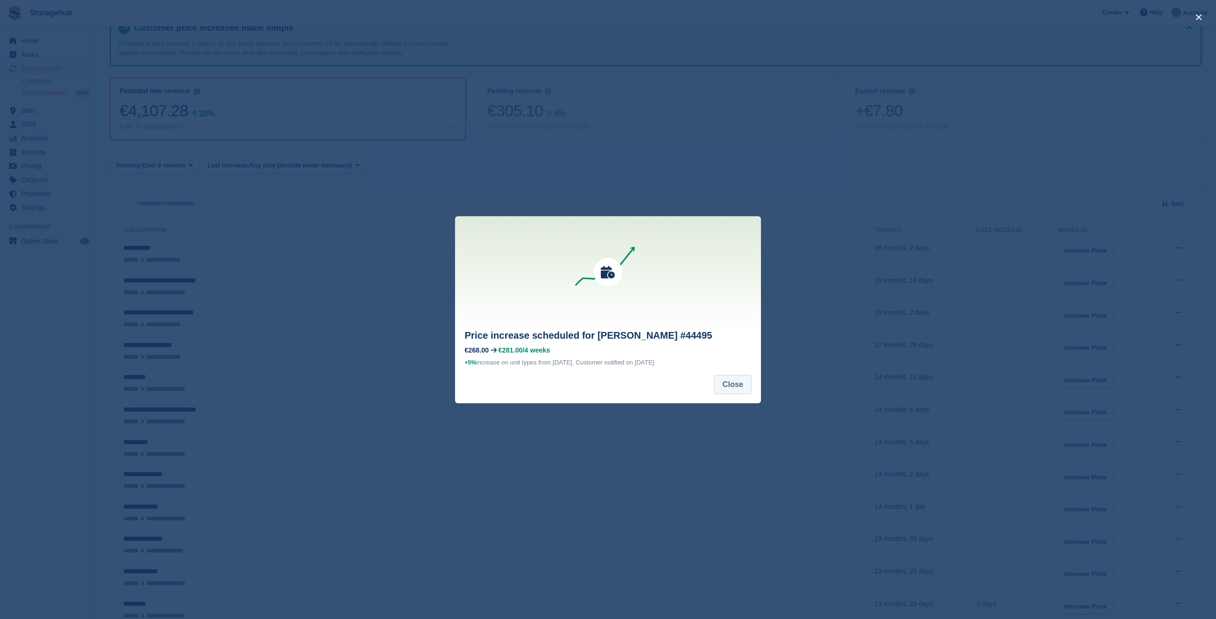
click at [729, 381] on button "Close" at bounding box center [732, 384] width 37 height 19
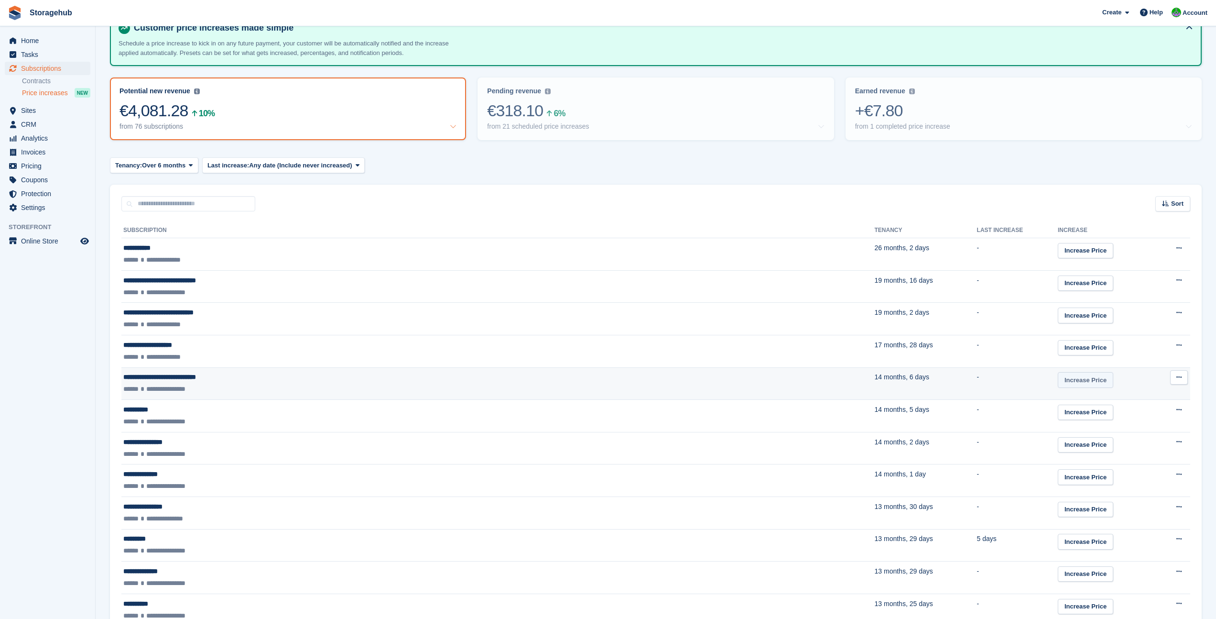
click at [1058, 381] on link "Increase Price" at bounding box center [1085, 380] width 55 height 16
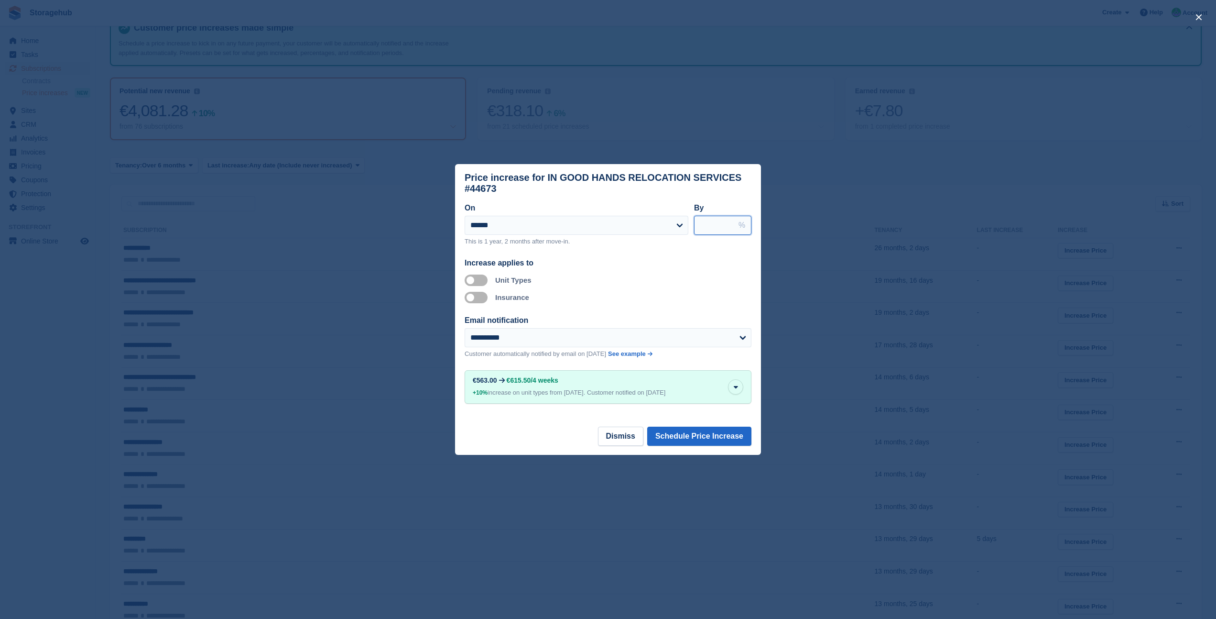
drag, startPoint x: 710, startPoint y: 227, endPoint x: 696, endPoint y: 225, distance: 14.9
click at [696, 225] on input "****" at bounding box center [722, 225] width 57 height 19
type input "*"
click at [709, 440] on button "Schedule Price Increase" at bounding box center [699, 435] width 104 height 19
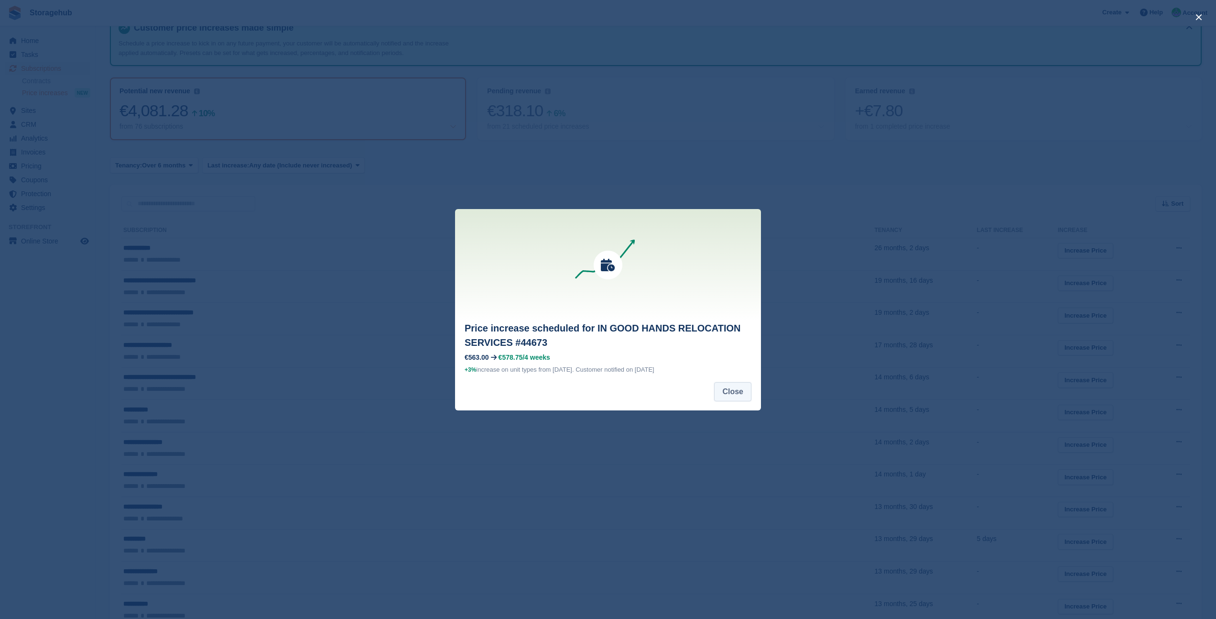
click at [723, 394] on button "Close" at bounding box center [732, 391] width 37 height 19
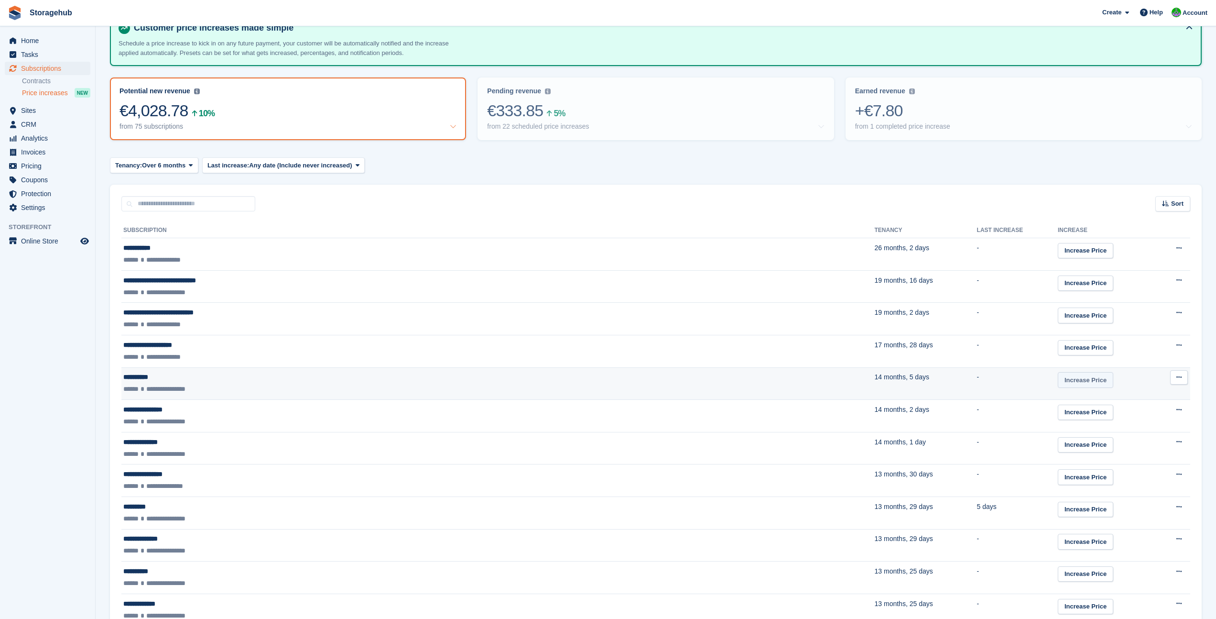
click at [1058, 376] on link "Increase Price" at bounding box center [1085, 380] width 55 height 16
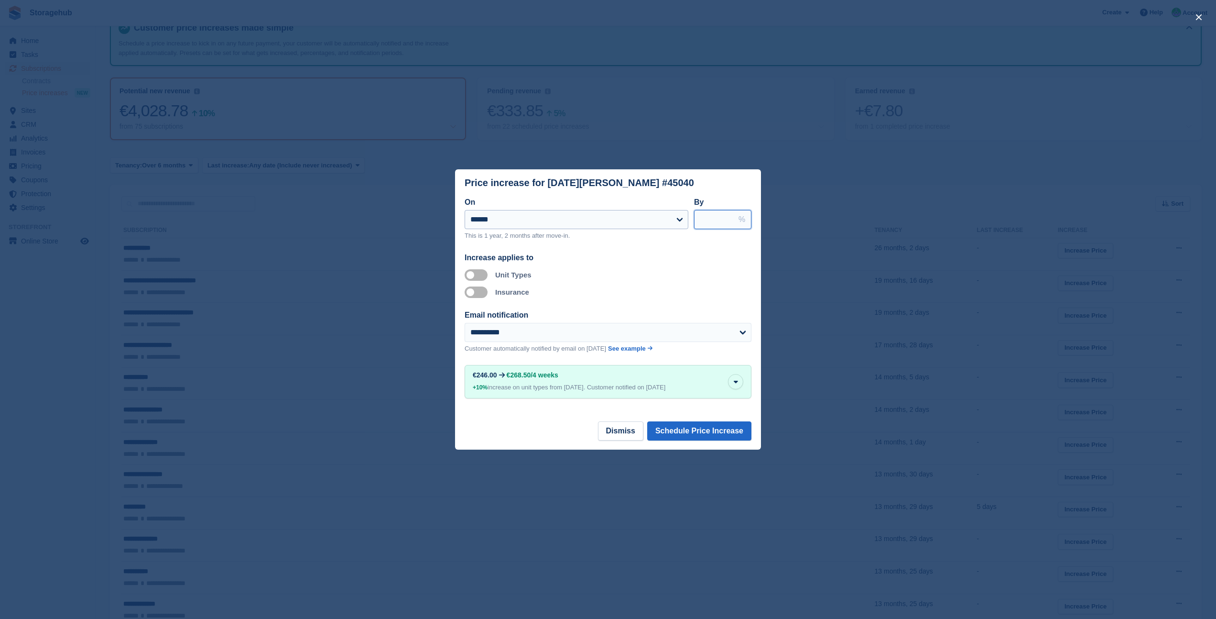
drag, startPoint x: 716, startPoint y: 214, endPoint x: 687, endPoint y: 213, distance: 29.7
click at [687, 213] on div "**********" at bounding box center [608, 222] width 287 height 52
type input "*"
click at [701, 420] on div "**********" at bounding box center [608, 308] width 306 height 225
click at [701, 423] on button "Schedule Price Increase" at bounding box center [699, 430] width 104 height 19
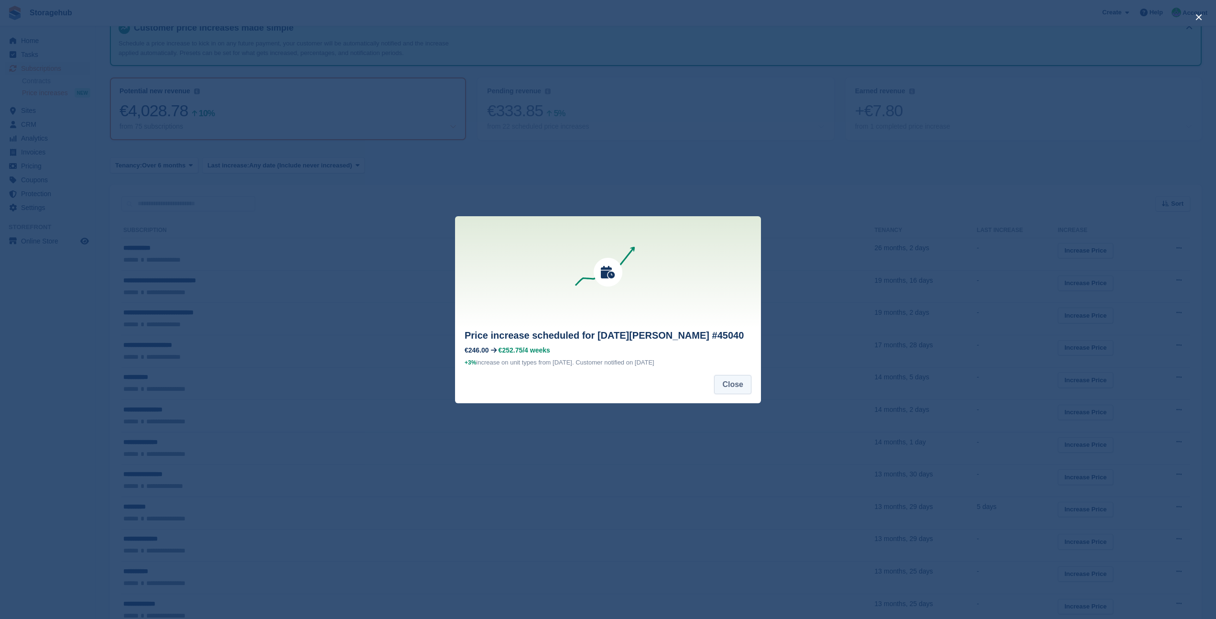
click at [733, 386] on button "Close" at bounding box center [732, 384] width 37 height 19
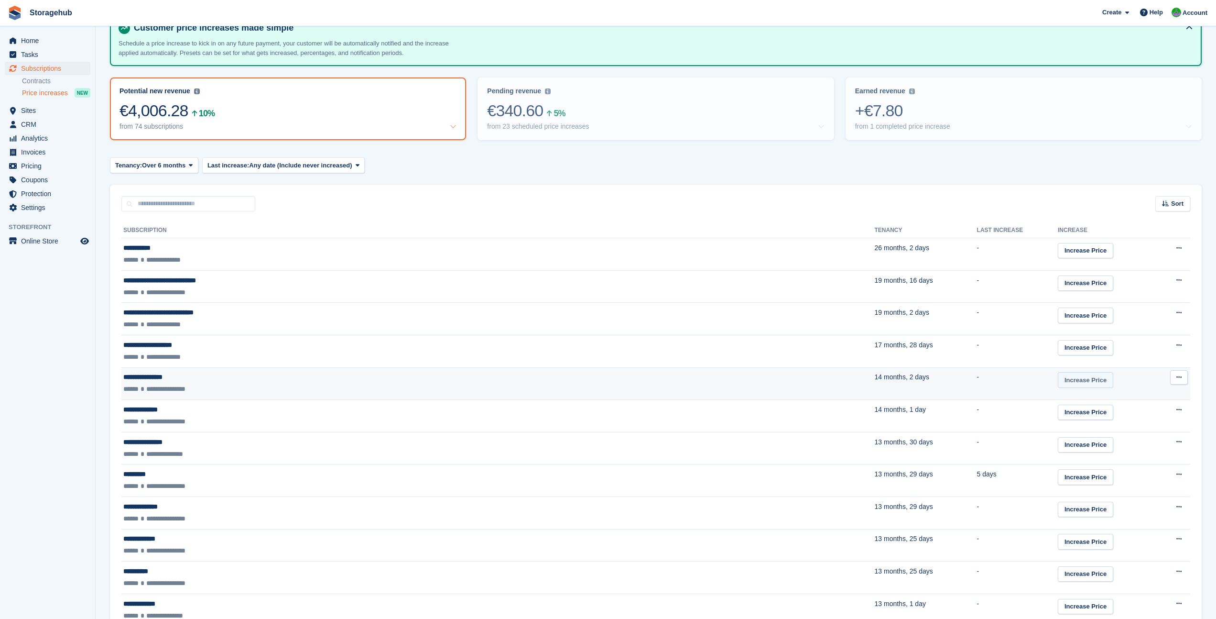
click at [1058, 380] on link "Increase Price" at bounding box center [1085, 380] width 55 height 16
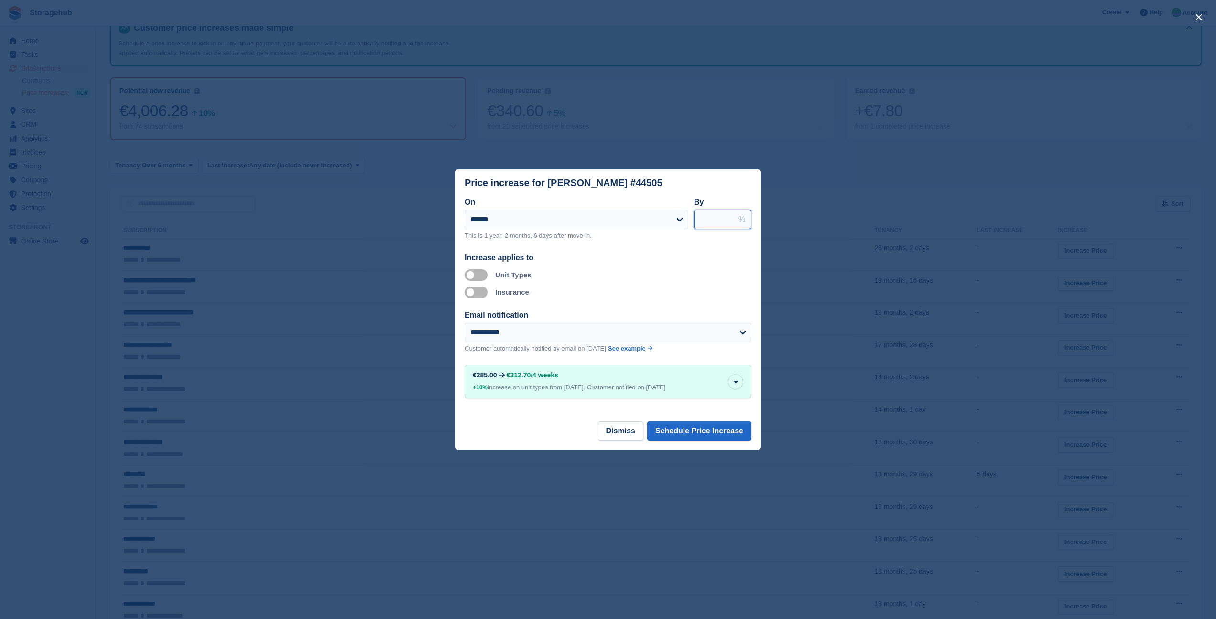
drag, startPoint x: 715, startPoint y: 216, endPoint x: 690, endPoint y: 214, distance: 24.9
click at [690, 214] on div "**********" at bounding box center [608, 222] width 287 height 52
type input "*"
click at [695, 426] on button "Schedule Price Increase" at bounding box center [699, 430] width 104 height 19
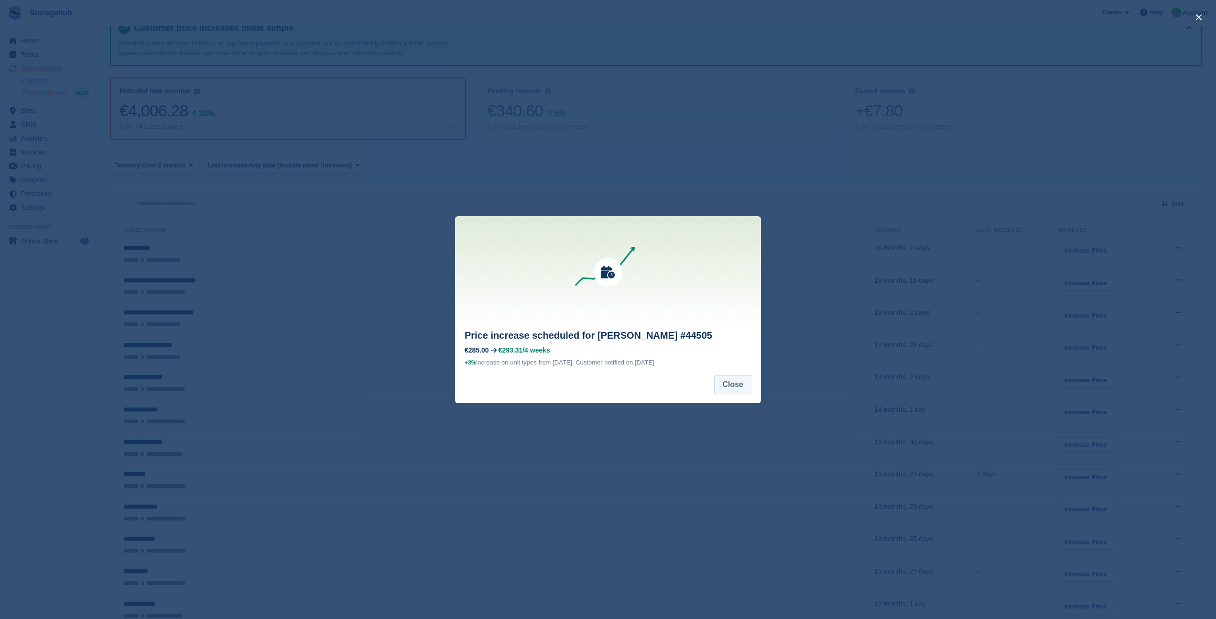
click at [723, 387] on button "Close" at bounding box center [732, 384] width 37 height 19
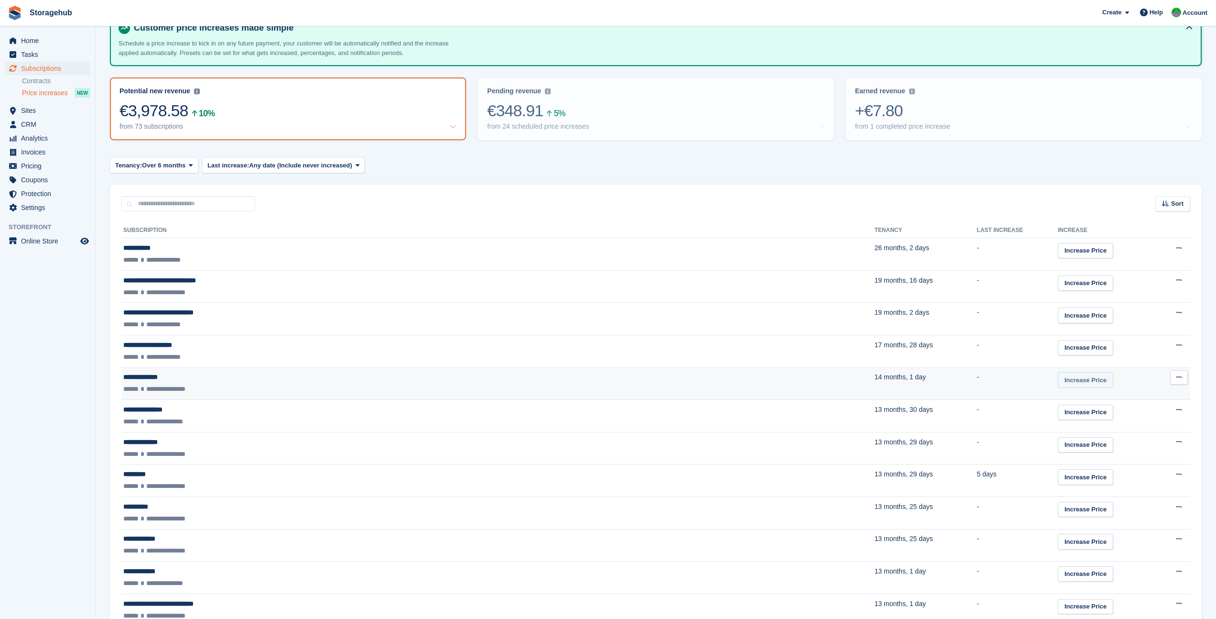
click at [1058, 376] on link "Increase Price" at bounding box center [1085, 380] width 55 height 16
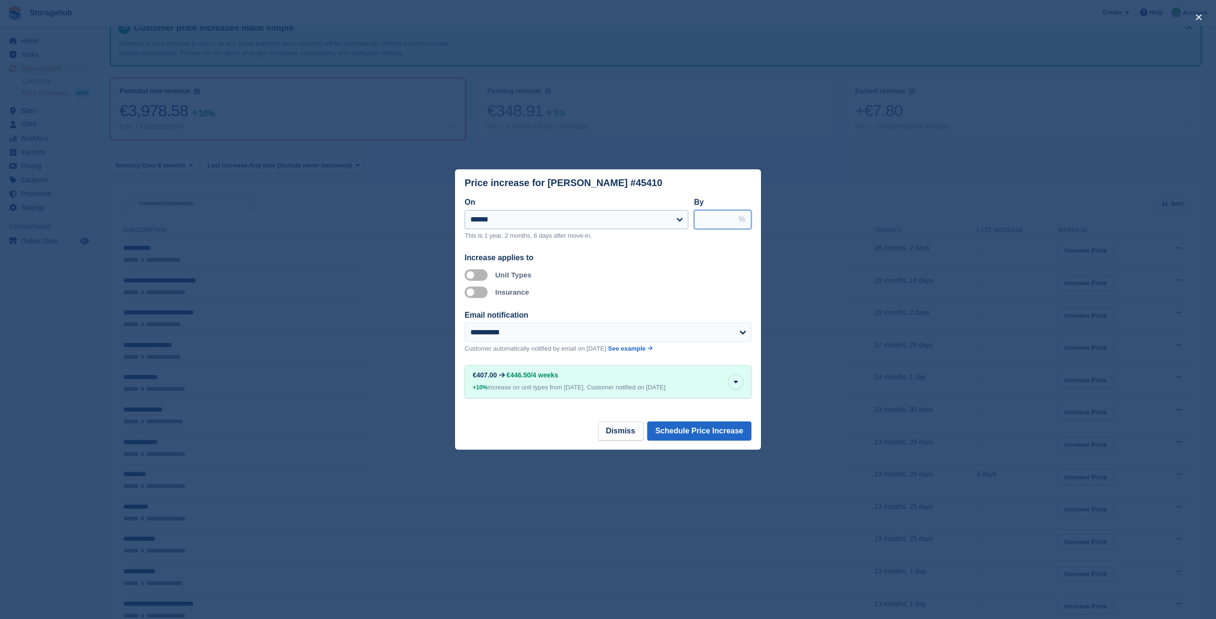
drag, startPoint x: 718, startPoint y: 213, endPoint x: 686, endPoint y: 212, distance: 31.6
click at [687, 213] on div "**********" at bounding box center [608, 222] width 287 height 52
type input "*"
click at [707, 425] on button "Schedule Price Increase" at bounding box center [699, 430] width 104 height 19
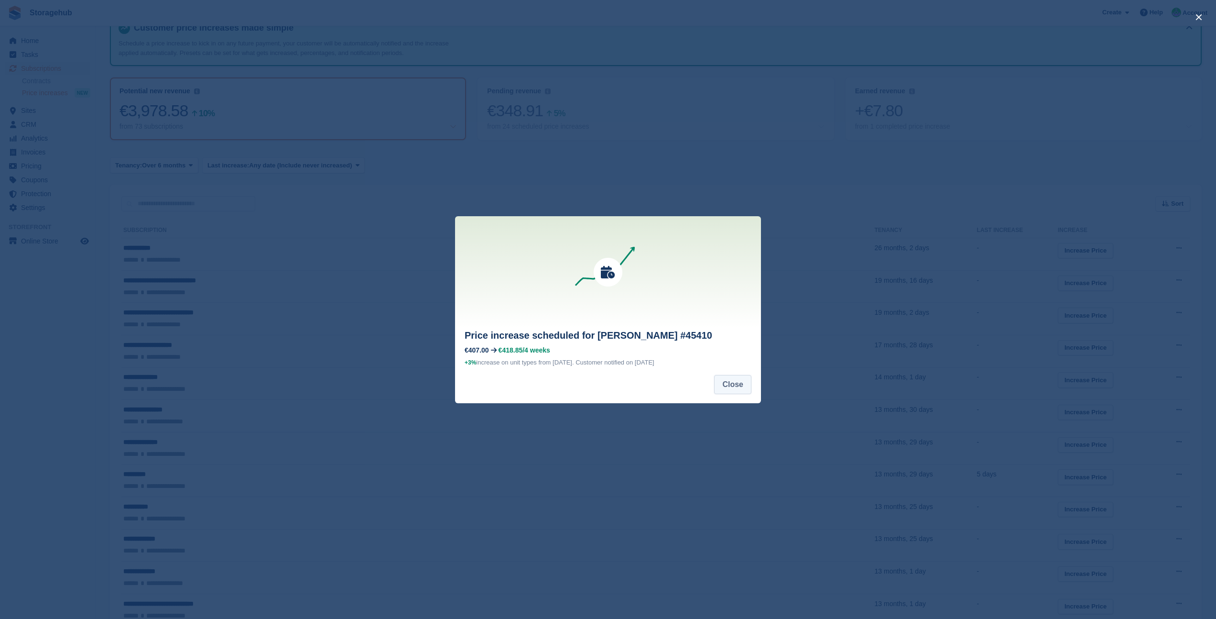
click at [730, 386] on button "Close" at bounding box center [732, 384] width 37 height 19
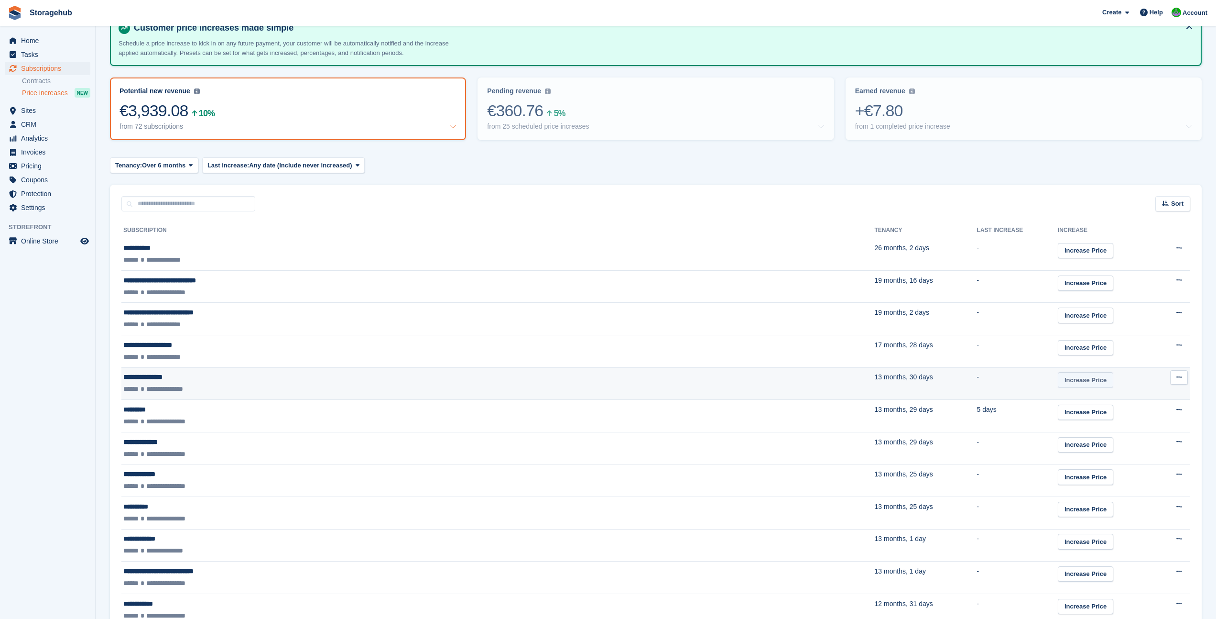
click at [1058, 384] on link "Increase Price" at bounding box center [1085, 380] width 55 height 16
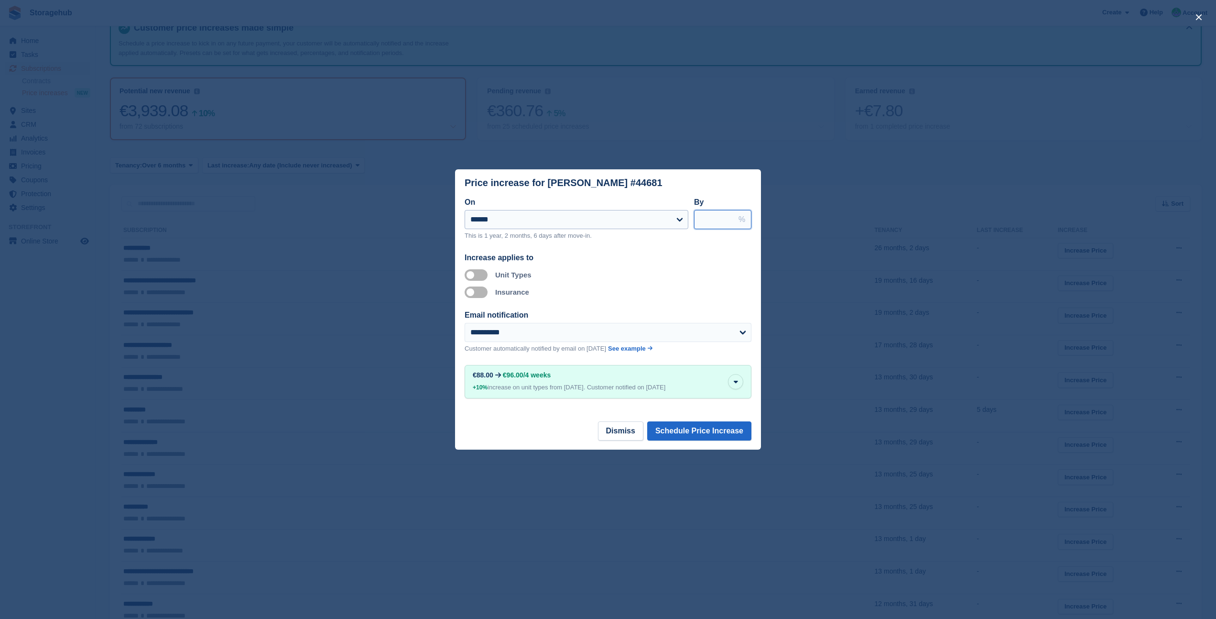
drag, startPoint x: 717, startPoint y: 218, endPoint x: 679, endPoint y: 216, distance: 37.9
click at [680, 216] on div "**********" at bounding box center [608, 222] width 287 height 52
type input "*"
click at [678, 425] on button "Schedule Price Increase" at bounding box center [699, 430] width 104 height 19
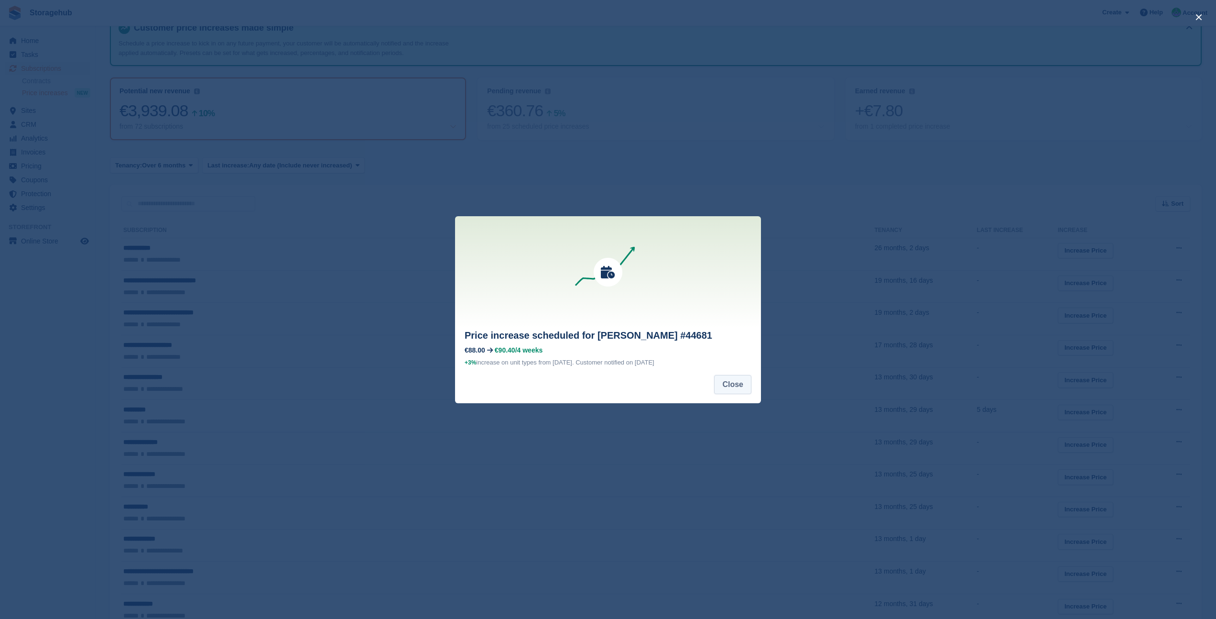
click at [734, 380] on button "Close" at bounding box center [732, 384] width 37 height 19
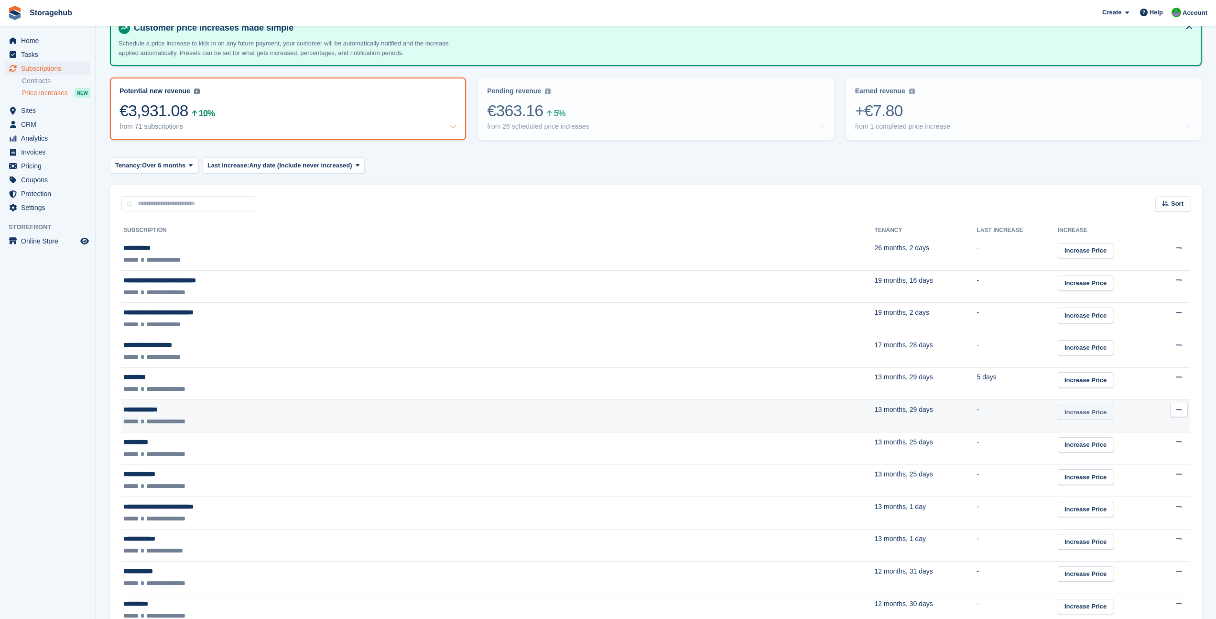
click at [1058, 414] on link "Increase Price" at bounding box center [1085, 412] width 55 height 16
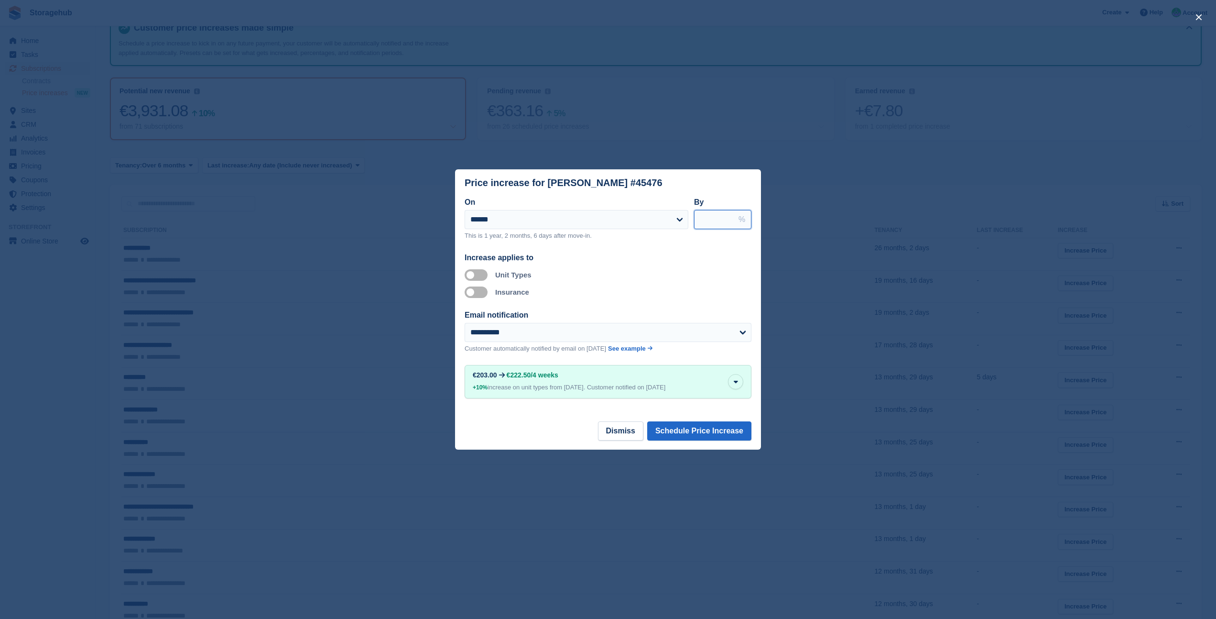
drag, startPoint x: 713, startPoint y: 213, endPoint x: 691, endPoint y: 212, distance: 22.5
click at [691, 212] on div "**********" at bounding box center [608, 222] width 287 height 52
type input "*"
drag, startPoint x: 712, startPoint y: 219, endPoint x: 678, endPoint y: 218, distance: 33.5
click at [678, 218] on div "**********" at bounding box center [608, 222] width 287 height 52
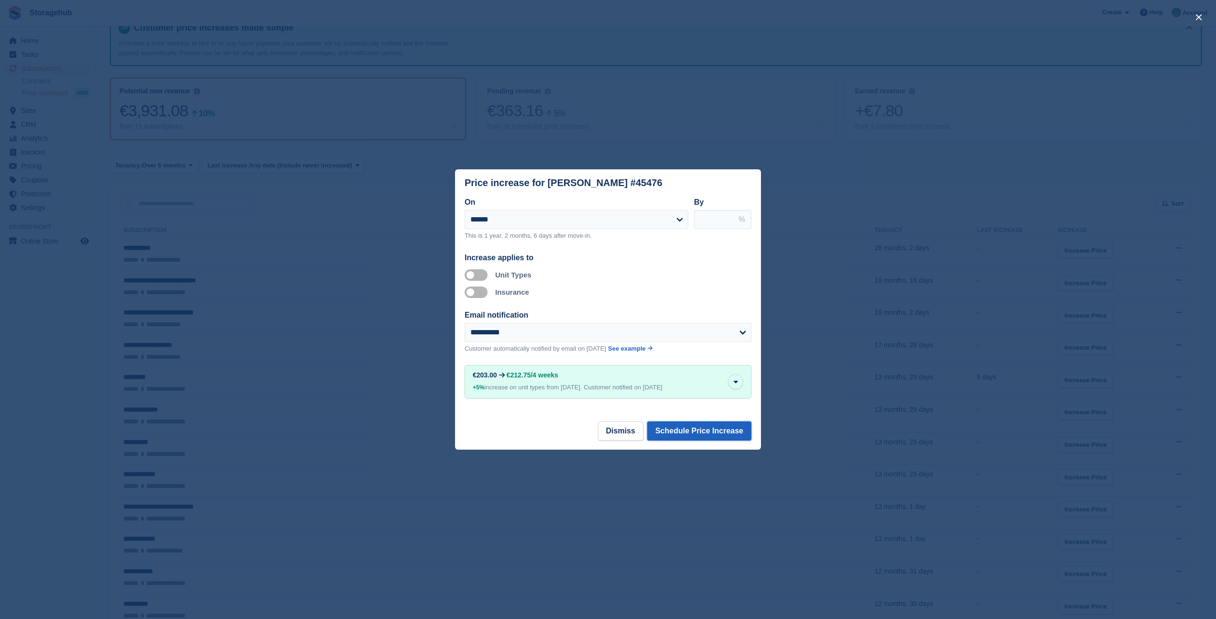
click at [662, 426] on button "Schedule Price Increase" at bounding box center [699, 430] width 104 height 19
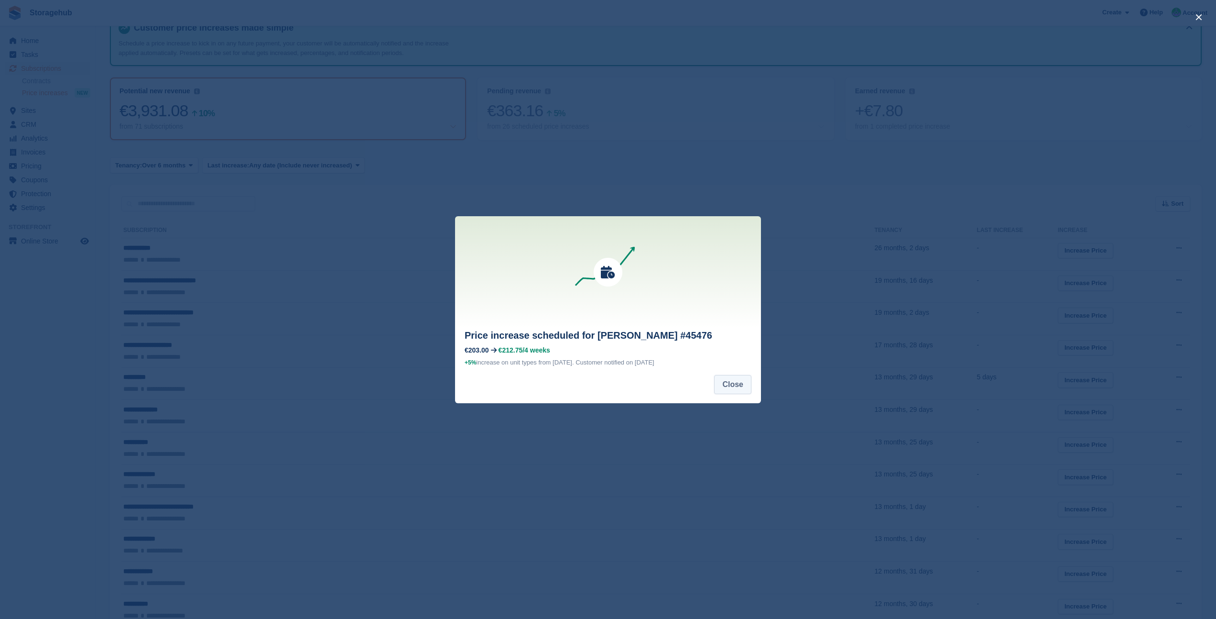
click at [722, 391] on button "Close" at bounding box center [732, 384] width 37 height 19
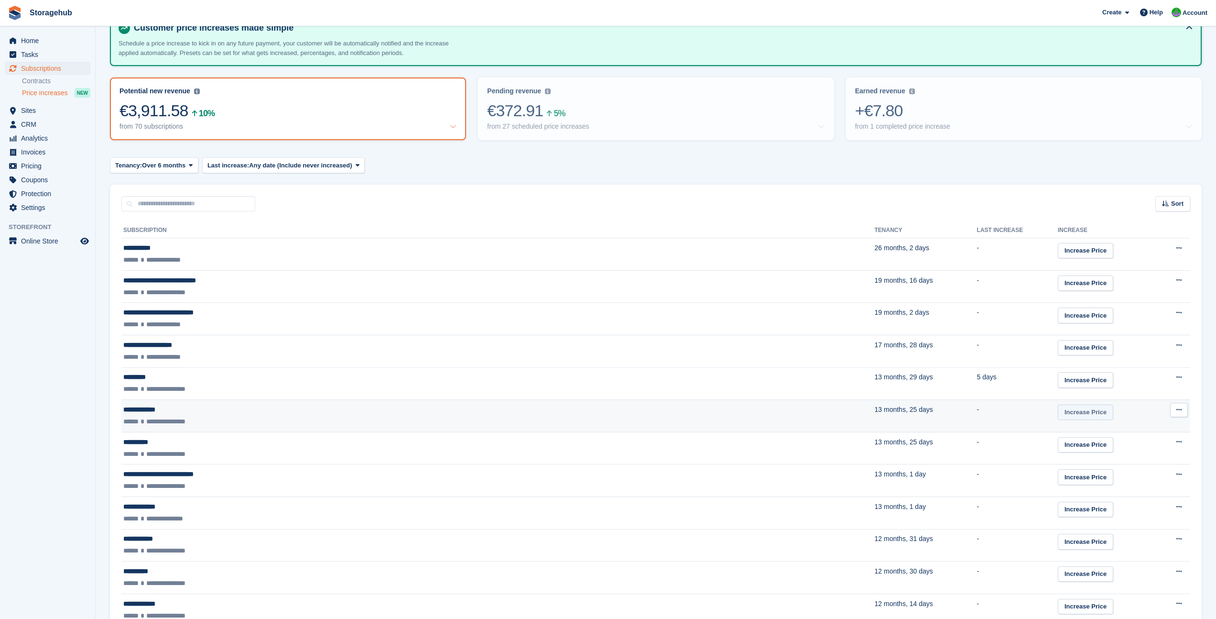
click at [1058, 407] on link "Increase Price" at bounding box center [1085, 412] width 55 height 16
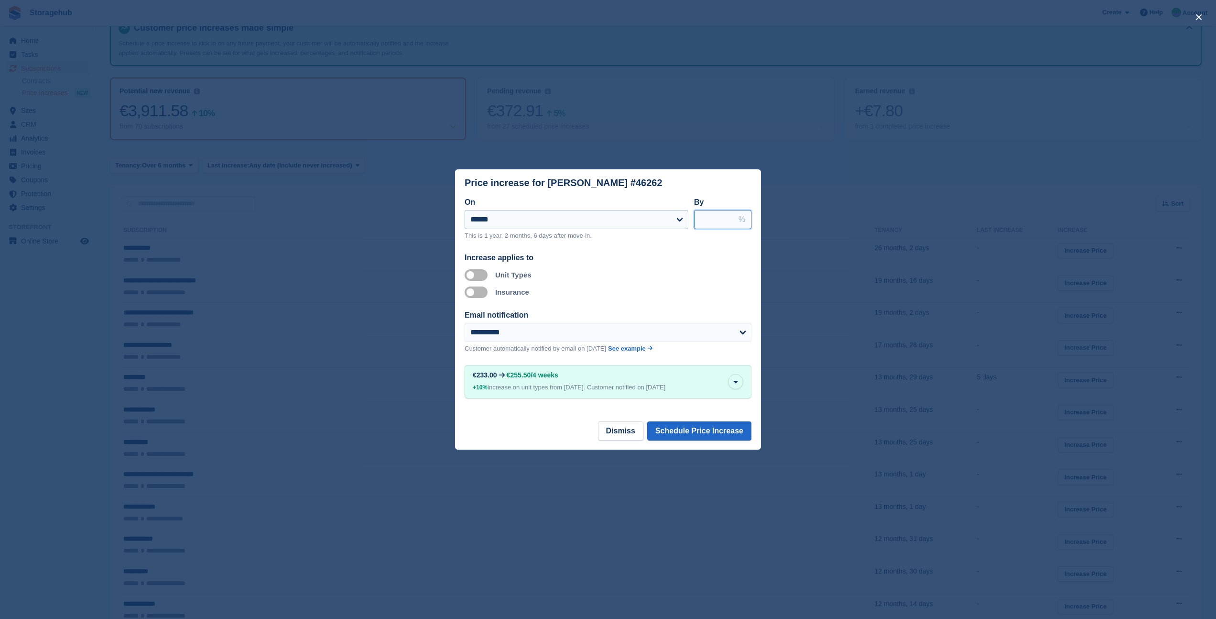
drag, startPoint x: 723, startPoint y: 216, endPoint x: 684, endPoint y: 214, distance: 39.2
click at [684, 214] on div "**********" at bounding box center [608, 222] width 287 height 52
type input "*"
click at [709, 428] on button "Schedule Price Increase" at bounding box center [699, 430] width 104 height 19
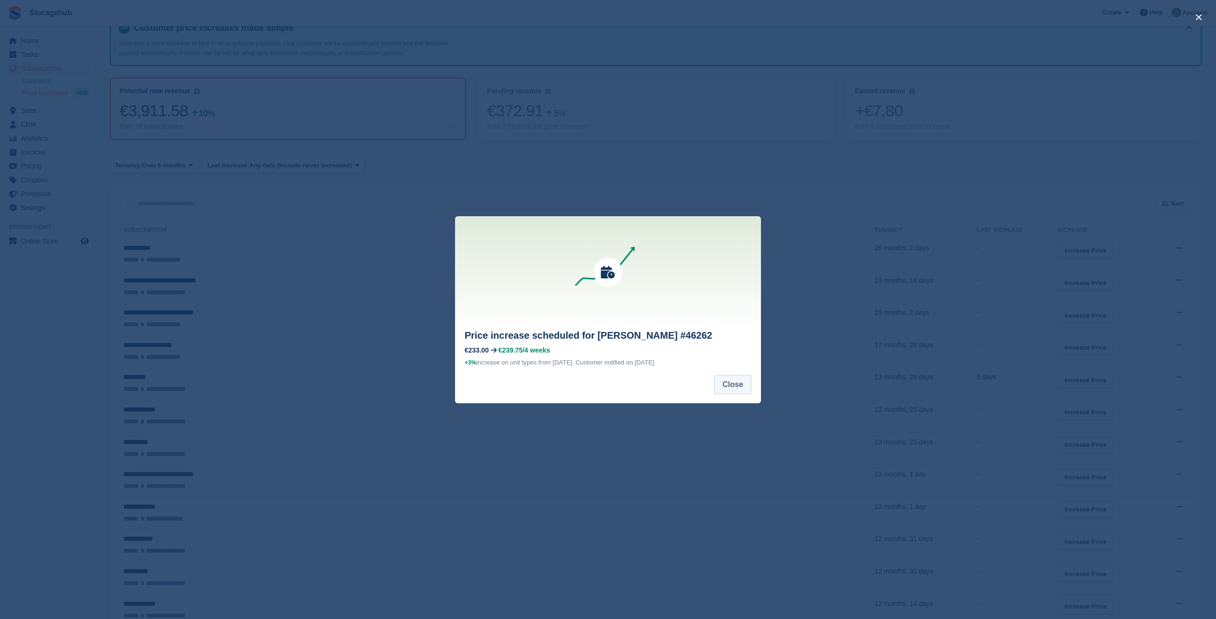
click at [730, 390] on button "Close" at bounding box center [732, 384] width 37 height 19
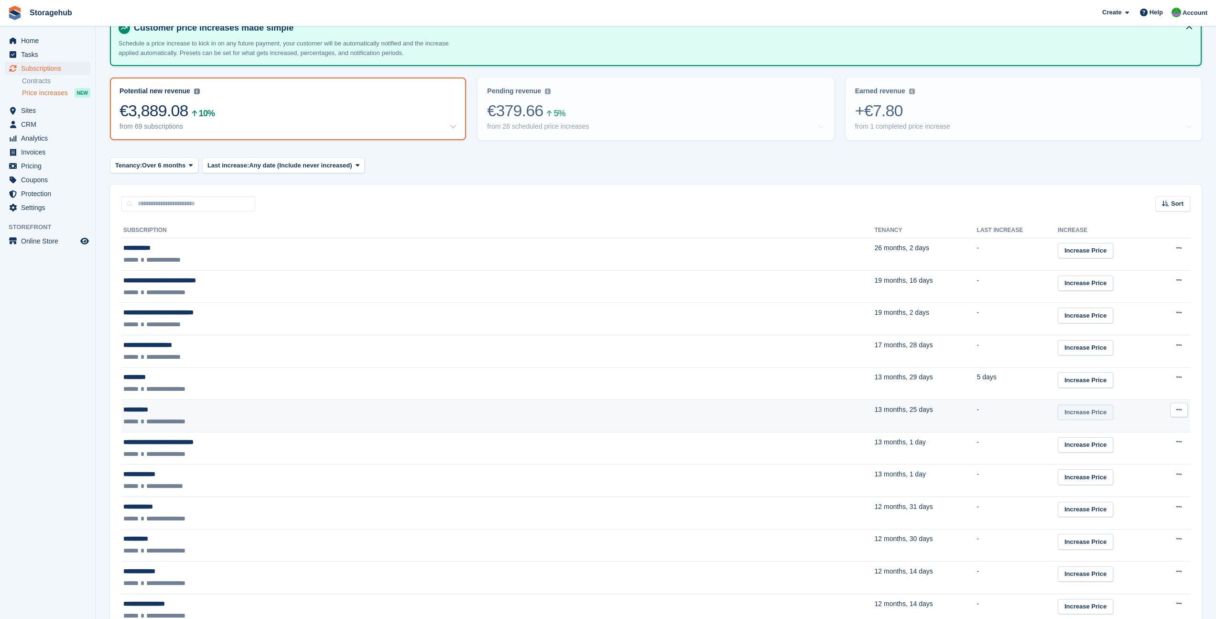
click at [1058, 411] on link "Increase Price" at bounding box center [1085, 412] width 55 height 16
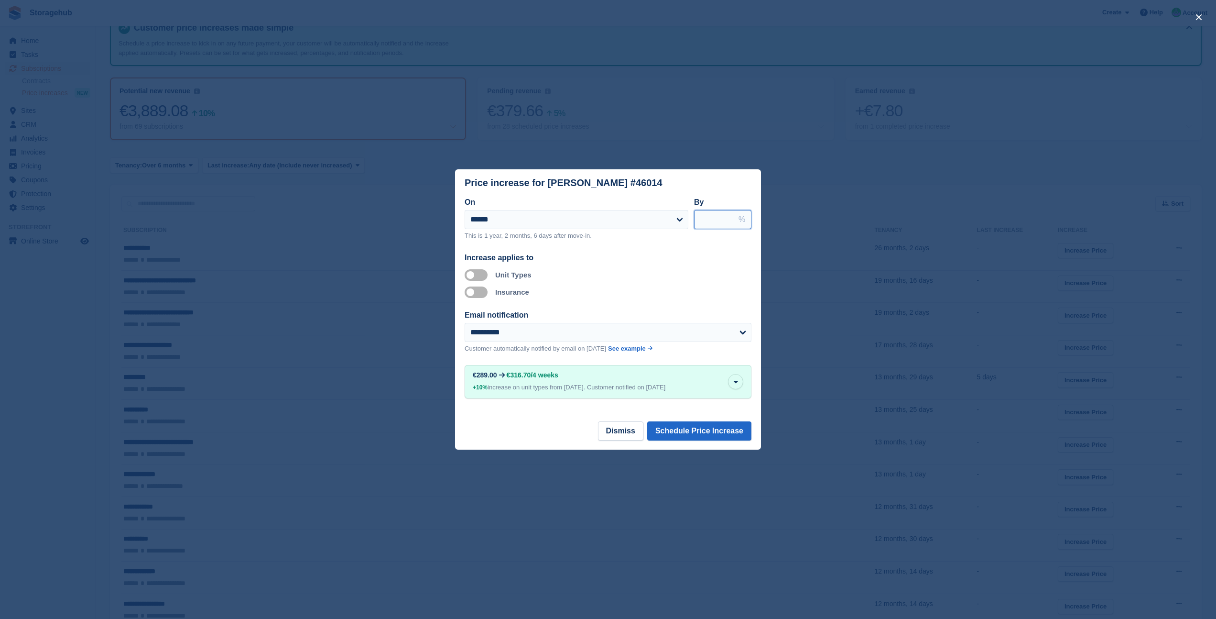
drag, startPoint x: 714, startPoint y: 211, endPoint x: 688, endPoint y: 211, distance: 25.3
click at [688, 211] on div "**********" at bounding box center [608, 222] width 287 height 52
type input "*"
click at [687, 428] on button "Schedule Price Increase" at bounding box center [699, 430] width 104 height 19
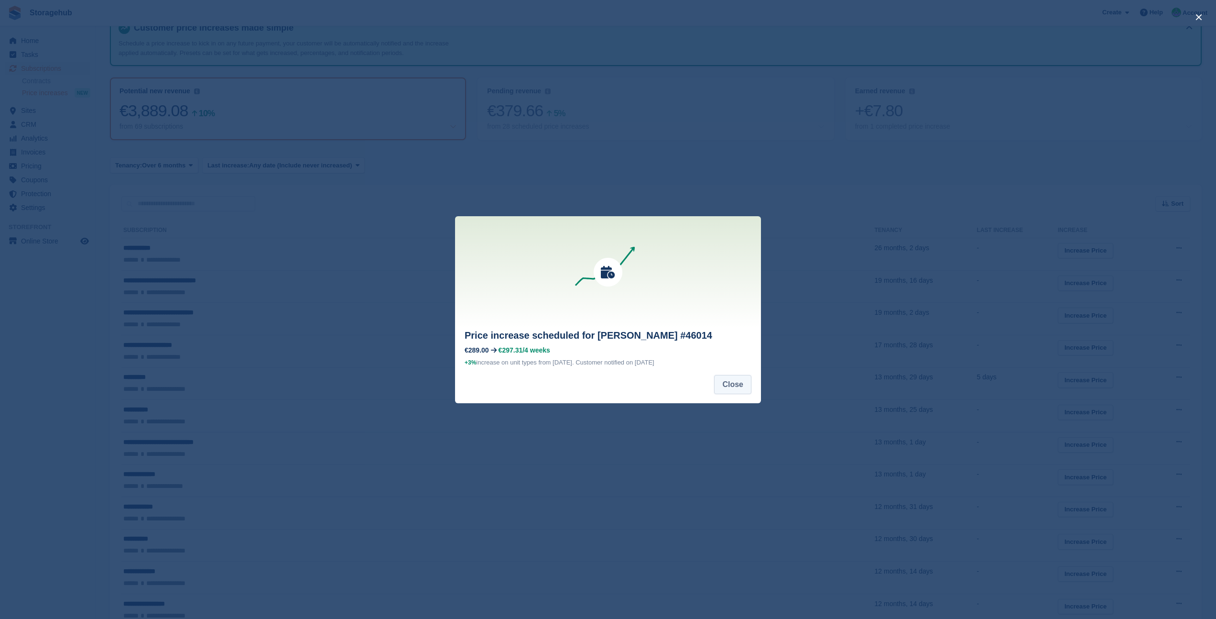
click at [732, 388] on button "Close" at bounding box center [732, 384] width 37 height 19
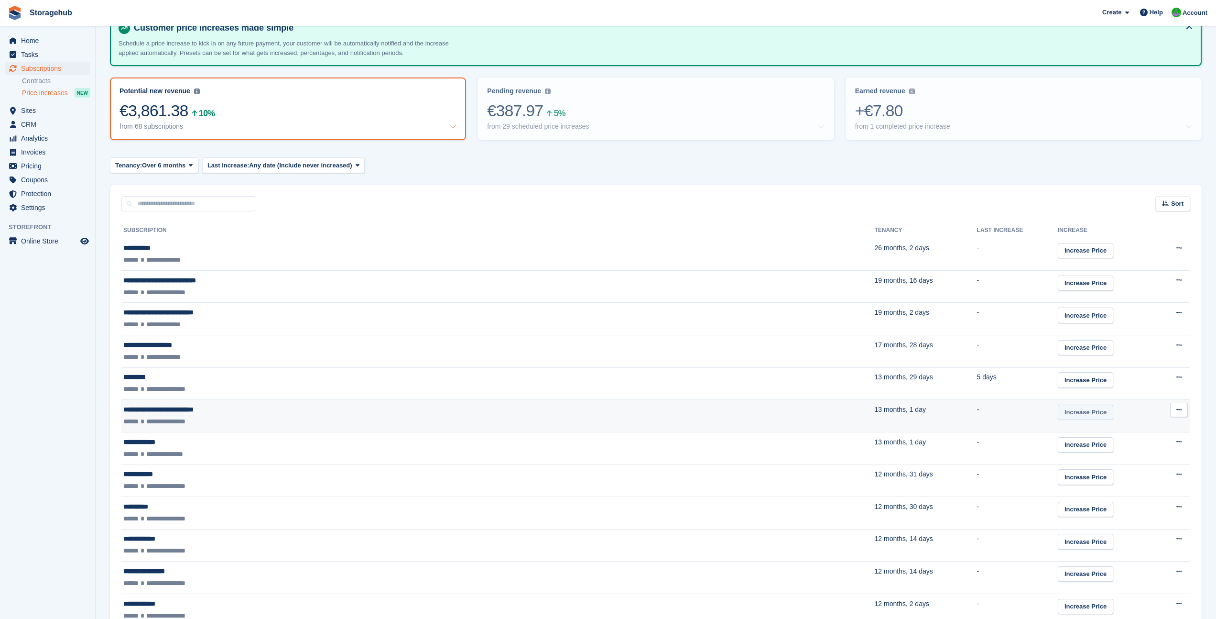
click at [1058, 409] on link "Increase Price" at bounding box center [1085, 412] width 55 height 16
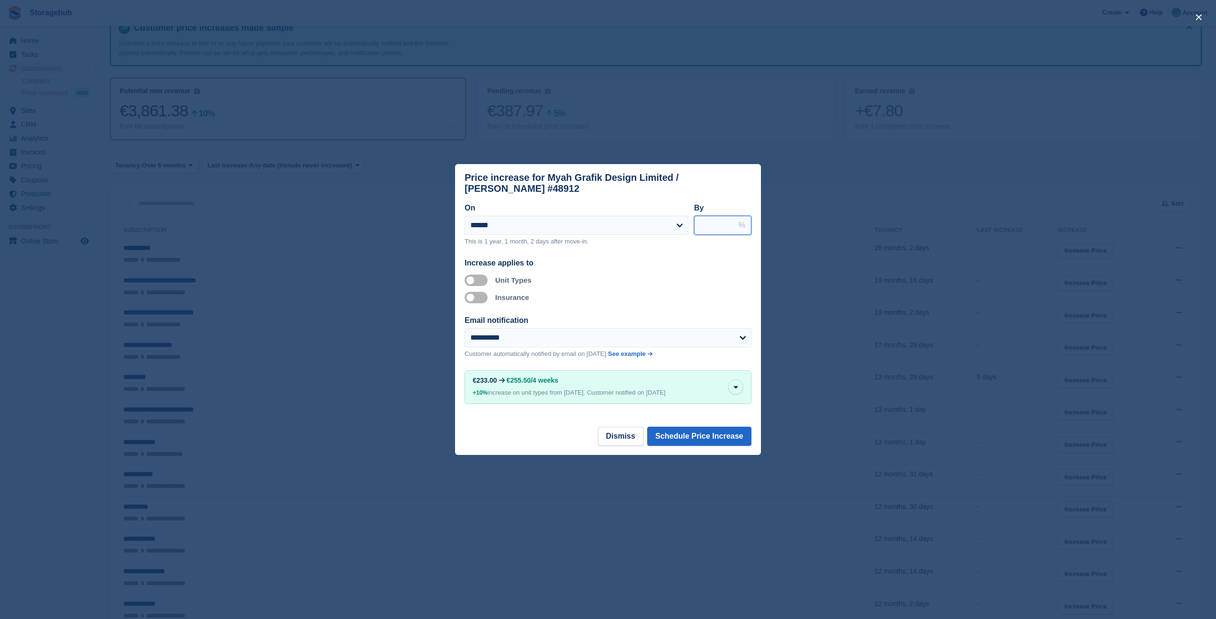
drag, startPoint x: 713, startPoint y: 220, endPoint x: 692, endPoint y: 220, distance: 20.6
click at [692, 220] on div "**********" at bounding box center [608, 228] width 287 height 52
type input "*"
click at [690, 432] on button "Schedule Price Increase" at bounding box center [699, 435] width 104 height 19
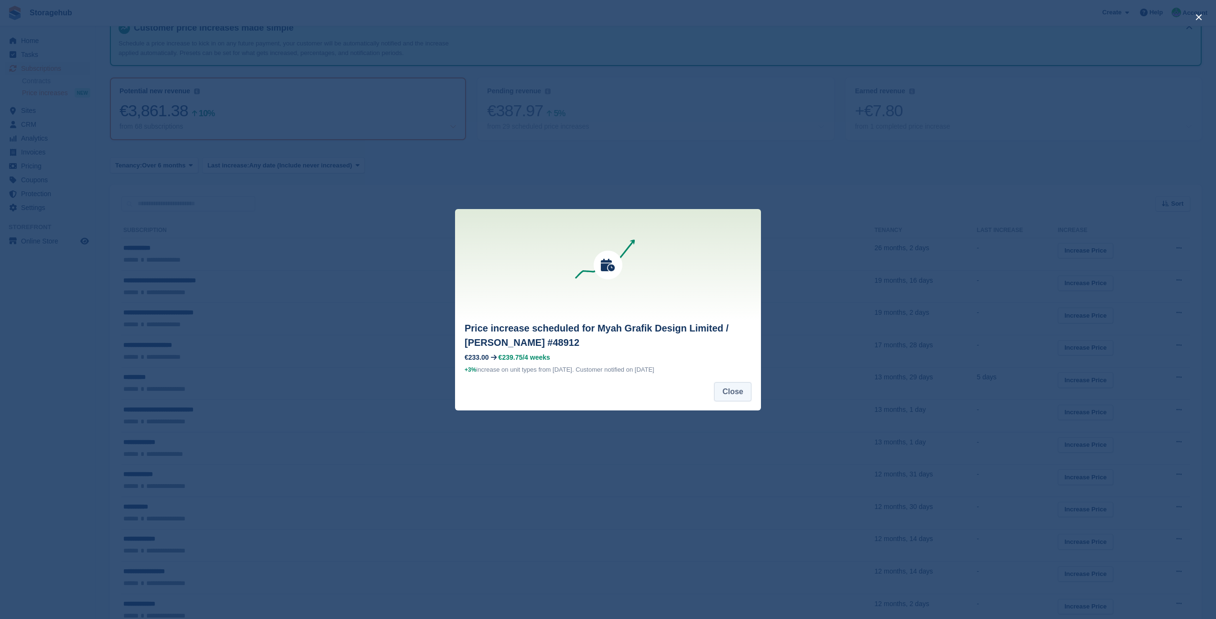
click at [717, 393] on button "Close" at bounding box center [732, 391] width 37 height 19
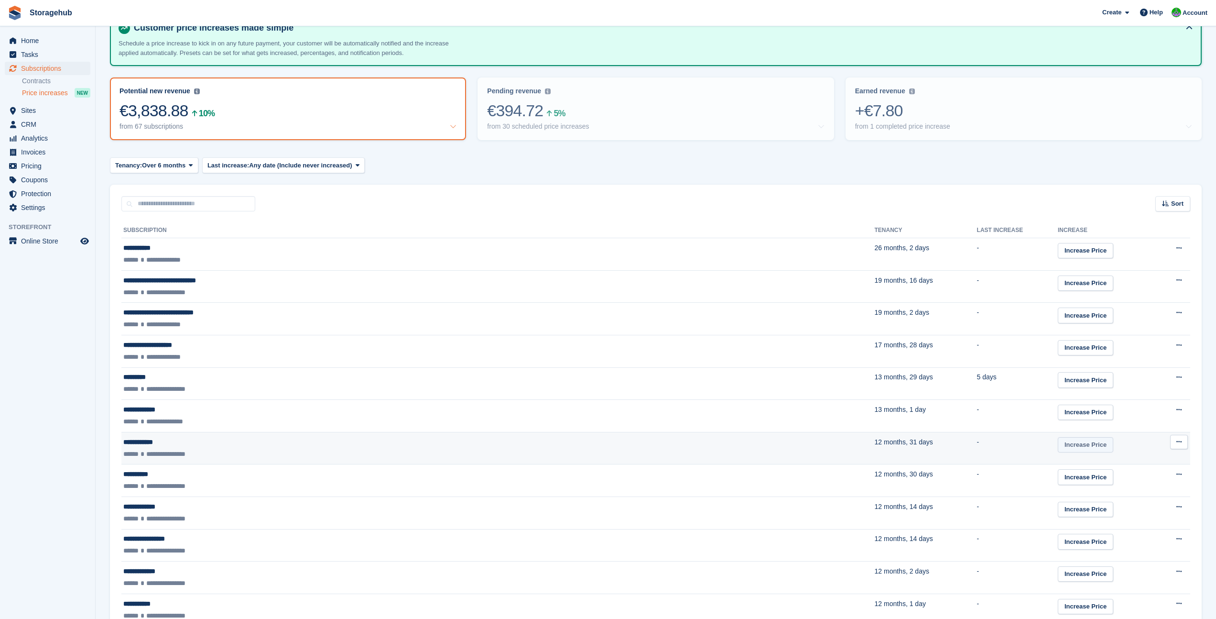
click at [1058, 443] on link "Increase Price" at bounding box center [1085, 445] width 55 height 16
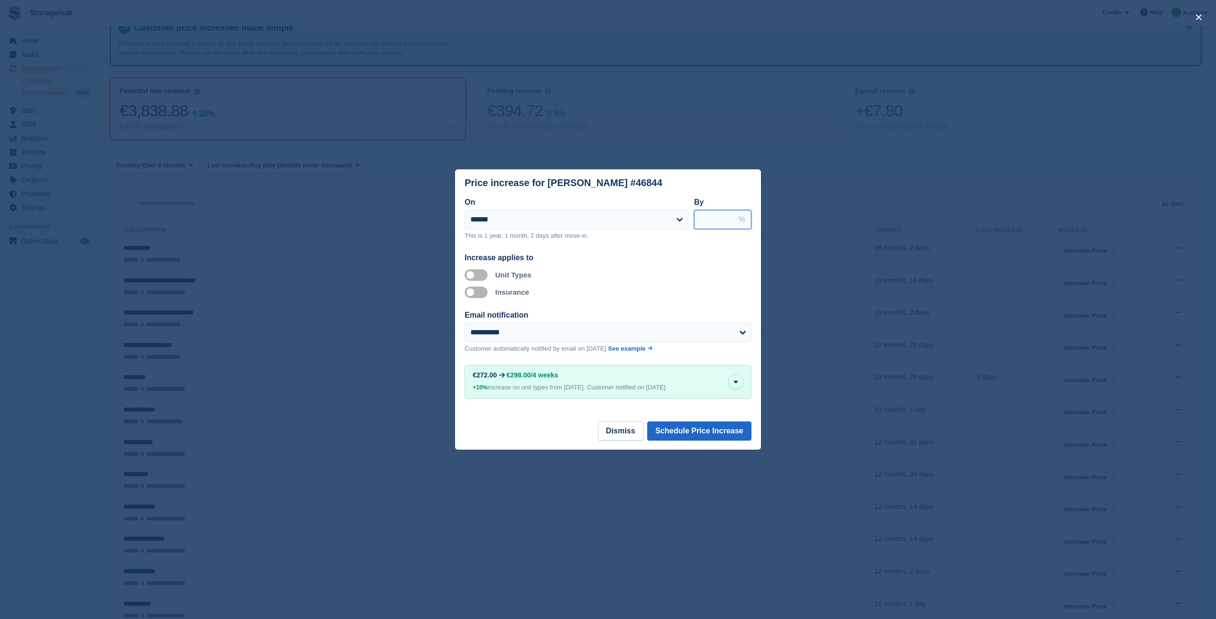
drag, startPoint x: 715, startPoint y: 215, endPoint x: 690, endPoint y: 217, distance: 24.4
click at [690, 217] on div "**********" at bounding box center [608, 222] width 287 height 52
click at [703, 218] on input "****" at bounding box center [722, 219] width 57 height 19
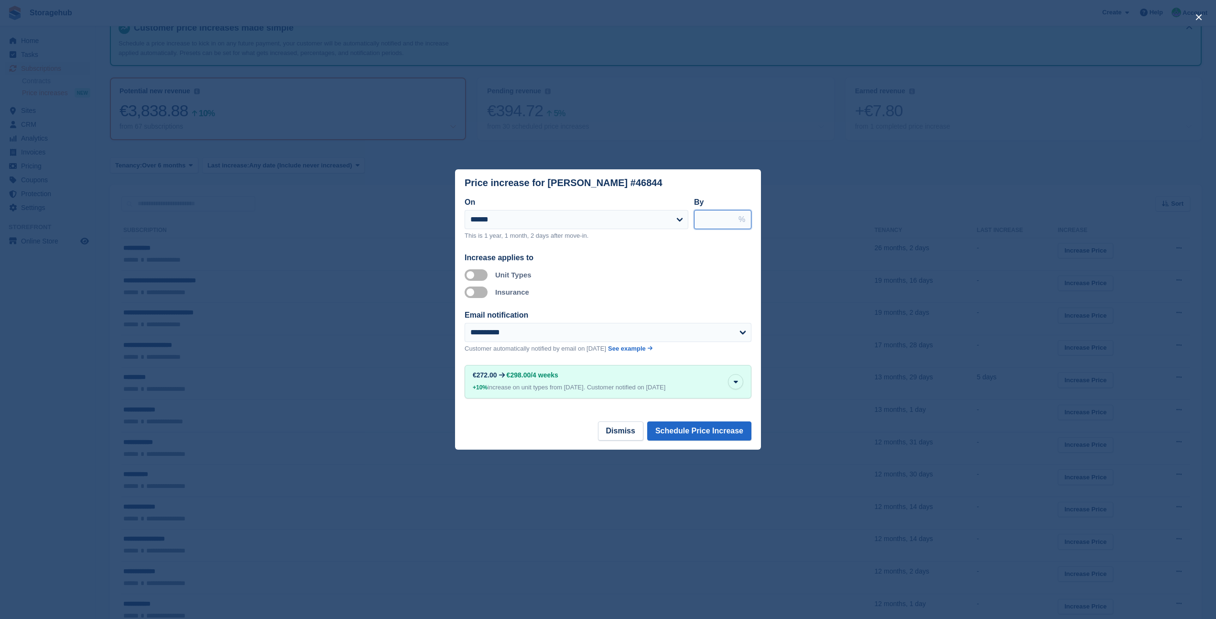
type input "*"
click at [686, 437] on button "Schedule Price Increase" at bounding box center [699, 430] width 104 height 19
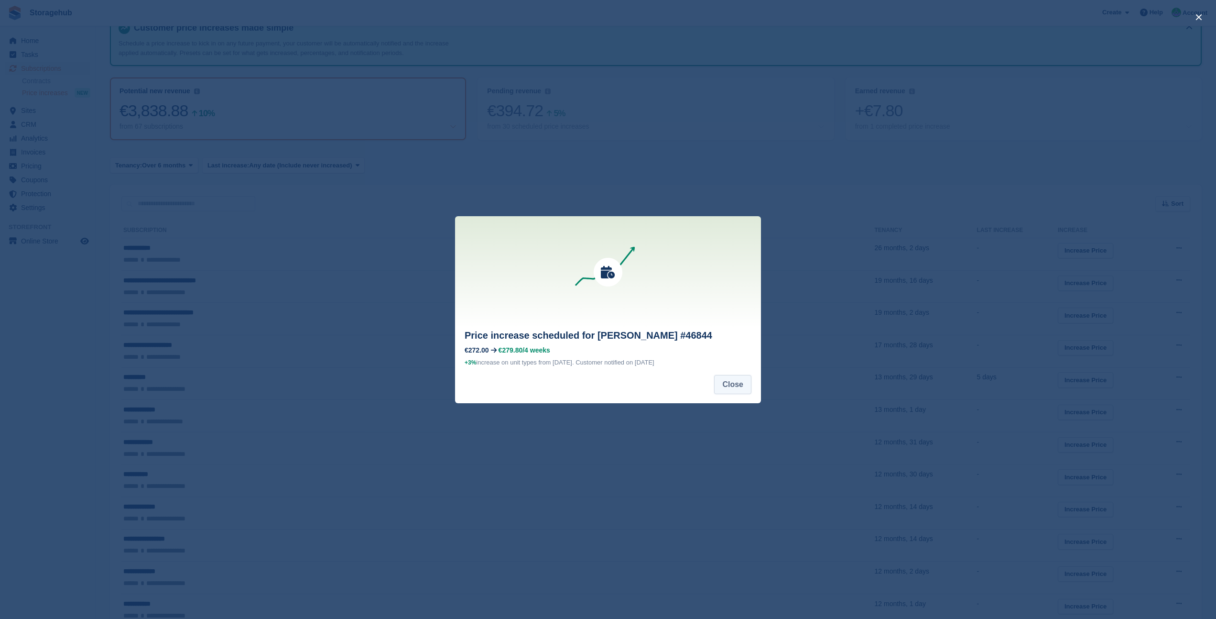
click at [726, 385] on button "Close" at bounding box center [732, 384] width 37 height 19
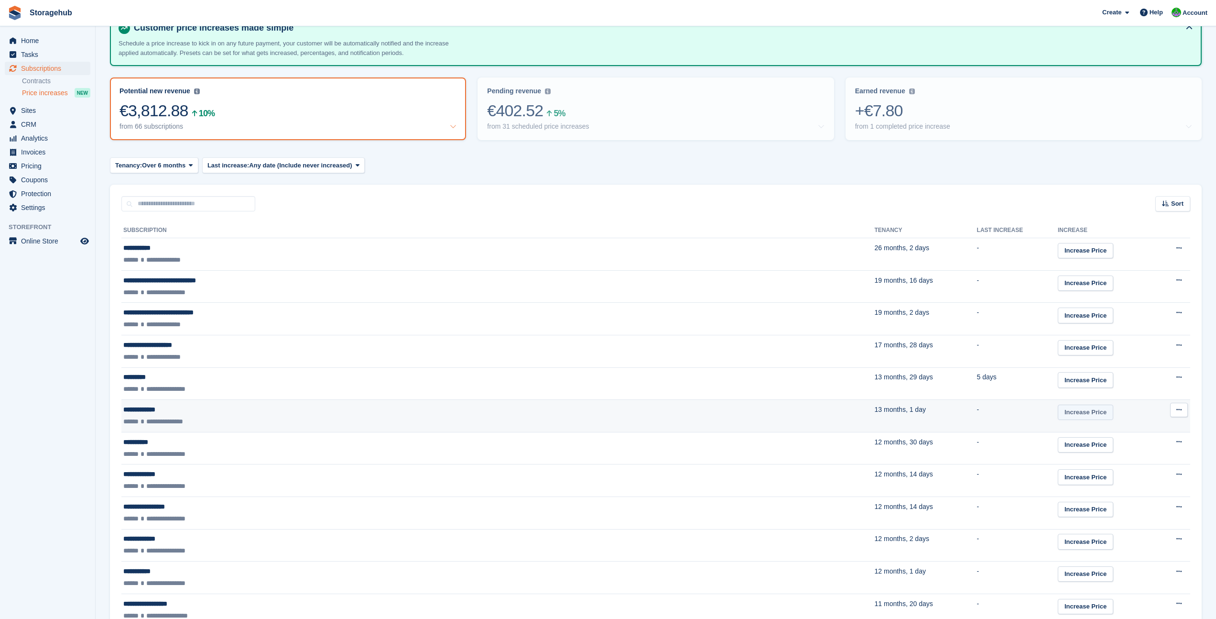
click at [1058, 409] on link "Increase Price" at bounding box center [1085, 412] width 55 height 16
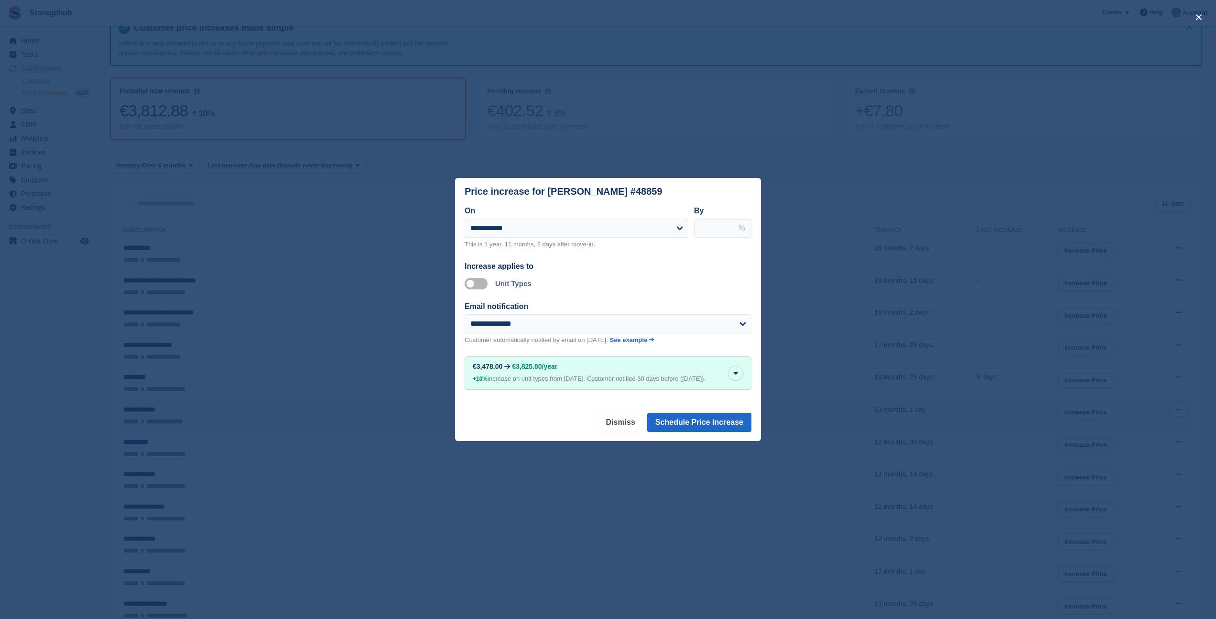
click at [618, 424] on button "Dismiss" at bounding box center [620, 422] width 45 height 19
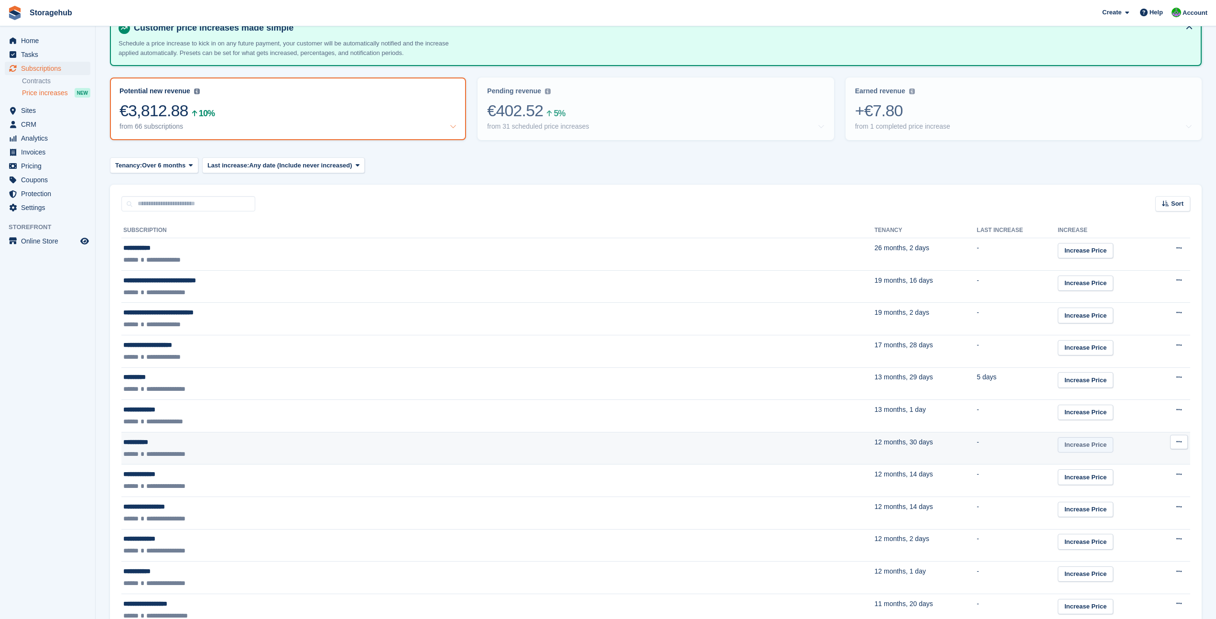
click at [1058, 444] on link "Increase Price" at bounding box center [1085, 445] width 55 height 16
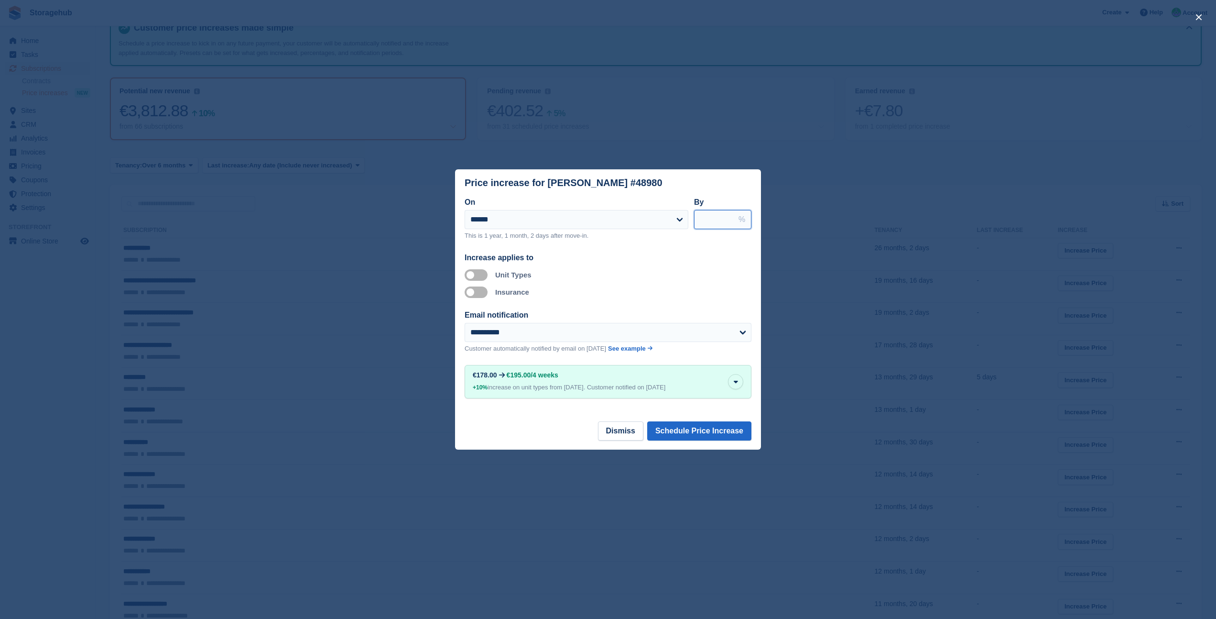
drag, startPoint x: 714, startPoint y: 215, endPoint x: 690, endPoint y: 215, distance: 23.4
click at [690, 215] on div "**********" at bounding box center [608, 222] width 287 height 52
type input "*"
click at [687, 425] on button "Schedule Price Increase" at bounding box center [699, 430] width 104 height 19
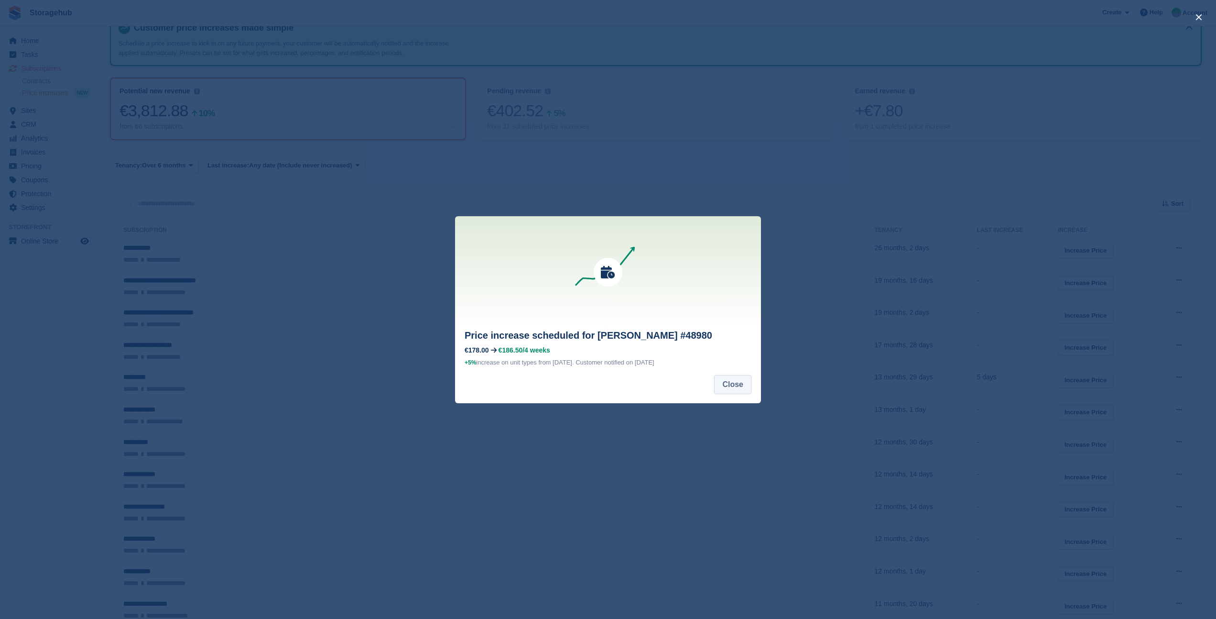
click at [737, 390] on button "Close" at bounding box center [732, 384] width 37 height 19
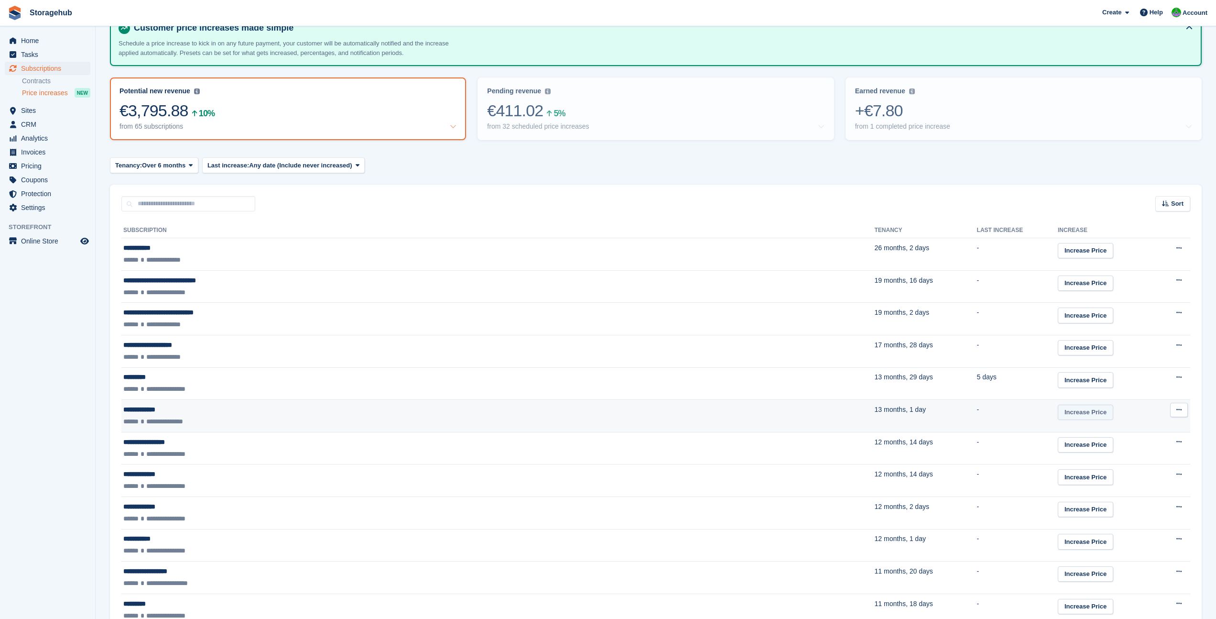
click at [1058, 415] on link "Increase Price" at bounding box center [1085, 412] width 55 height 16
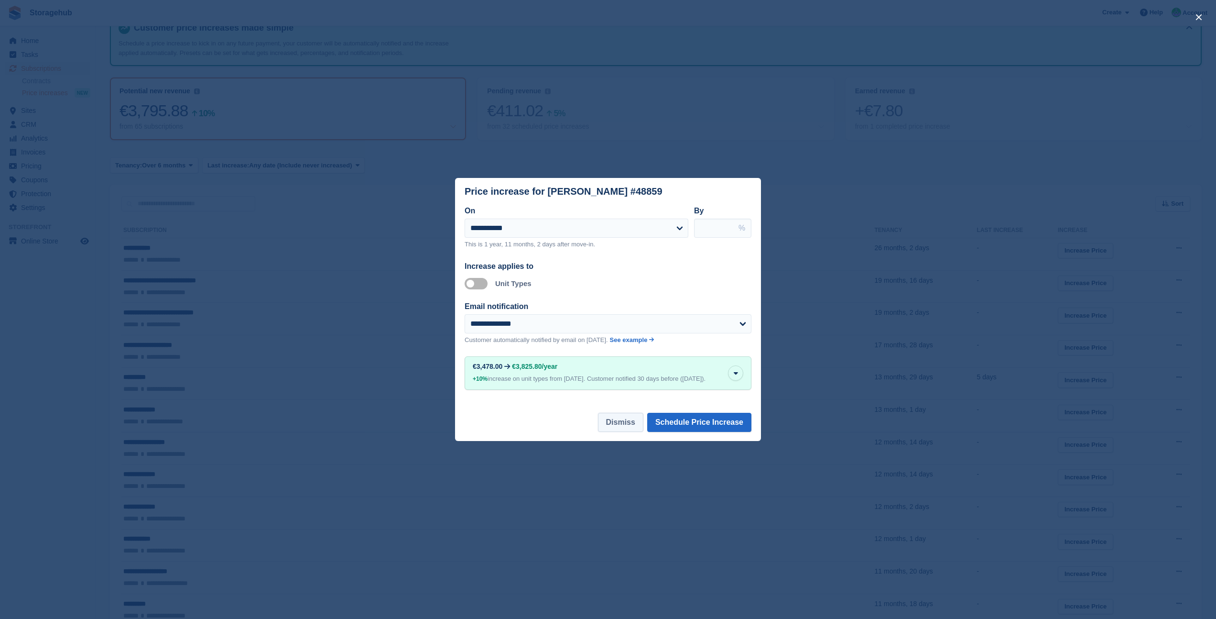
click at [624, 425] on button "Dismiss" at bounding box center [620, 422] width 45 height 19
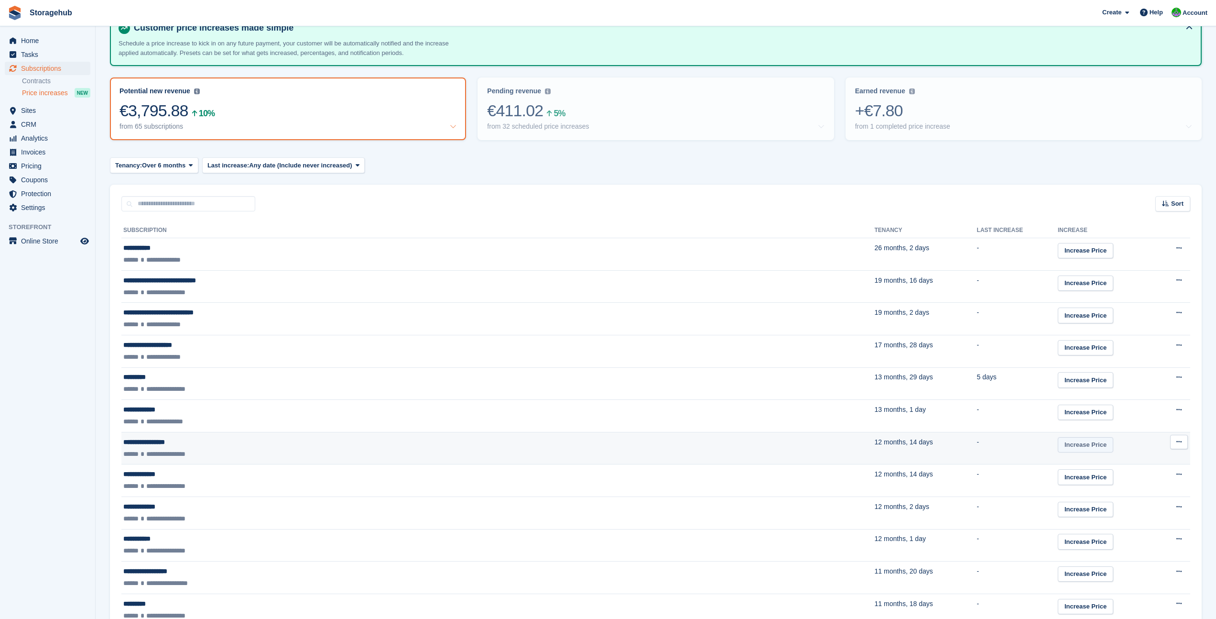
click at [1058, 444] on link "Increase Price" at bounding box center [1085, 445] width 55 height 16
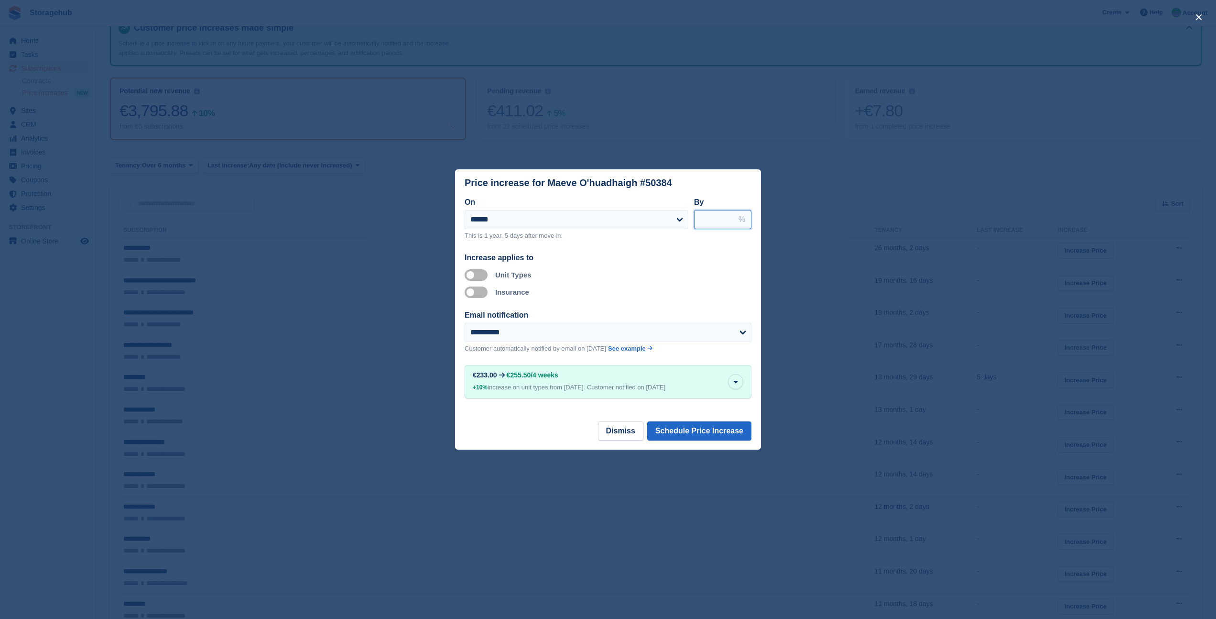
drag, startPoint x: 717, startPoint y: 217, endPoint x: 699, endPoint y: 217, distance: 17.7
click at [699, 217] on input "****" at bounding box center [722, 219] width 57 height 19
type input "*"
click at [696, 437] on button "Schedule Price Increase" at bounding box center [699, 430] width 104 height 19
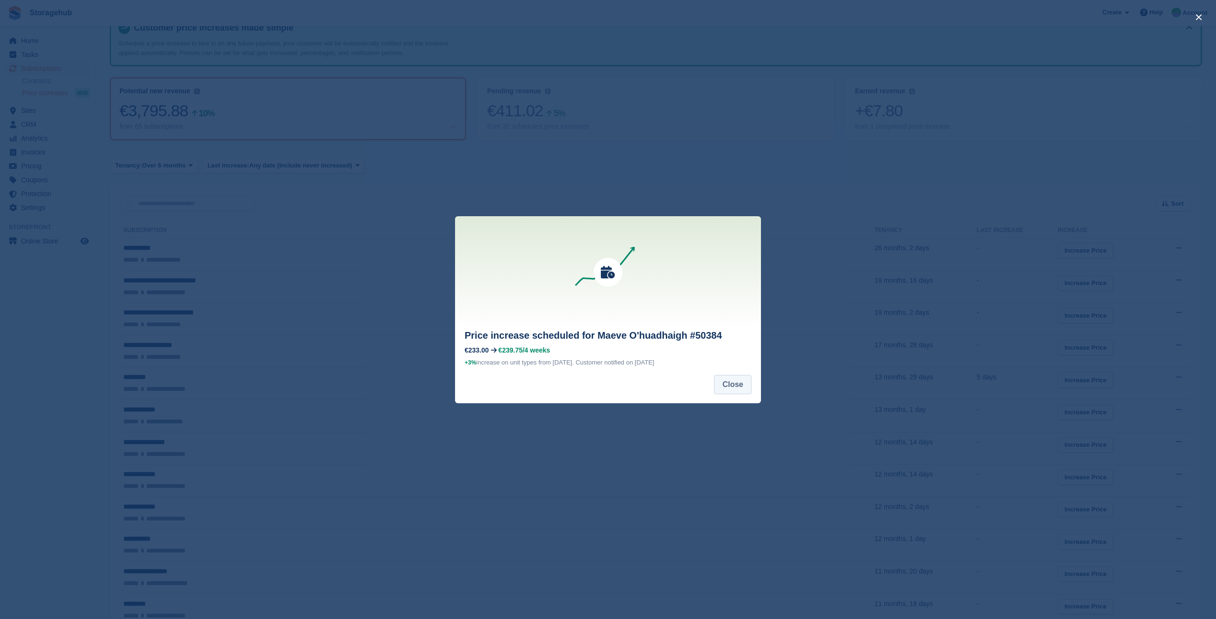
click at [730, 393] on button "Close" at bounding box center [732, 384] width 37 height 19
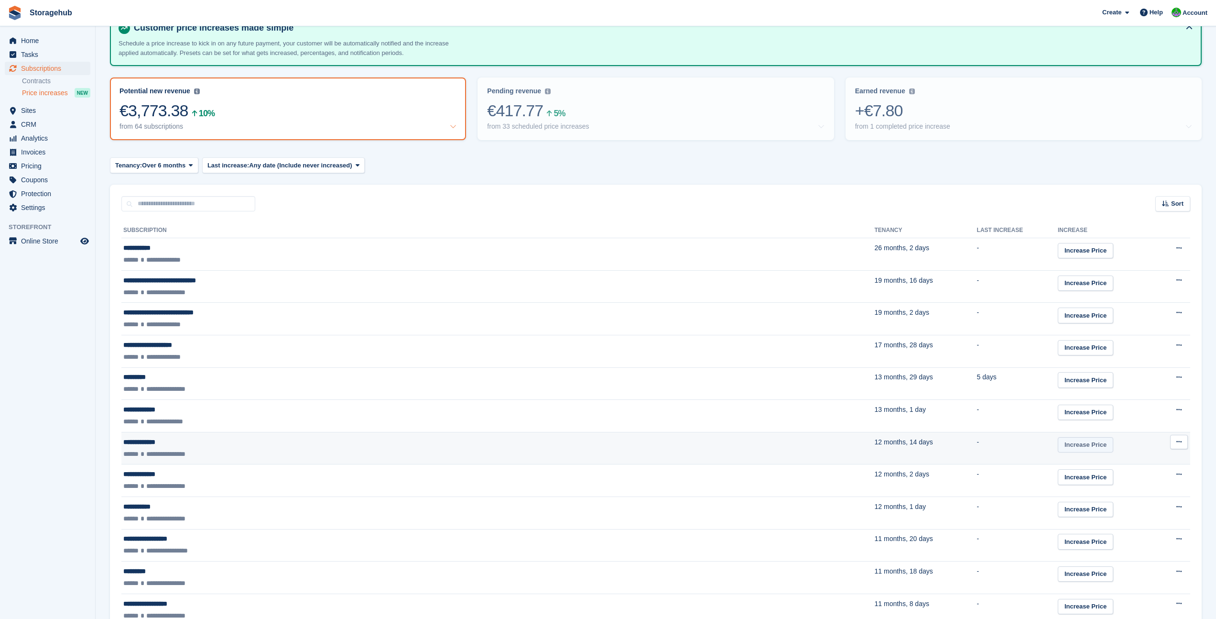
click at [1058, 447] on link "Increase Price" at bounding box center [1085, 445] width 55 height 16
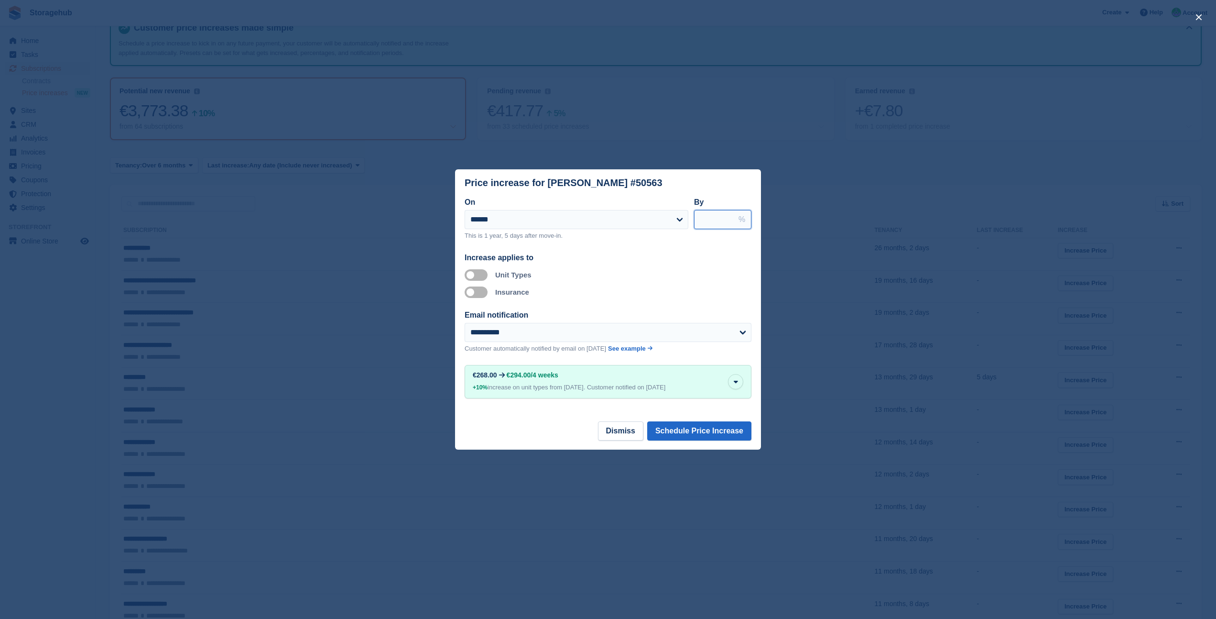
drag, startPoint x: 715, startPoint y: 222, endPoint x: 692, endPoint y: 221, distance: 23.0
click at [692, 221] on div "**********" at bounding box center [608, 222] width 287 height 52
type input "*"
click at [682, 432] on button "Schedule Price Increase" at bounding box center [699, 430] width 104 height 19
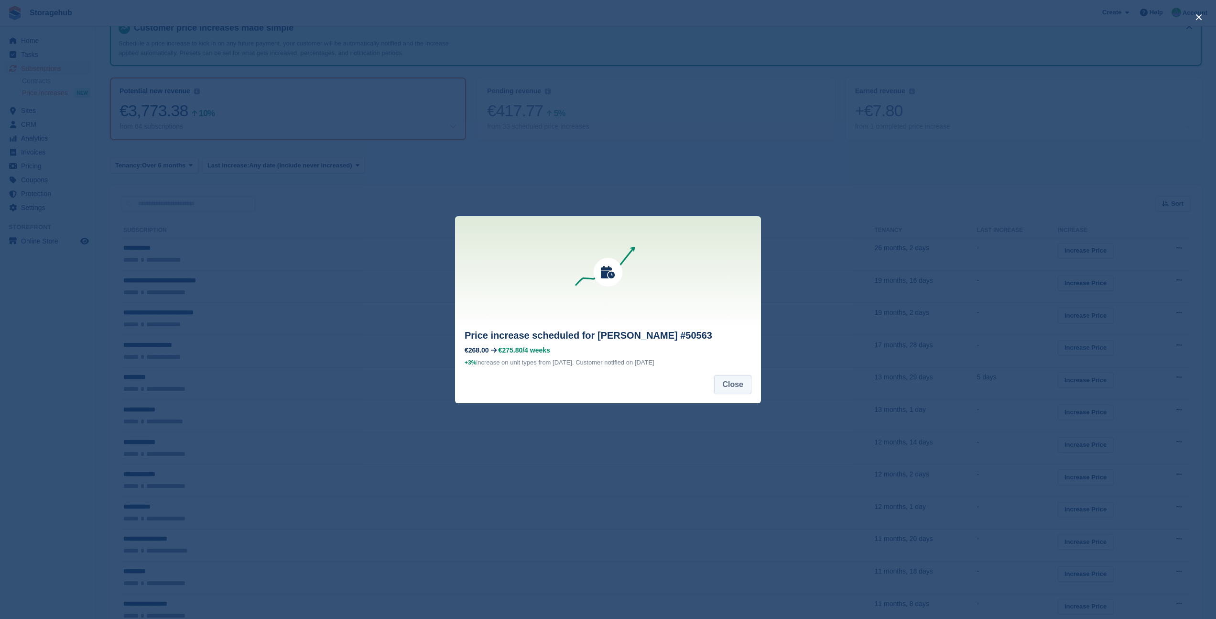
click at [723, 392] on button "Close" at bounding box center [732, 384] width 37 height 19
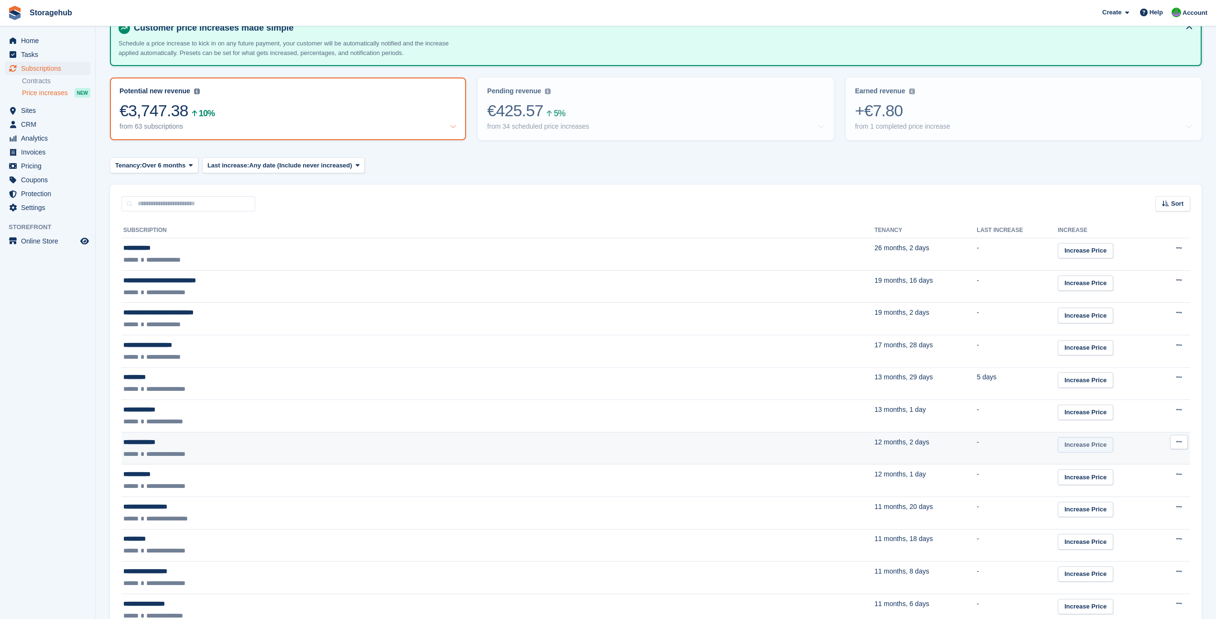
click at [1058, 448] on link "Increase Price" at bounding box center [1085, 445] width 55 height 16
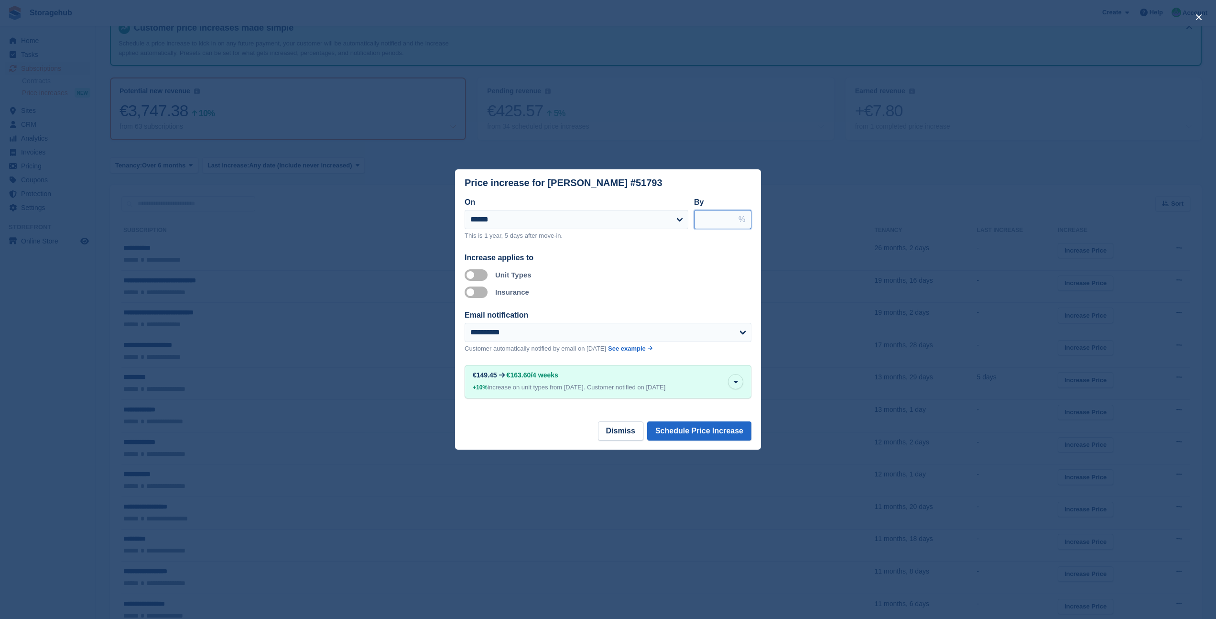
drag, startPoint x: 715, startPoint y: 219, endPoint x: 699, endPoint y: 217, distance: 15.4
click at [699, 217] on input "****" at bounding box center [722, 219] width 57 height 19
type input "*"
drag, startPoint x: 711, startPoint y: 217, endPoint x: 697, endPoint y: 218, distance: 14.4
click at [697, 218] on input "***" at bounding box center [722, 219] width 57 height 19
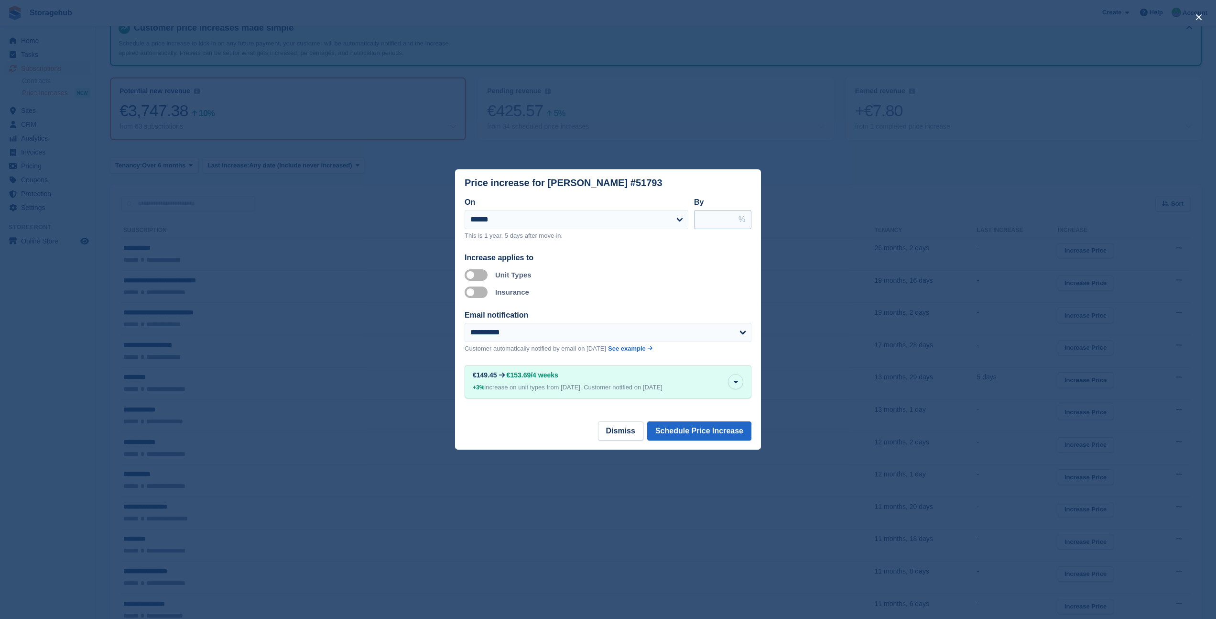
type input "*"
click at [719, 428] on button "Schedule Price Increase" at bounding box center [699, 430] width 104 height 19
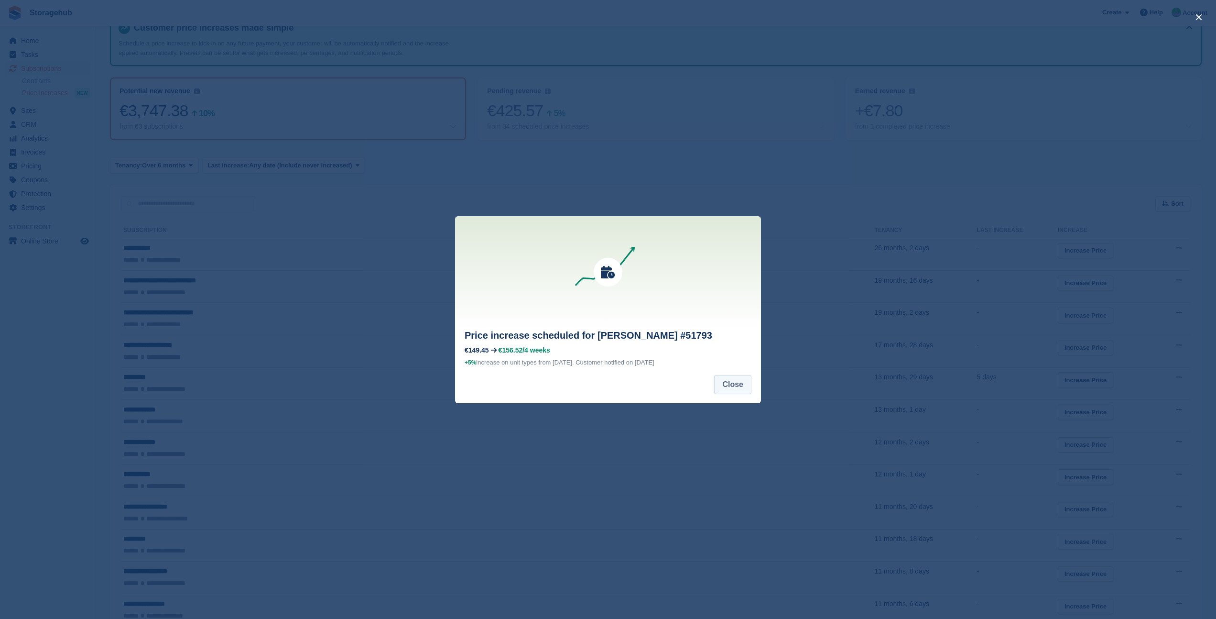
click at [727, 385] on button "Close" at bounding box center [732, 384] width 37 height 19
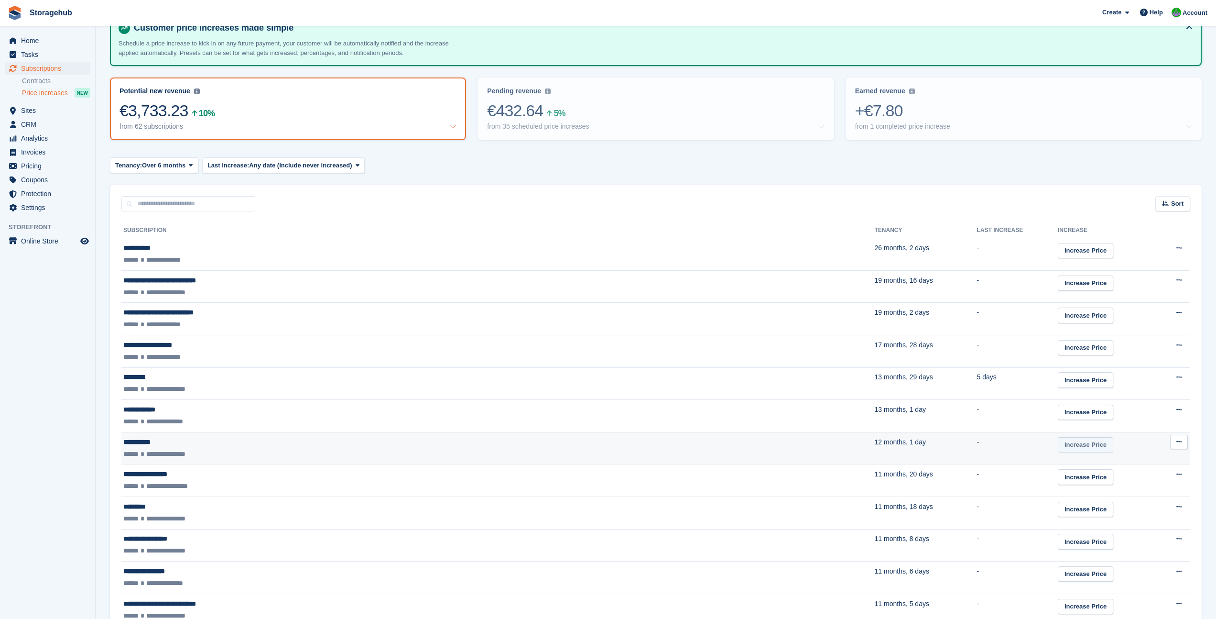
click at [1058, 448] on link "Increase Price" at bounding box center [1085, 445] width 55 height 16
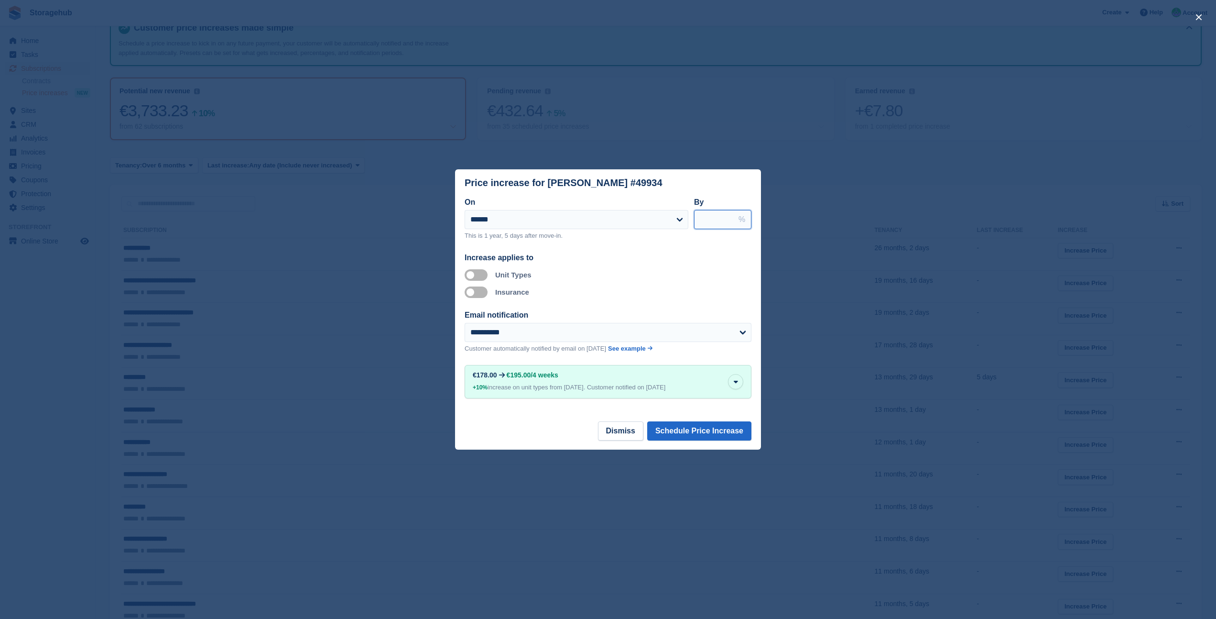
drag, startPoint x: 712, startPoint y: 214, endPoint x: 694, endPoint y: 212, distance: 18.7
click at [694, 212] on input "****" at bounding box center [722, 219] width 57 height 19
type input "*"
click at [683, 433] on button "Schedule Price Increase" at bounding box center [699, 430] width 104 height 19
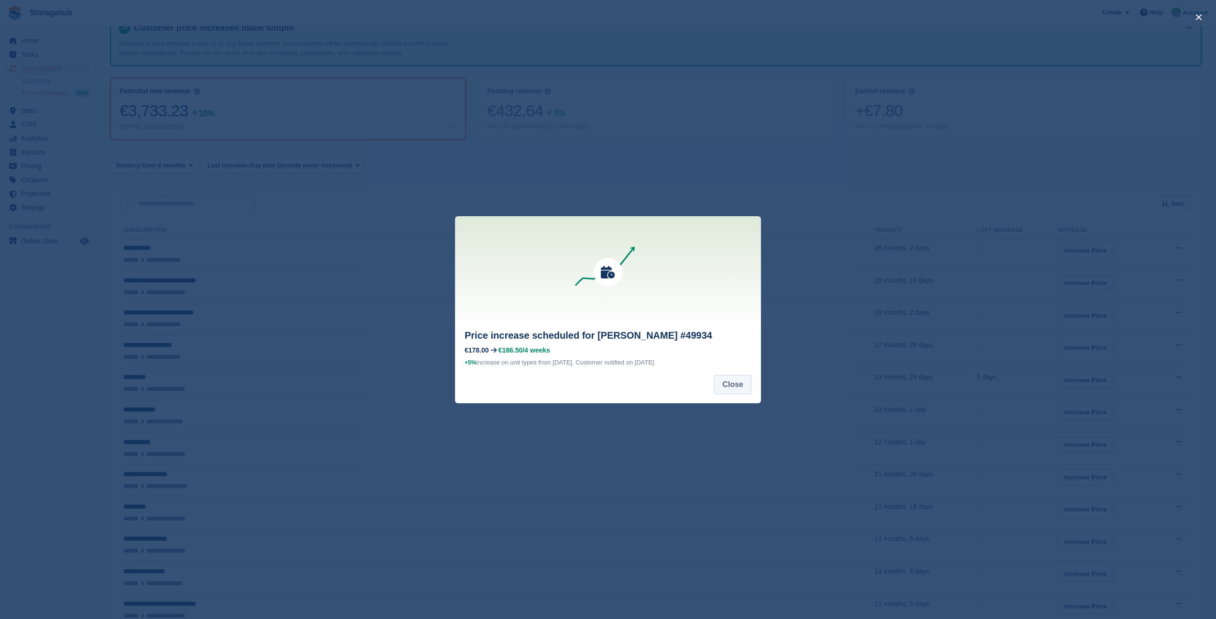
click at [742, 382] on button "Close" at bounding box center [732, 384] width 37 height 19
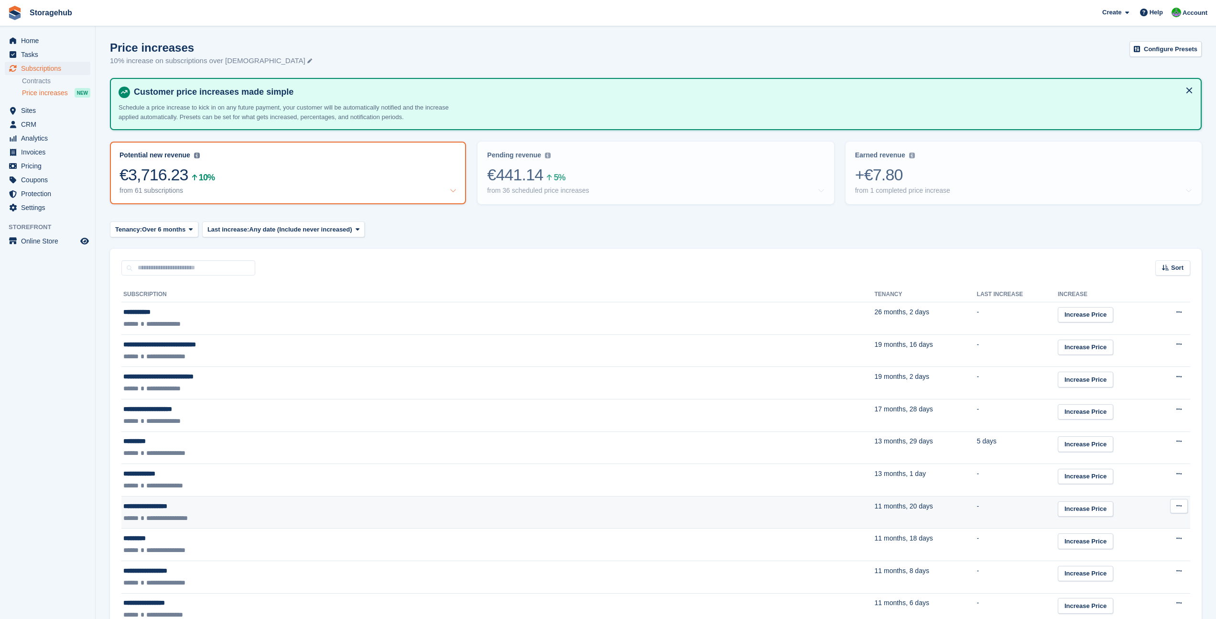
scroll to position [197, 0]
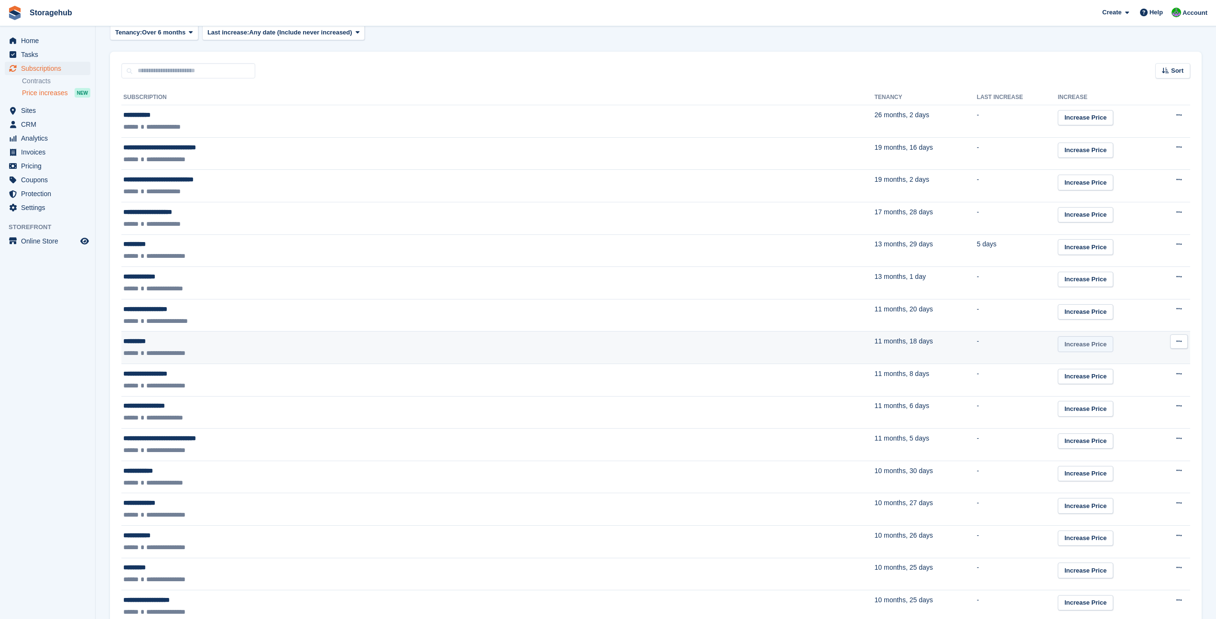
click at [1058, 346] on link "Increase Price" at bounding box center [1085, 344] width 55 height 16
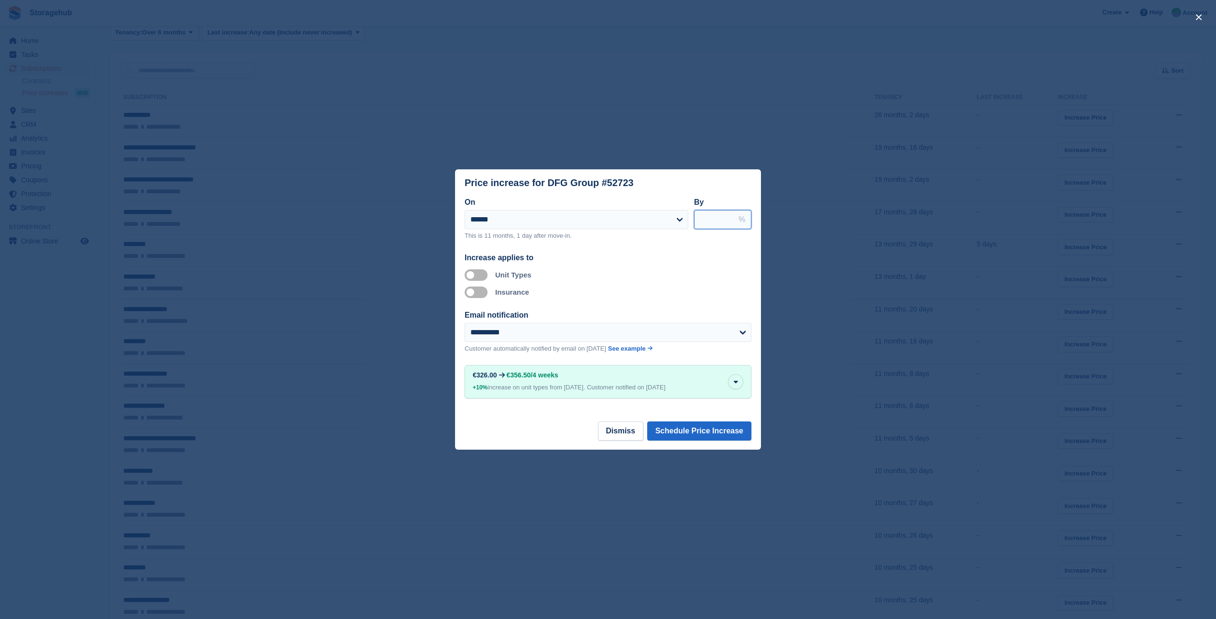
drag, startPoint x: 714, startPoint y: 219, endPoint x: 691, endPoint y: 219, distance: 23.4
click at [691, 219] on div "**********" at bounding box center [608, 222] width 287 height 52
type input "*"
drag, startPoint x: 711, startPoint y: 218, endPoint x: 698, endPoint y: 216, distance: 14.0
click at [698, 218] on input "***" at bounding box center [722, 219] width 57 height 19
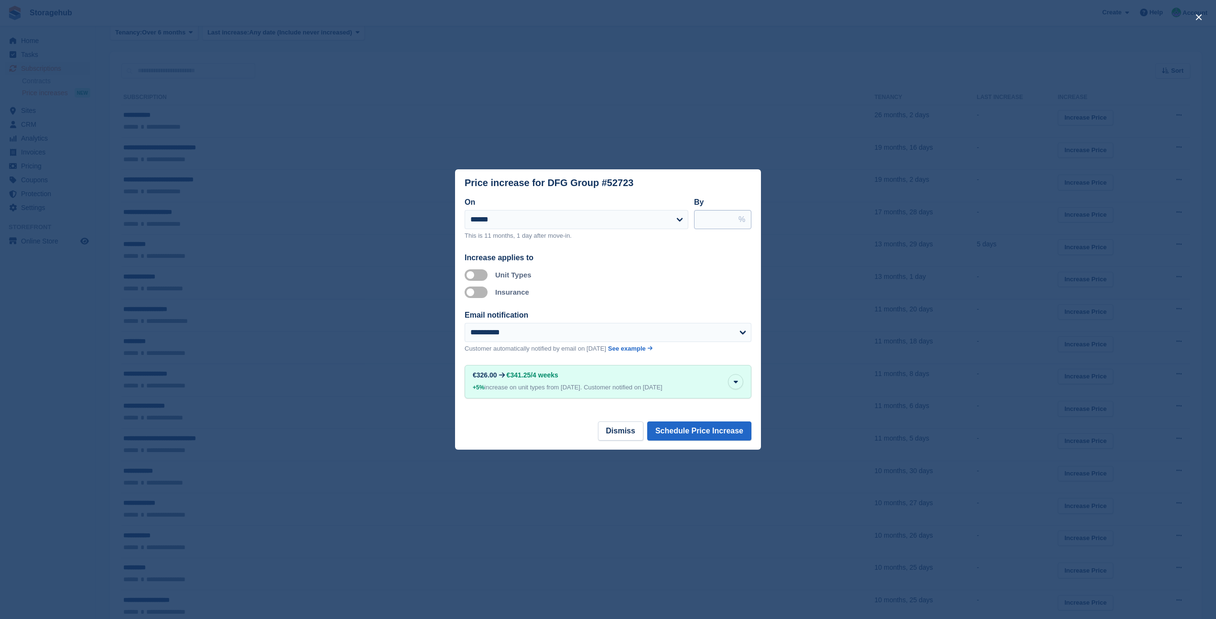
type input "*"
click at [693, 431] on button "Schedule Price Increase" at bounding box center [699, 430] width 104 height 19
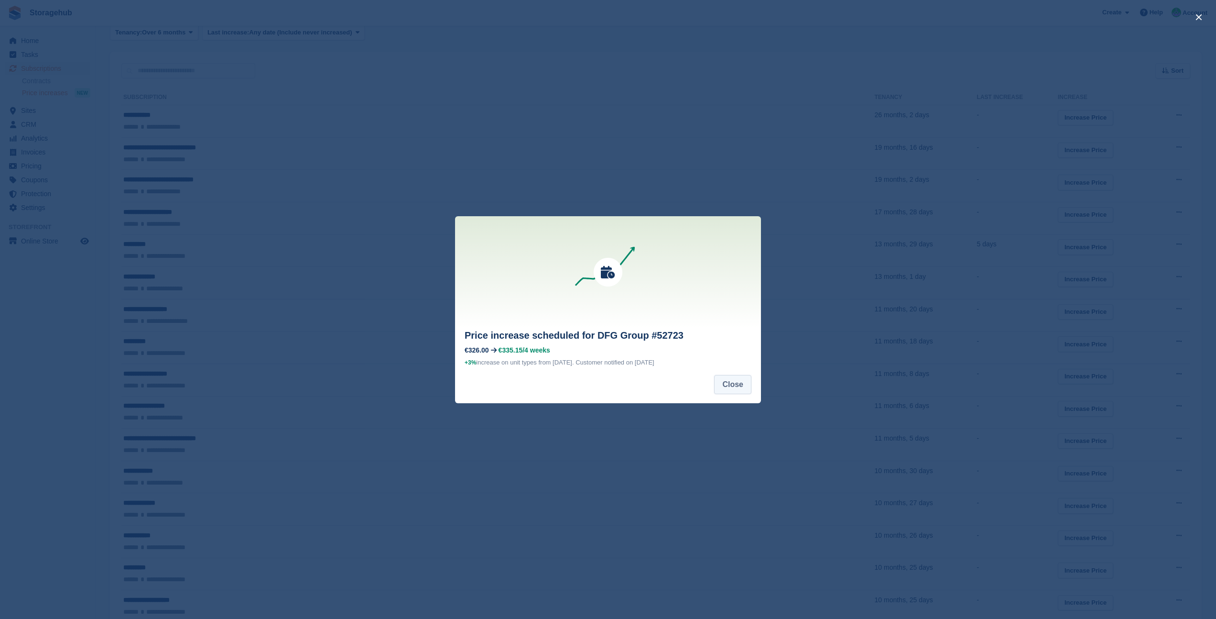
click at [732, 381] on button "Close" at bounding box center [732, 384] width 37 height 19
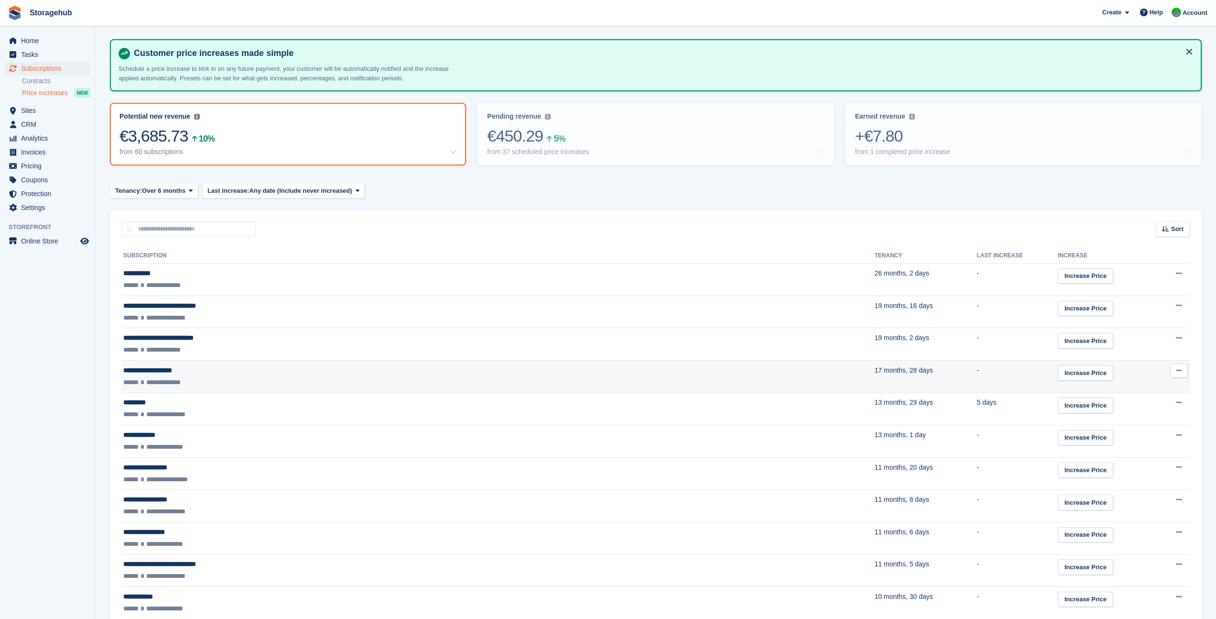
scroll to position [0, 0]
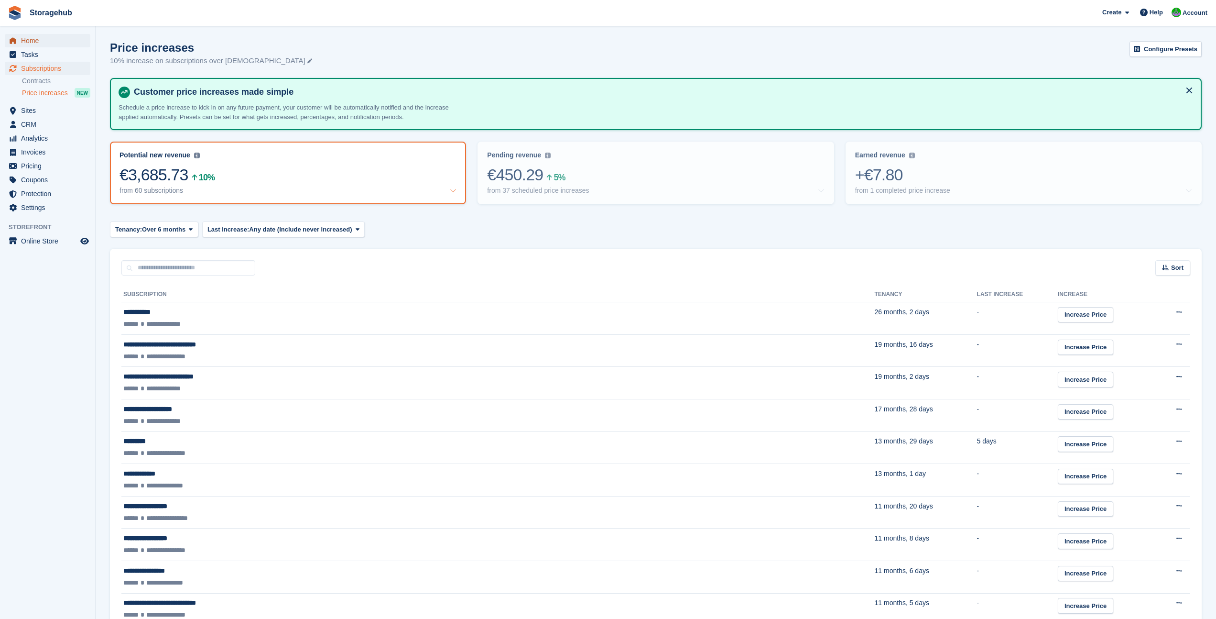
click at [30, 41] on span "Home" at bounding box center [49, 40] width 57 height 13
